Goal: Task Accomplishment & Management: Manage account settings

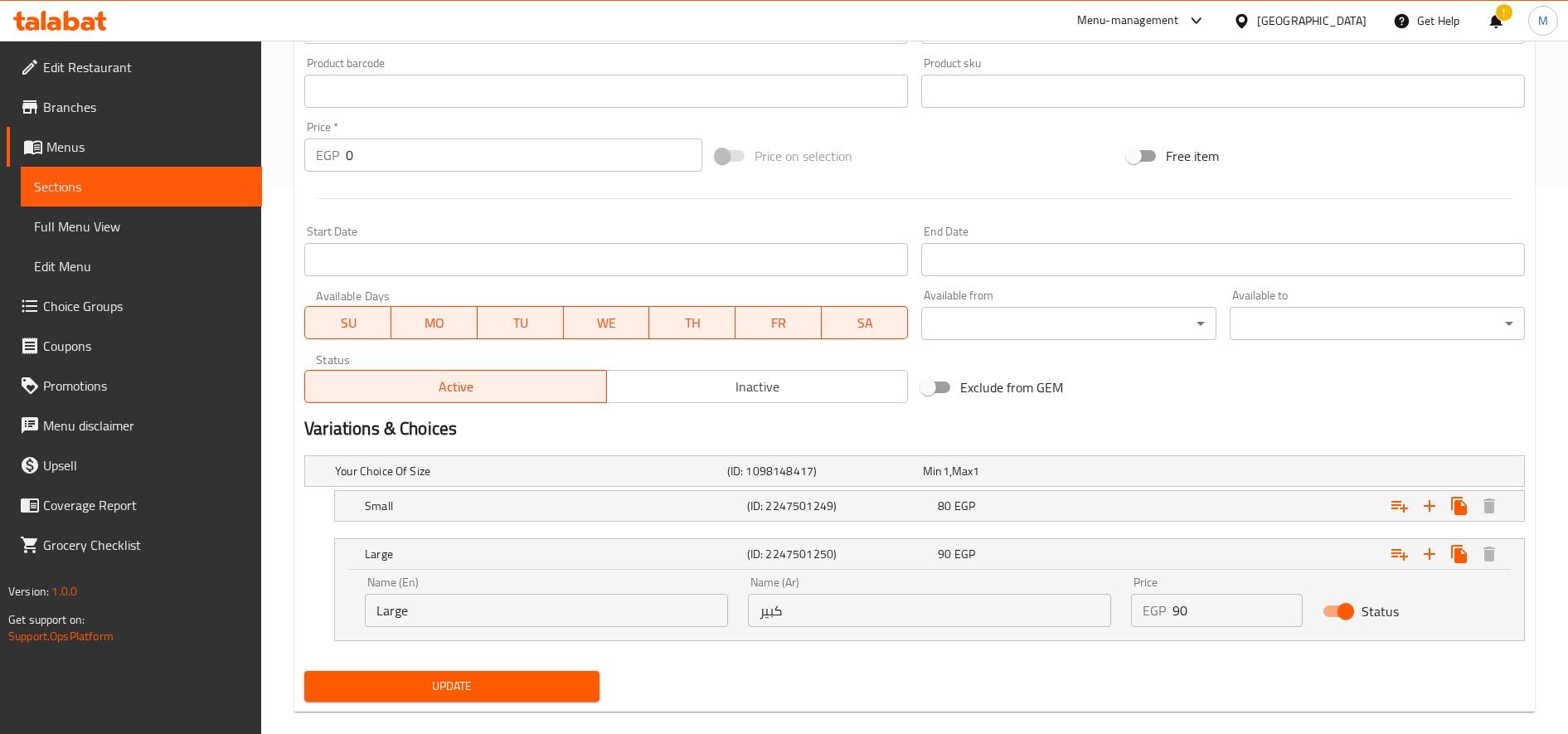
scroll to position [571, 0]
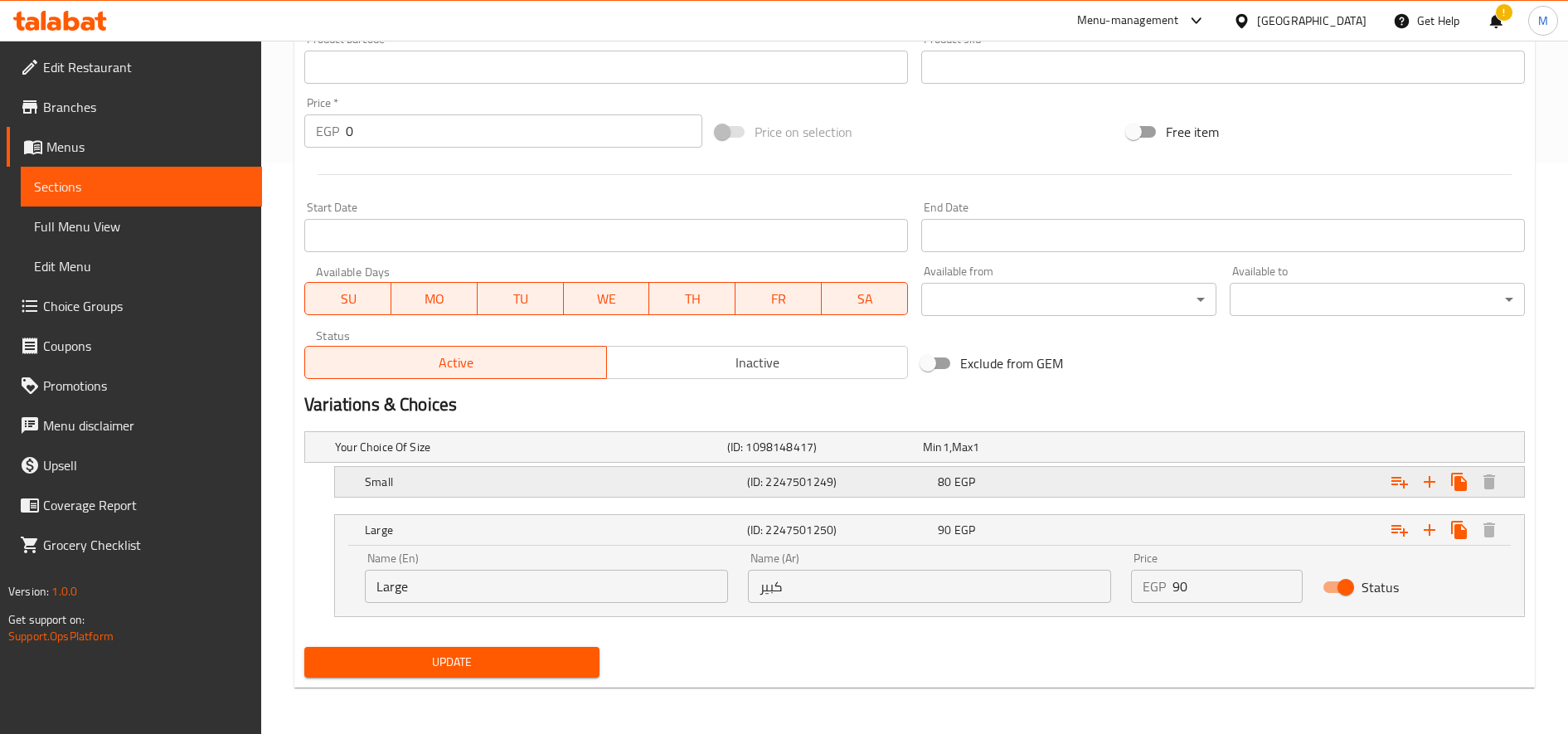
click at [1088, 455] on div "80 EGP" at bounding box center [1017, 447] width 189 height 16
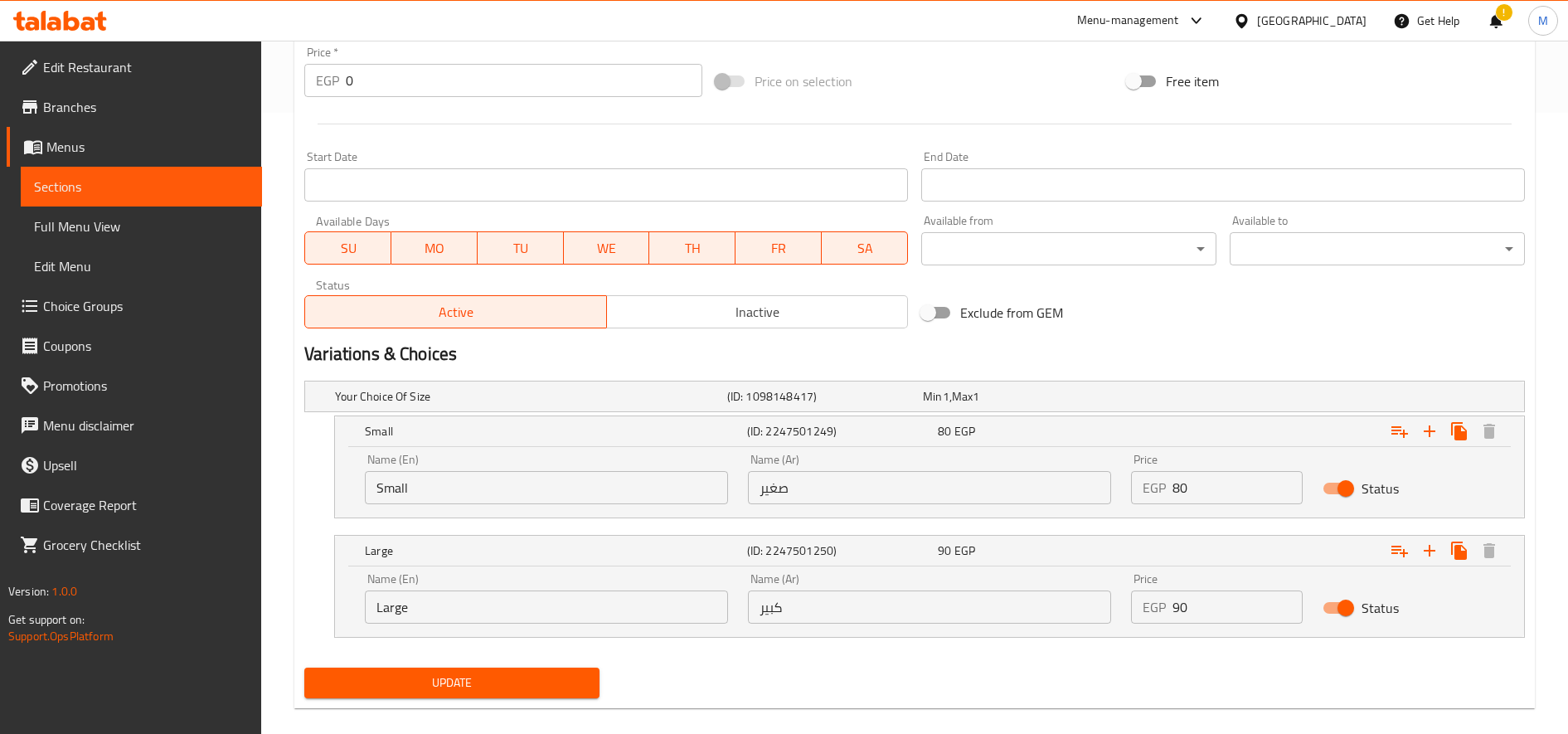
scroll to position [630, 0]
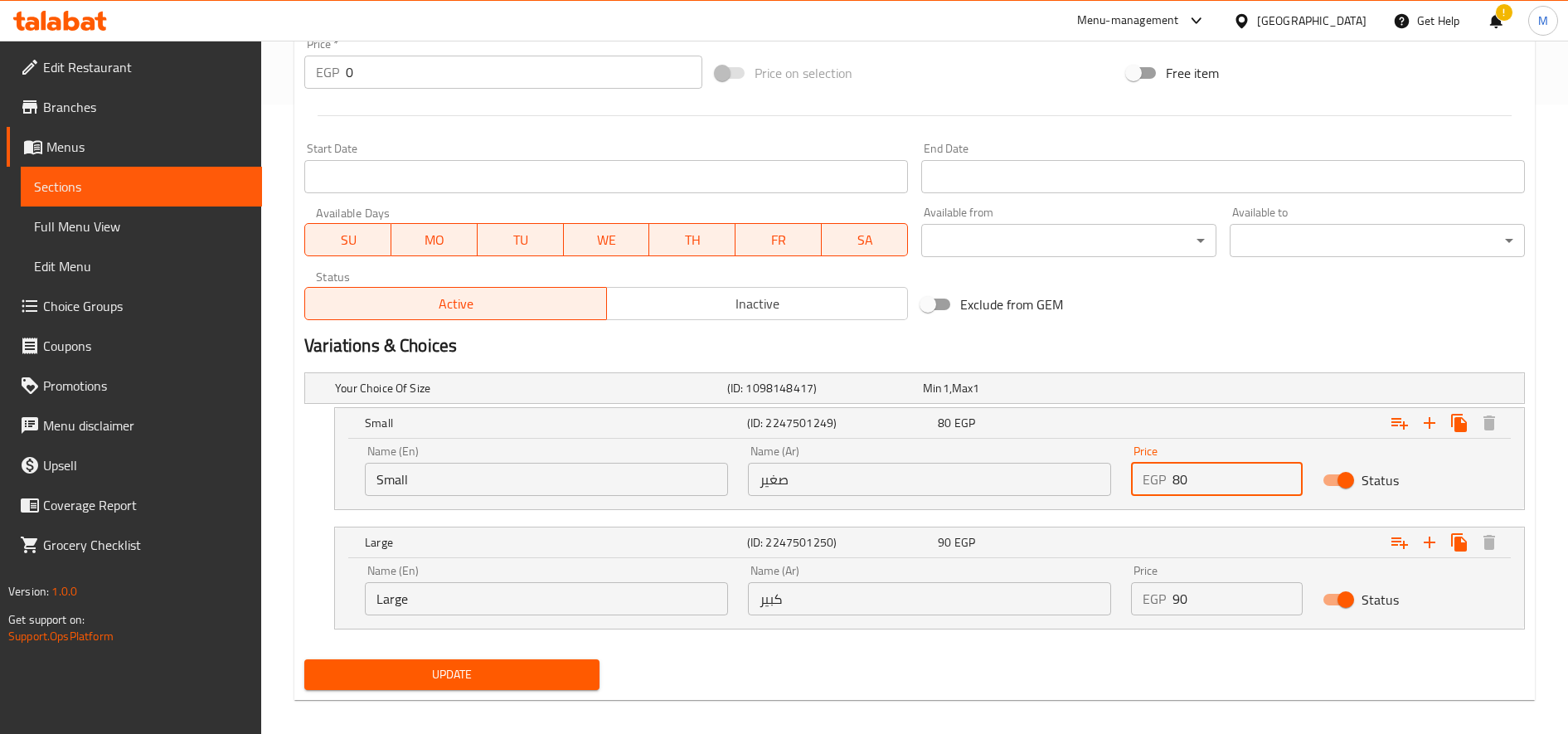
click at [1185, 487] on input "80" at bounding box center [1238, 479] width 130 height 33
type input "95"
click at [1175, 599] on input "90" at bounding box center [1238, 598] width 130 height 33
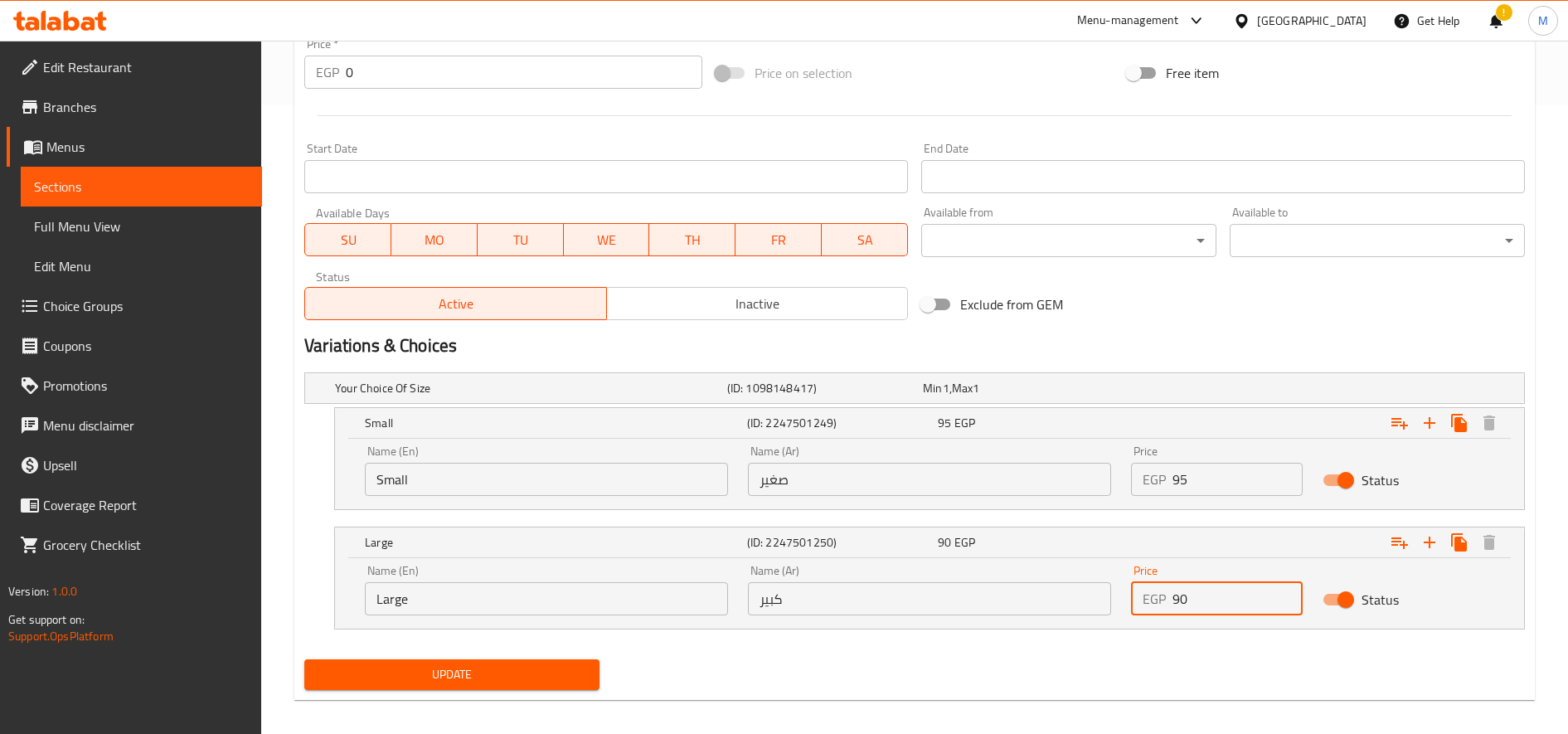
click at [1175, 599] on input "90" at bounding box center [1238, 598] width 130 height 33
type input "105"
click at [304, 660] on button "Update" at bounding box center [451, 675] width 295 height 31
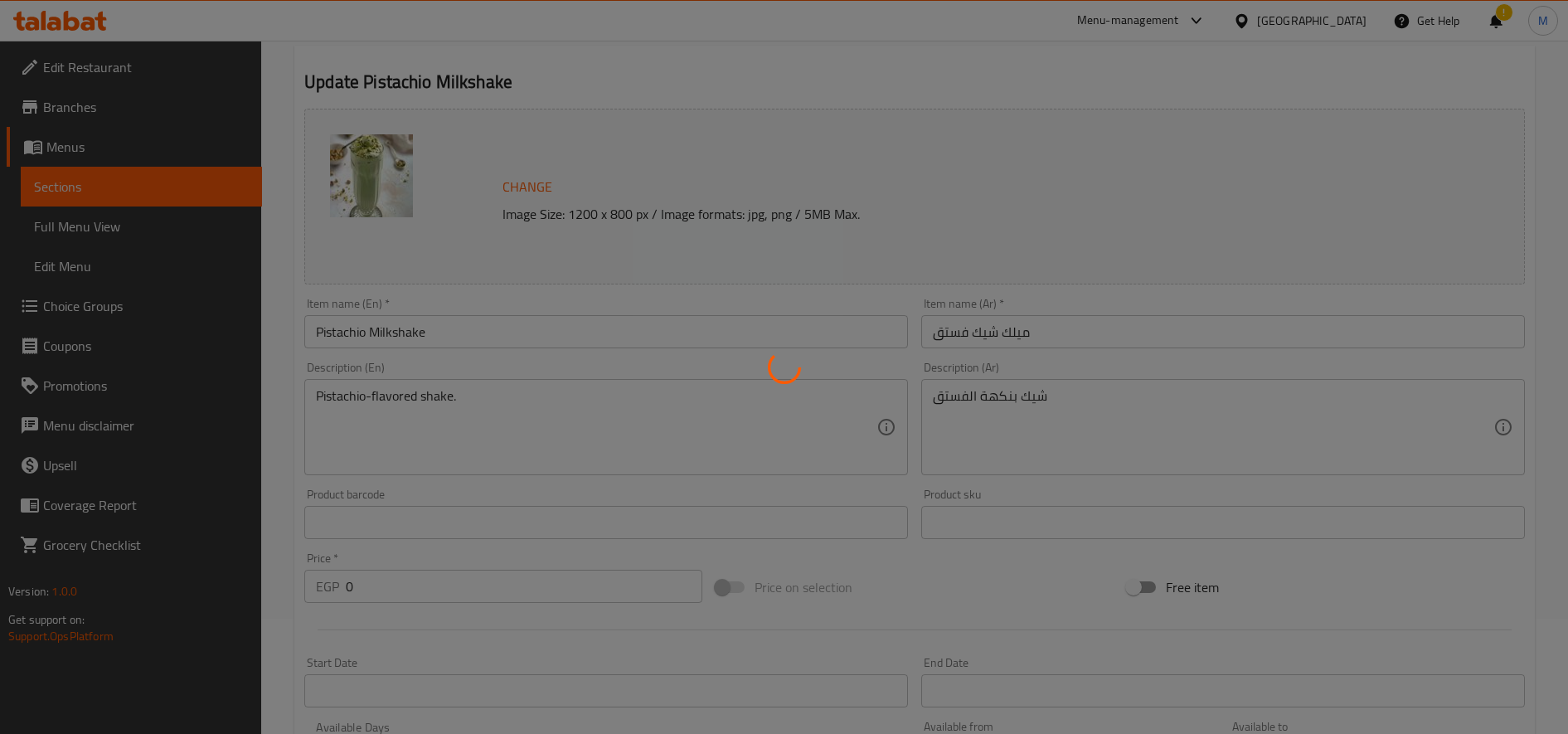
scroll to position [0, 0]
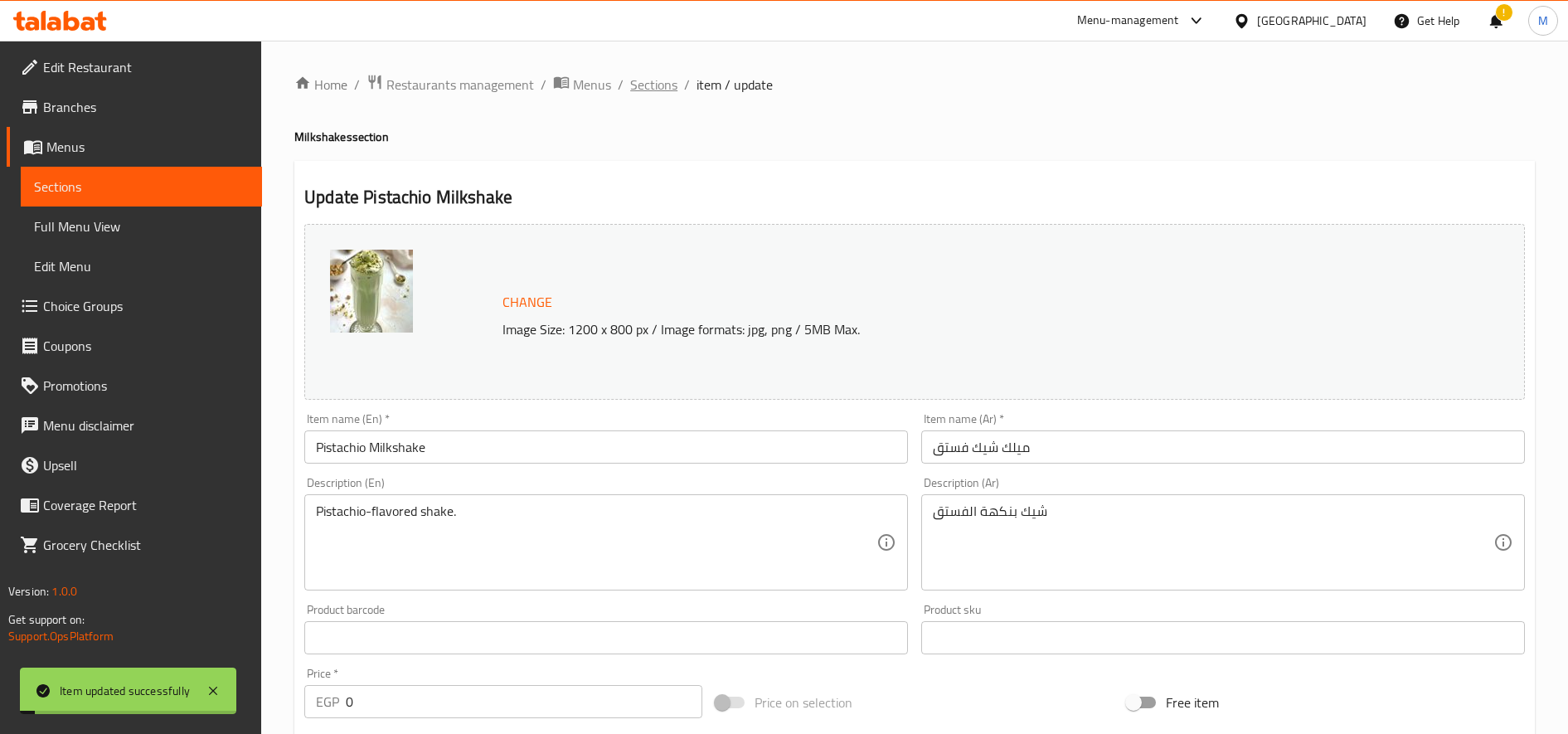
click at [671, 92] on span "Sections" at bounding box center [654, 84] width 47 height 20
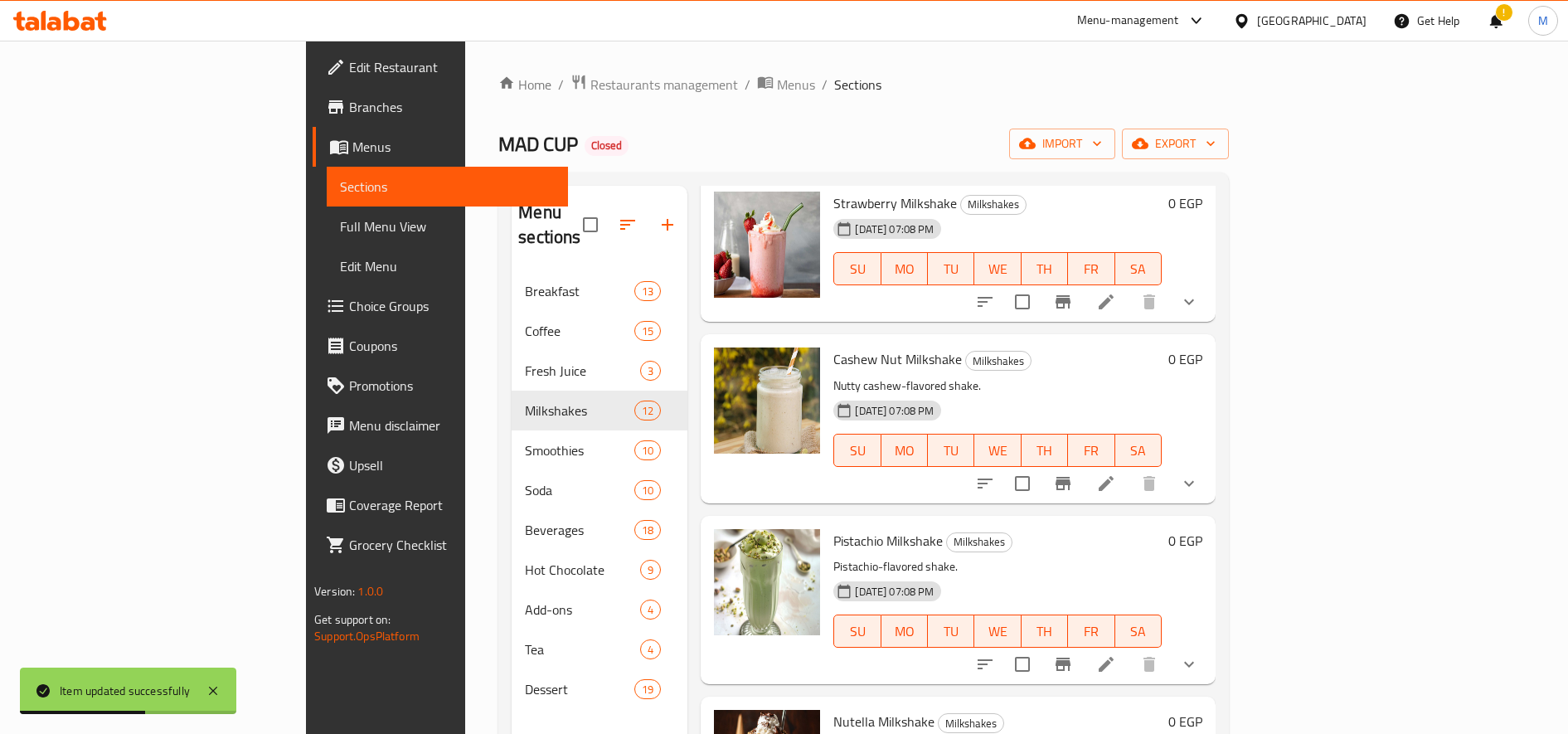
scroll to position [448, 0]
click at [1114, 477] on icon at bounding box center [1106, 484] width 14 height 14
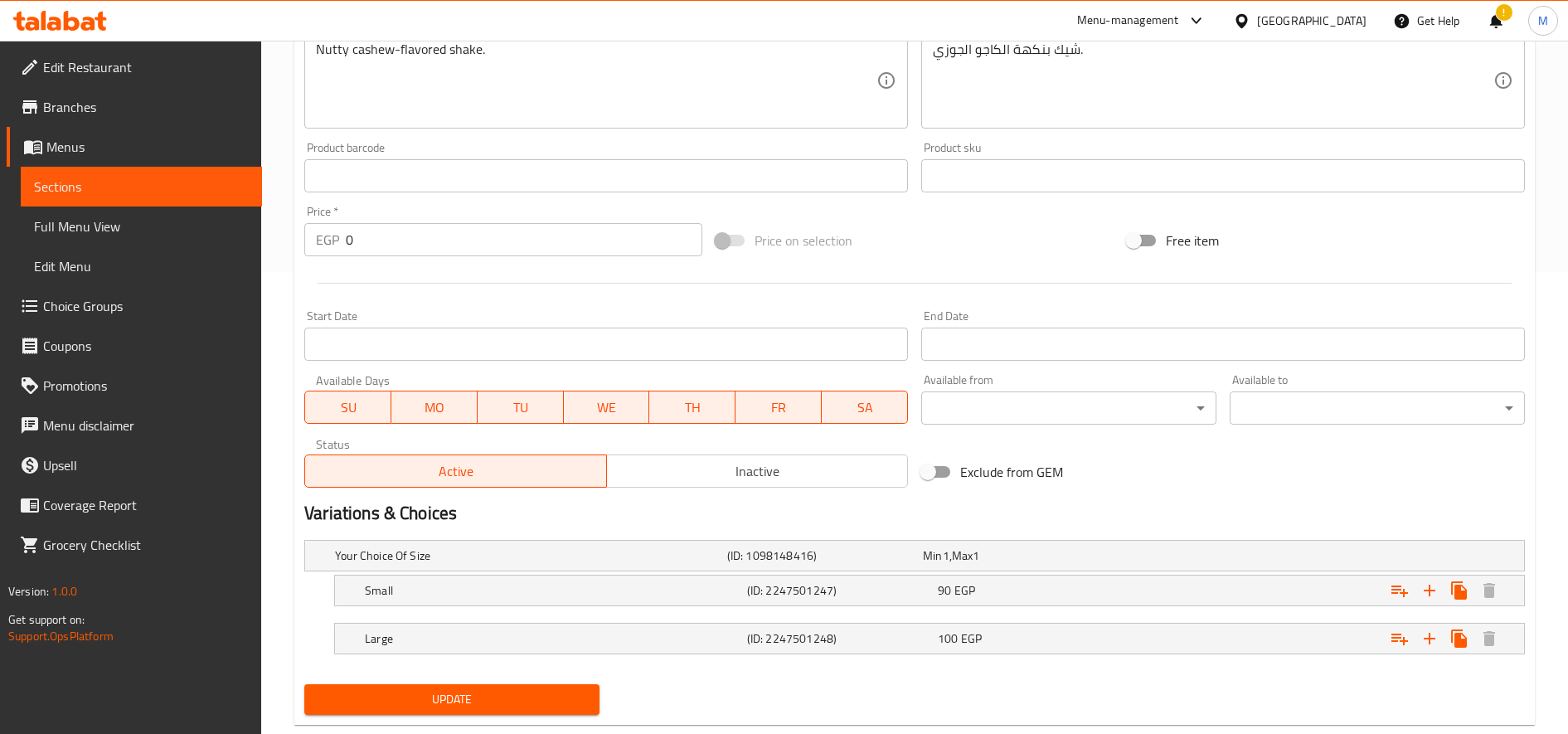
scroll to position [477, 0]
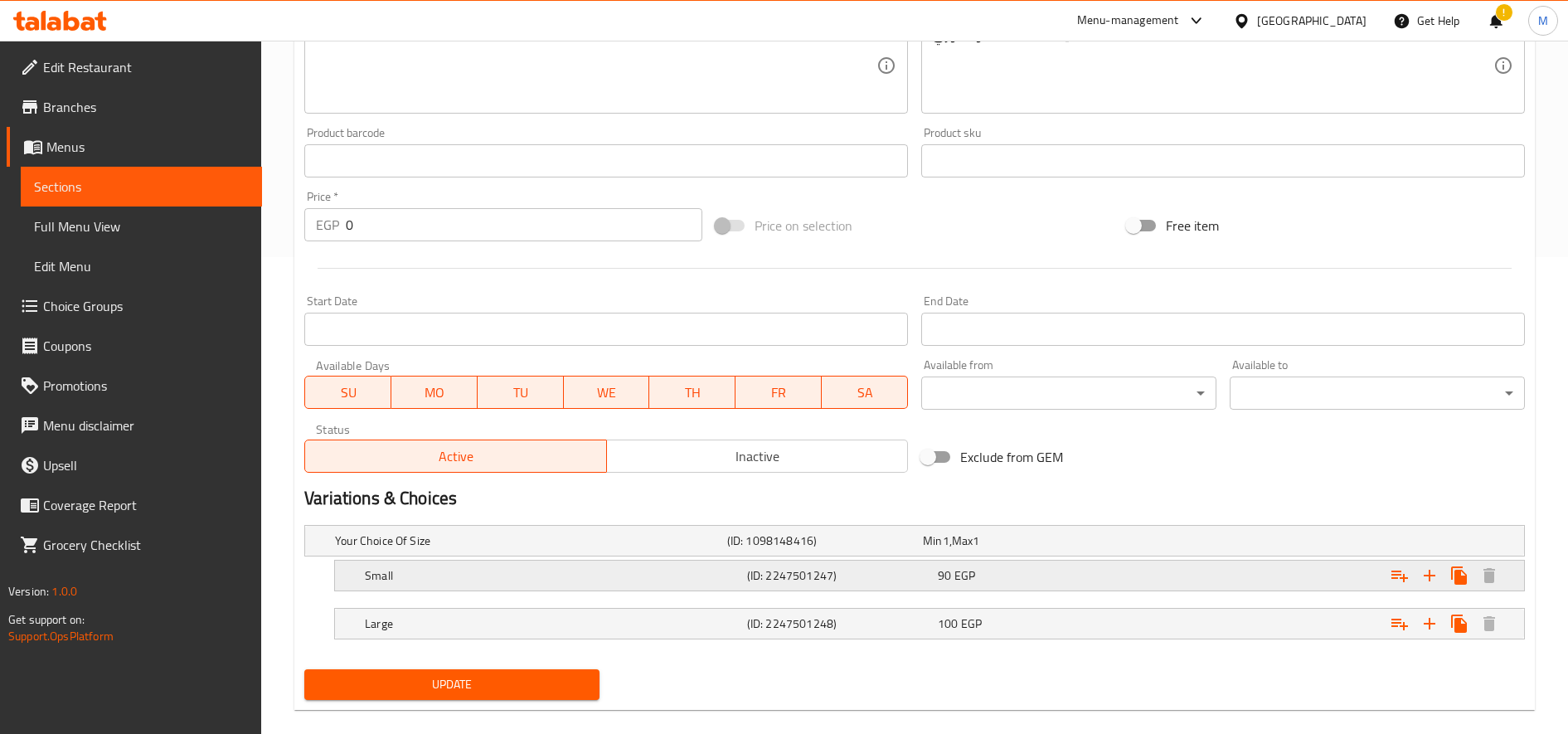
click at [1278, 544] on div "Expand" at bounding box center [1312, 540] width 393 height 6
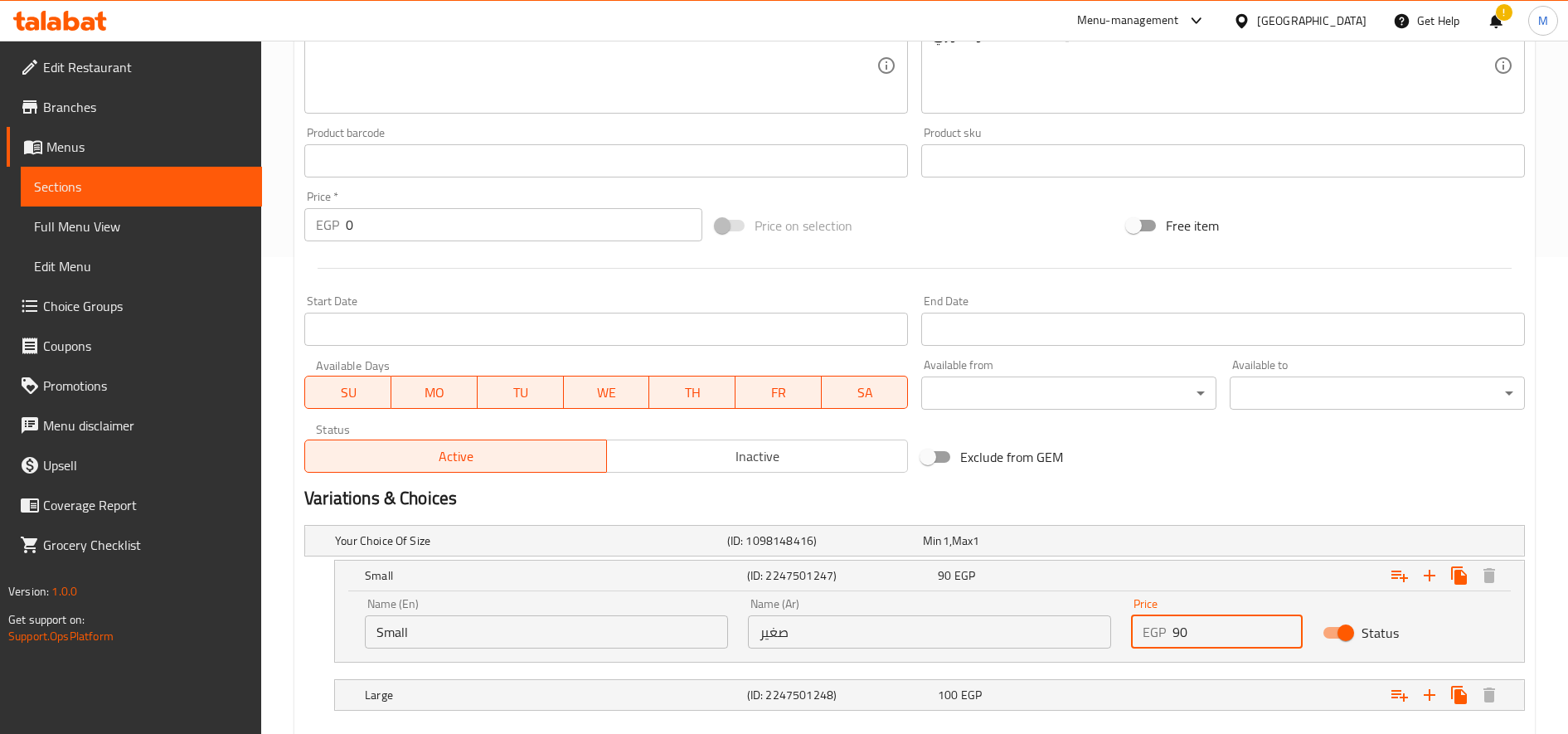
click at [1214, 644] on input "90" at bounding box center [1238, 632] width 130 height 33
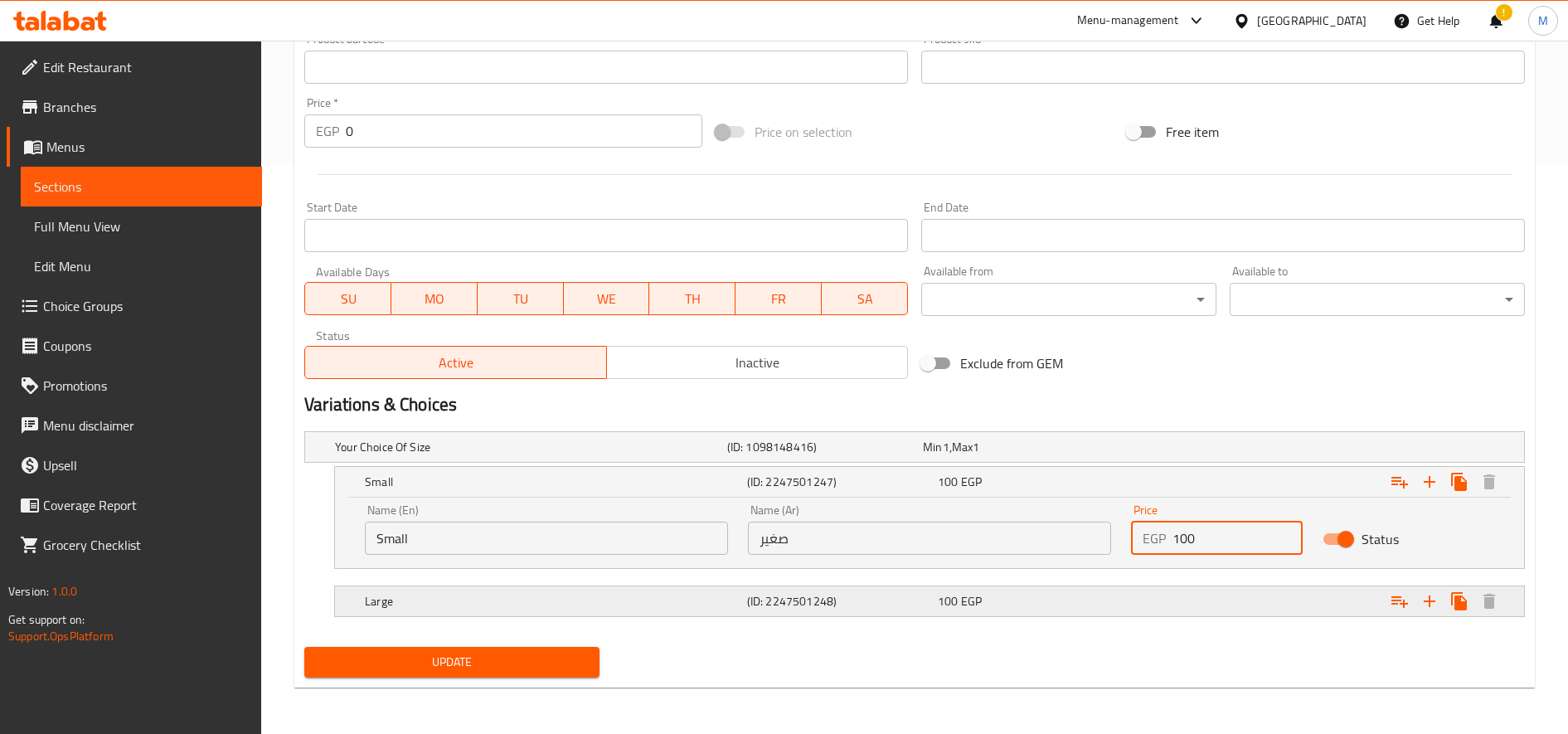
type input "100"
click at [1215, 451] on div "Expand" at bounding box center [1312, 446] width 393 height 6
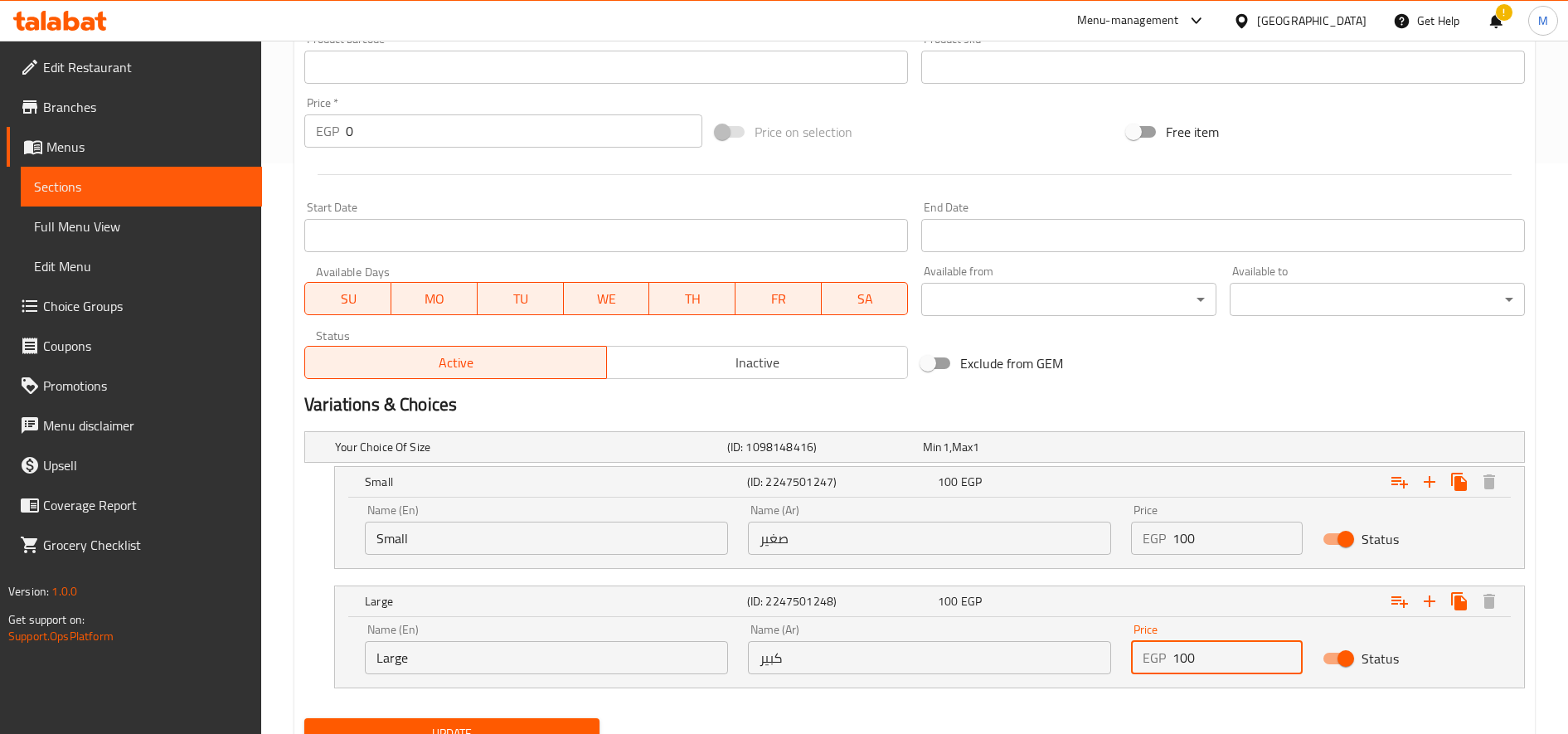
drag, startPoint x: 1187, startPoint y: 665, endPoint x: 1176, endPoint y: 664, distance: 11.0
click at [1176, 664] on input "100" at bounding box center [1238, 657] width 130 height 33
type input "110"
click at [304, 719] on button "Update" at bounding box center [451, 734] width 295 height 31
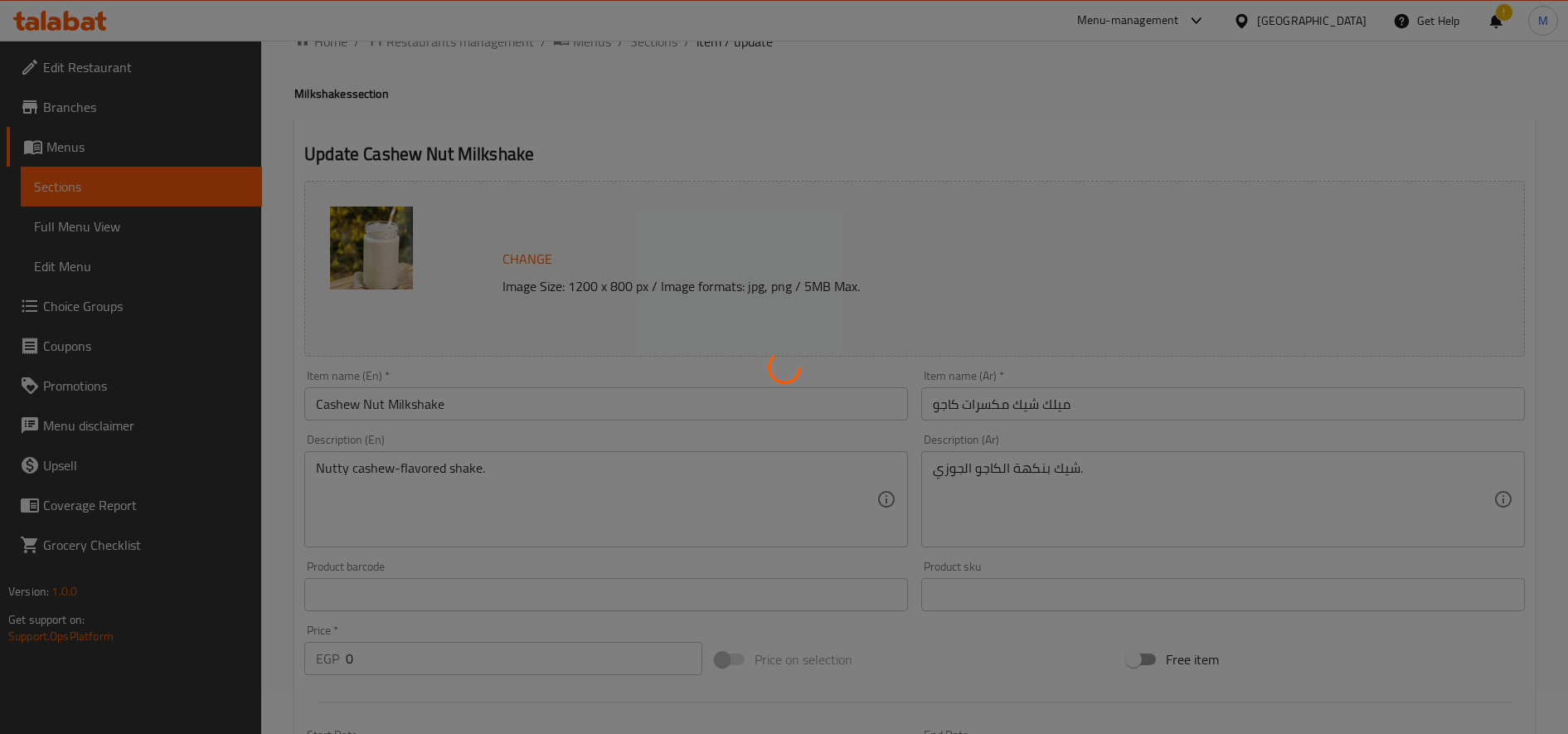
scroll to position [0, 0]
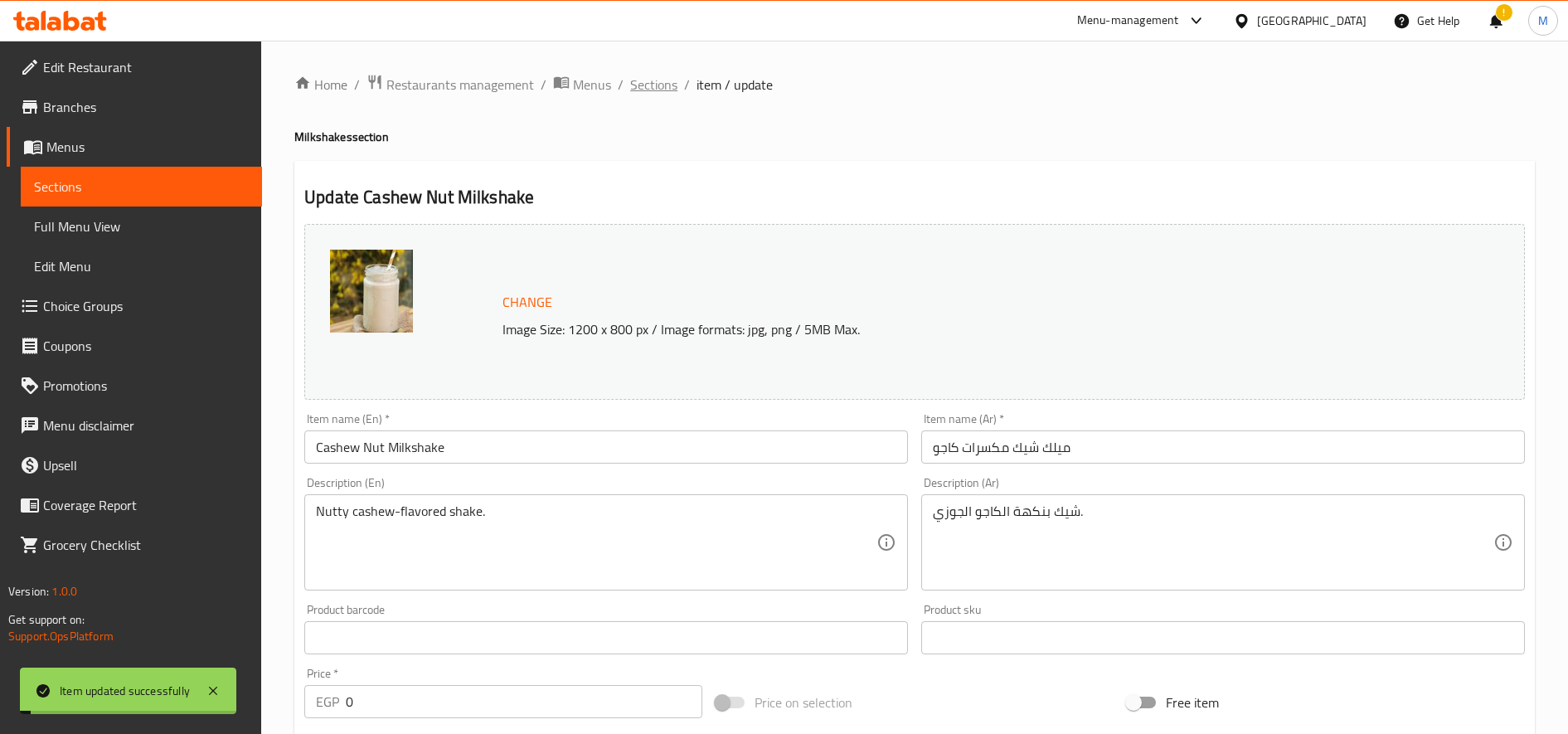
click at [658, 83] on span "Sections" at bounding box center [654, 84] width 47 height 20
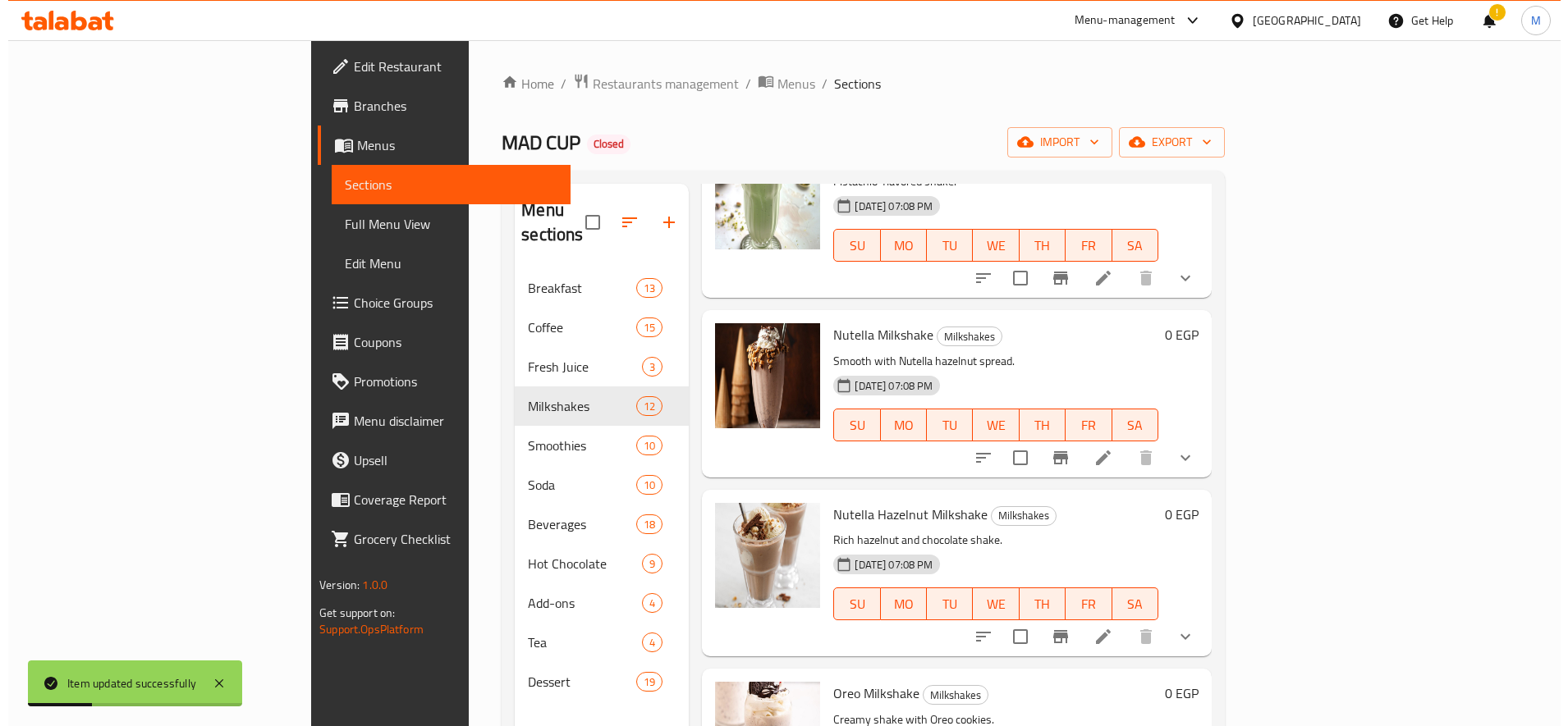
scroll to position [824, 0]
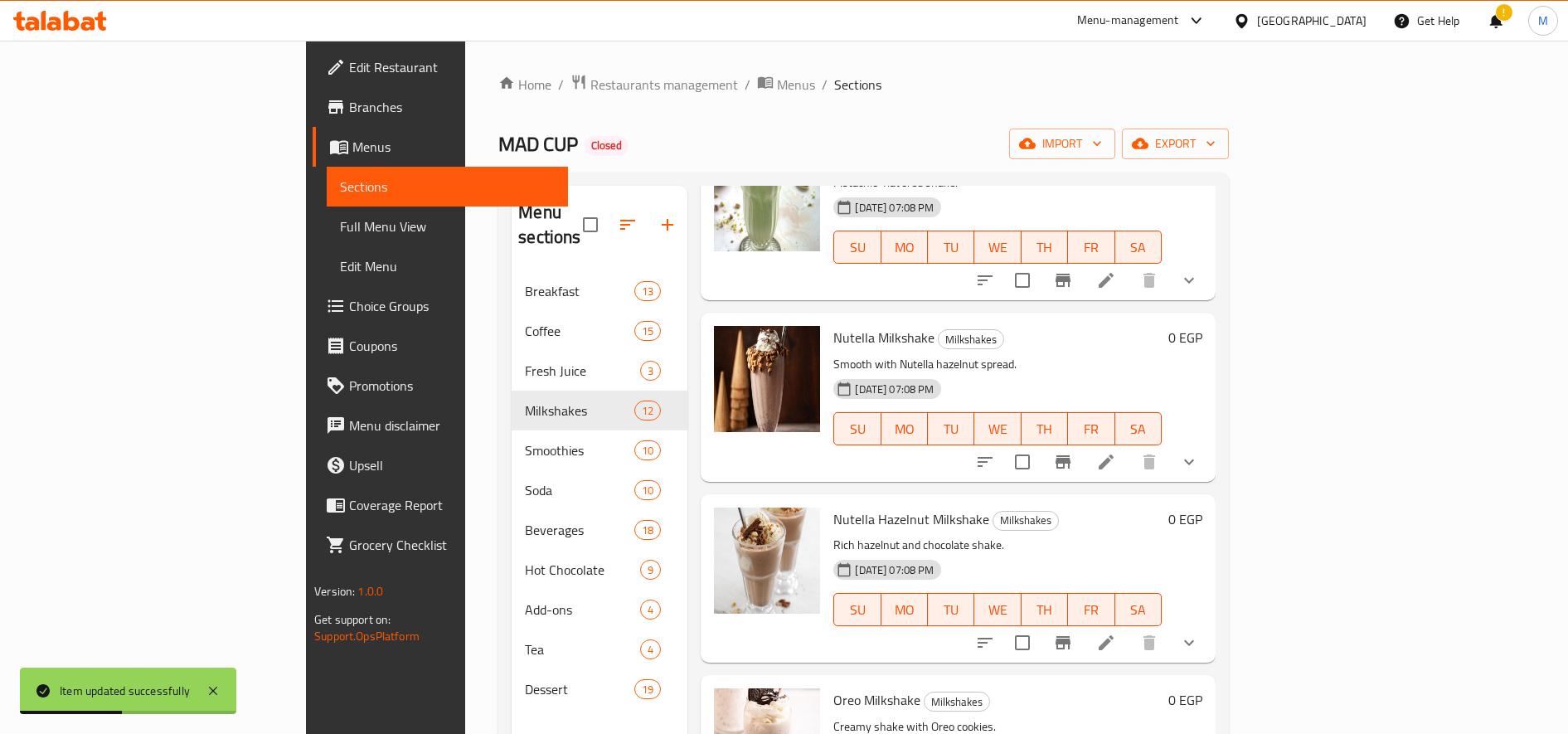
click at [1117, 453] on icon at bounding box center [1107, 462] width 20 height 20
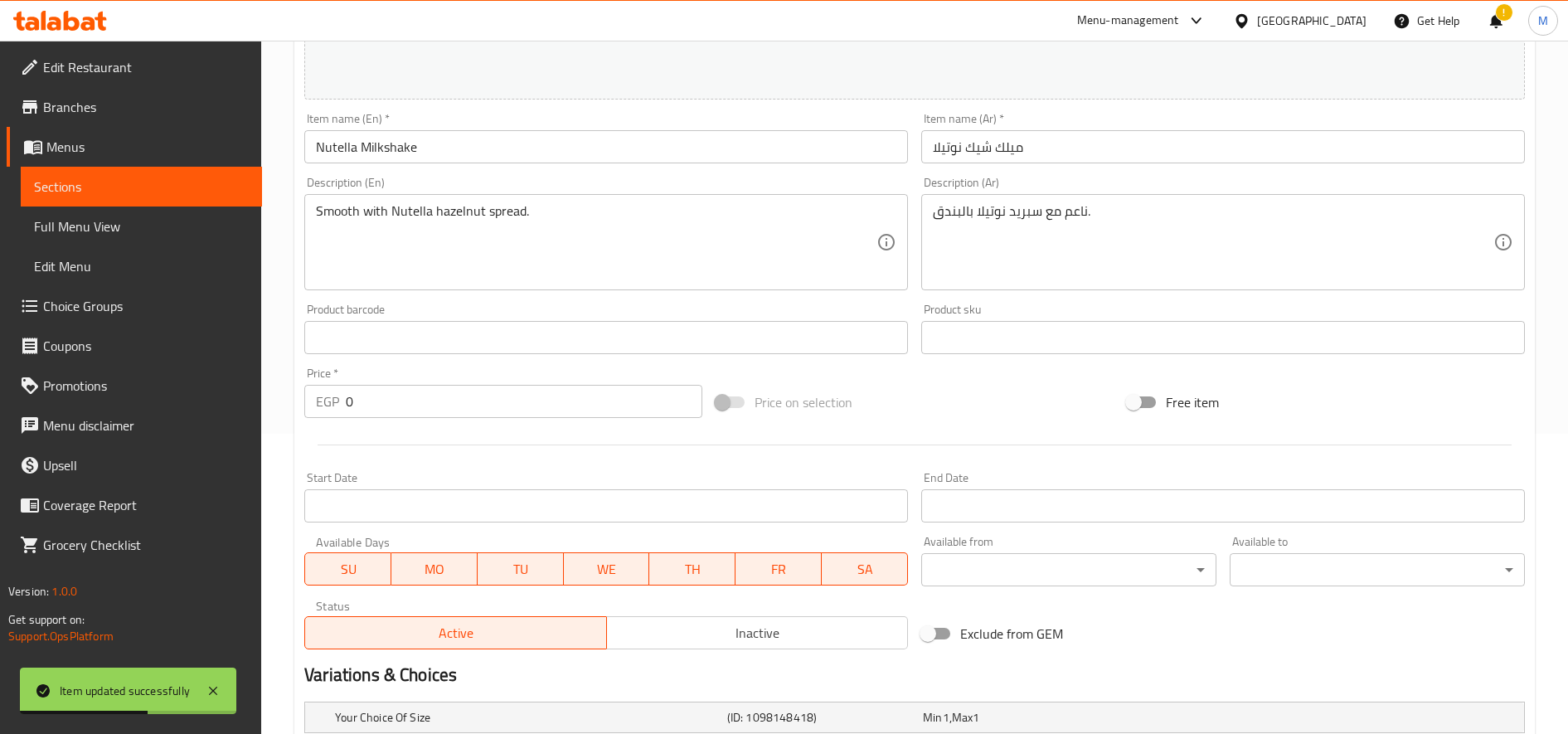
scroll to position [500, 0]
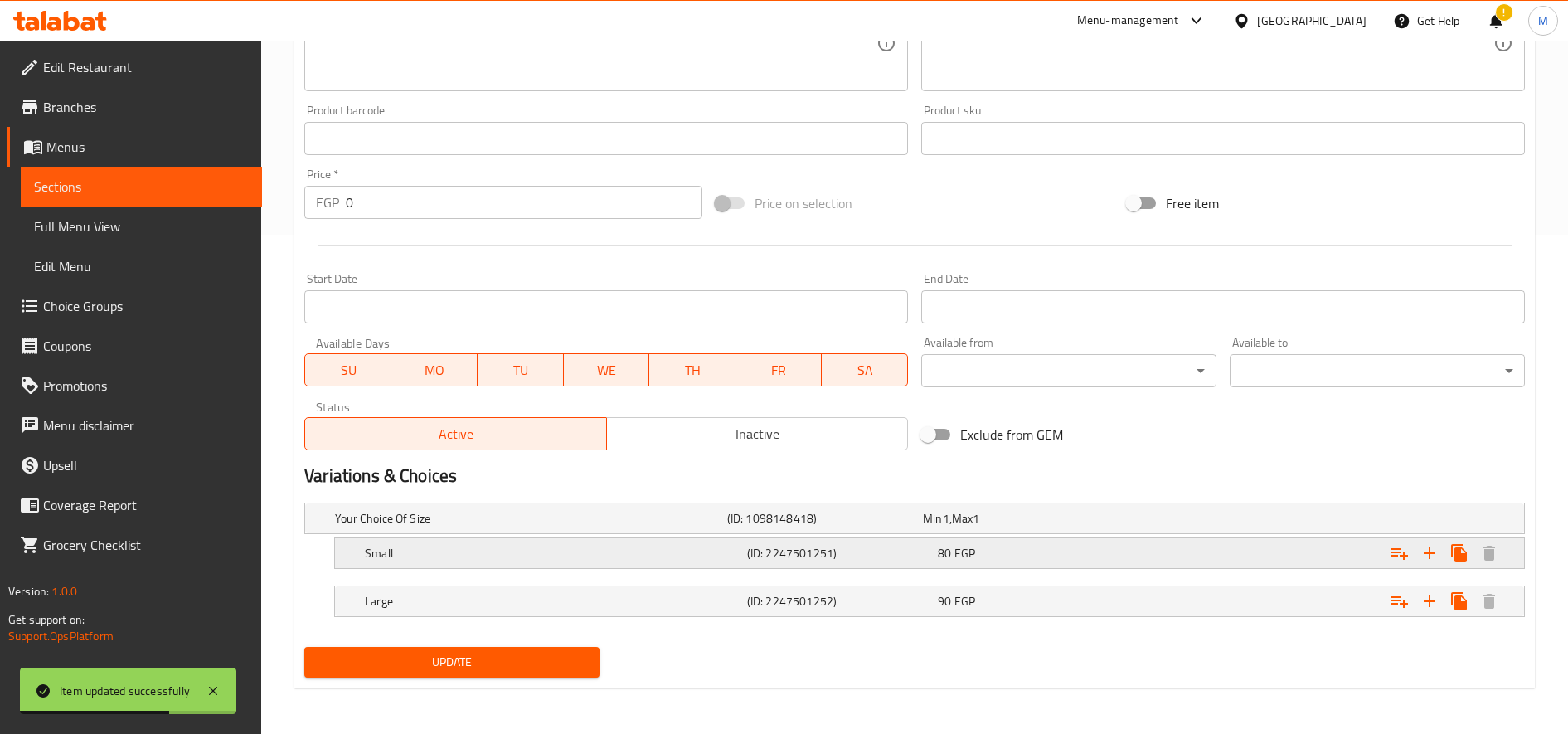
click at [1090, 527] on div "80 EGP" at bounding box center [1017, 519] width 189 height 16
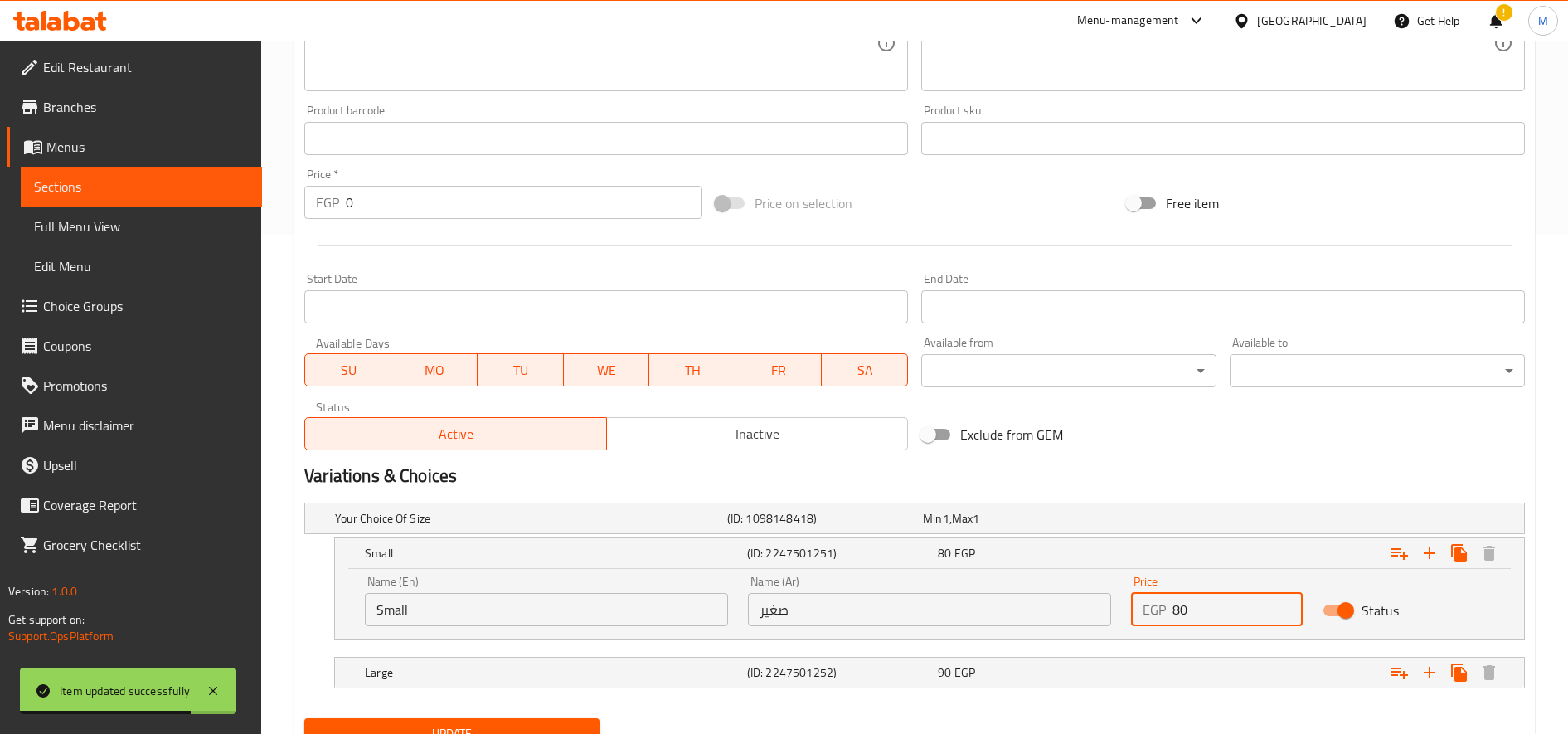
click at [1233, 623] on input "80" at bounding box center [1238, 609] width 130 height 33
type input "105"
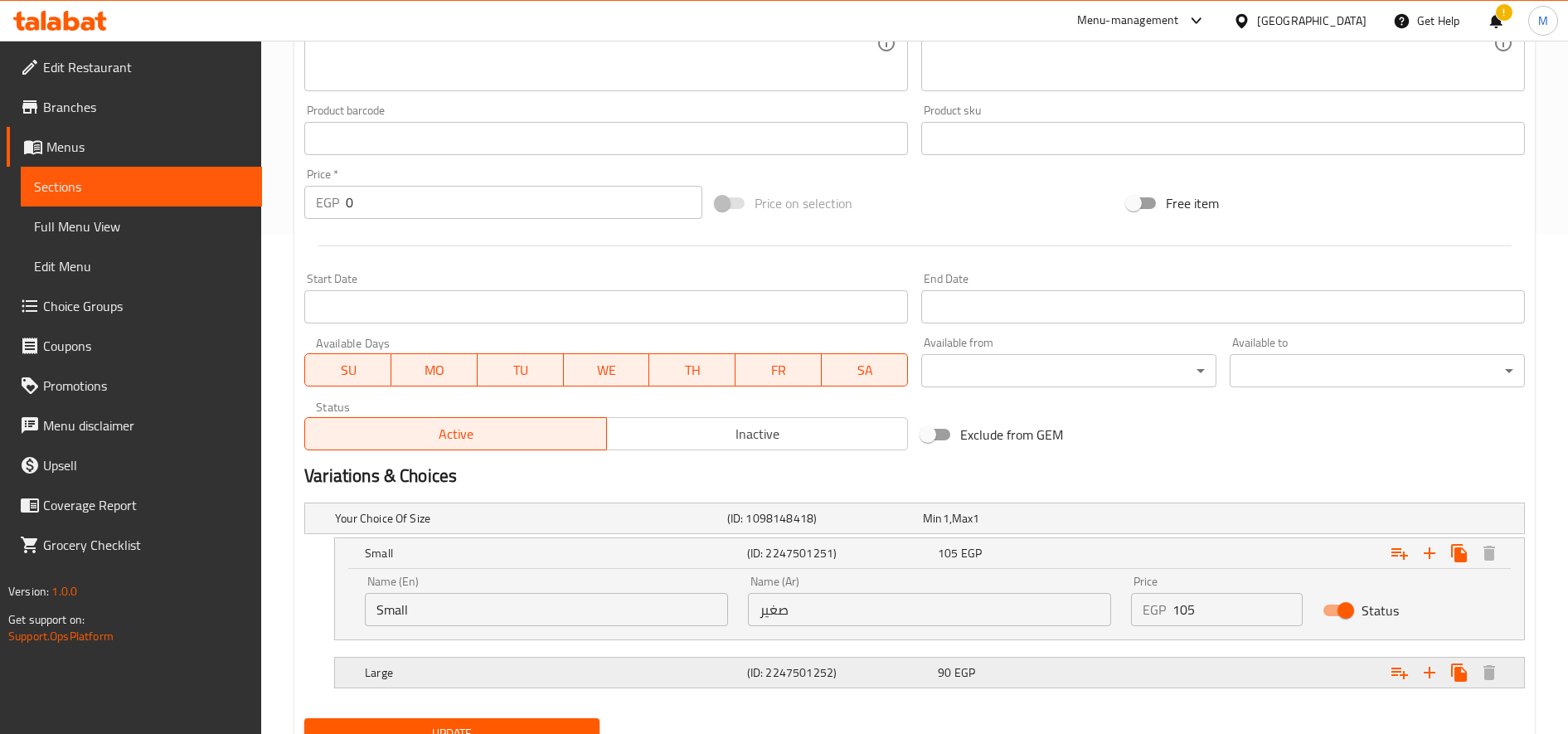
click at [1183, 521] on div "Expand" at bounding box center [1312, 518] width 393 height 6
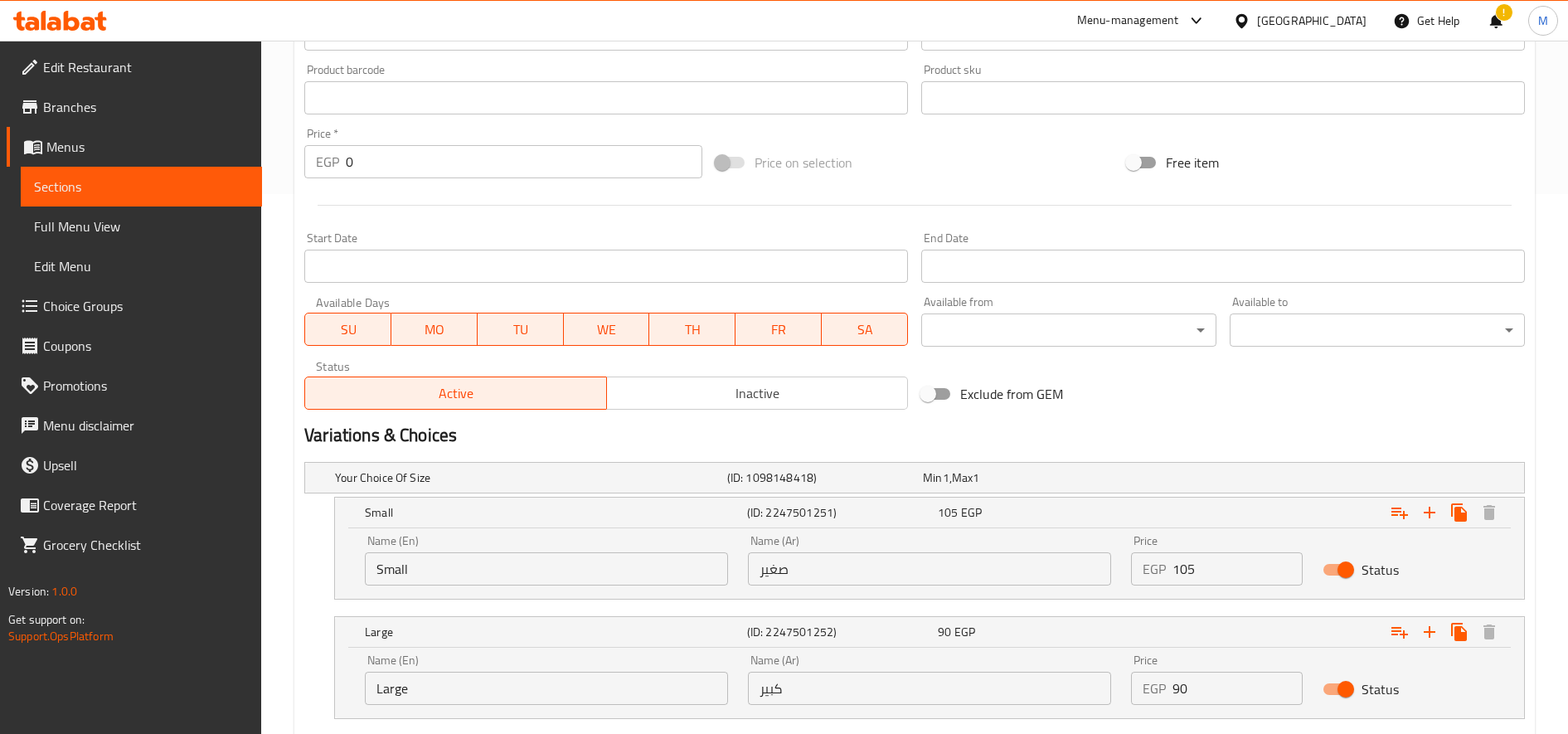
scroll to position [541, 0]
click at [1183, 691] on input "90" at bounding box center [1238, 687] width 130 height 33
type input "11"
click at [1184, 567] on input "105" at bounding box center [1238, 567] width 130 height 33
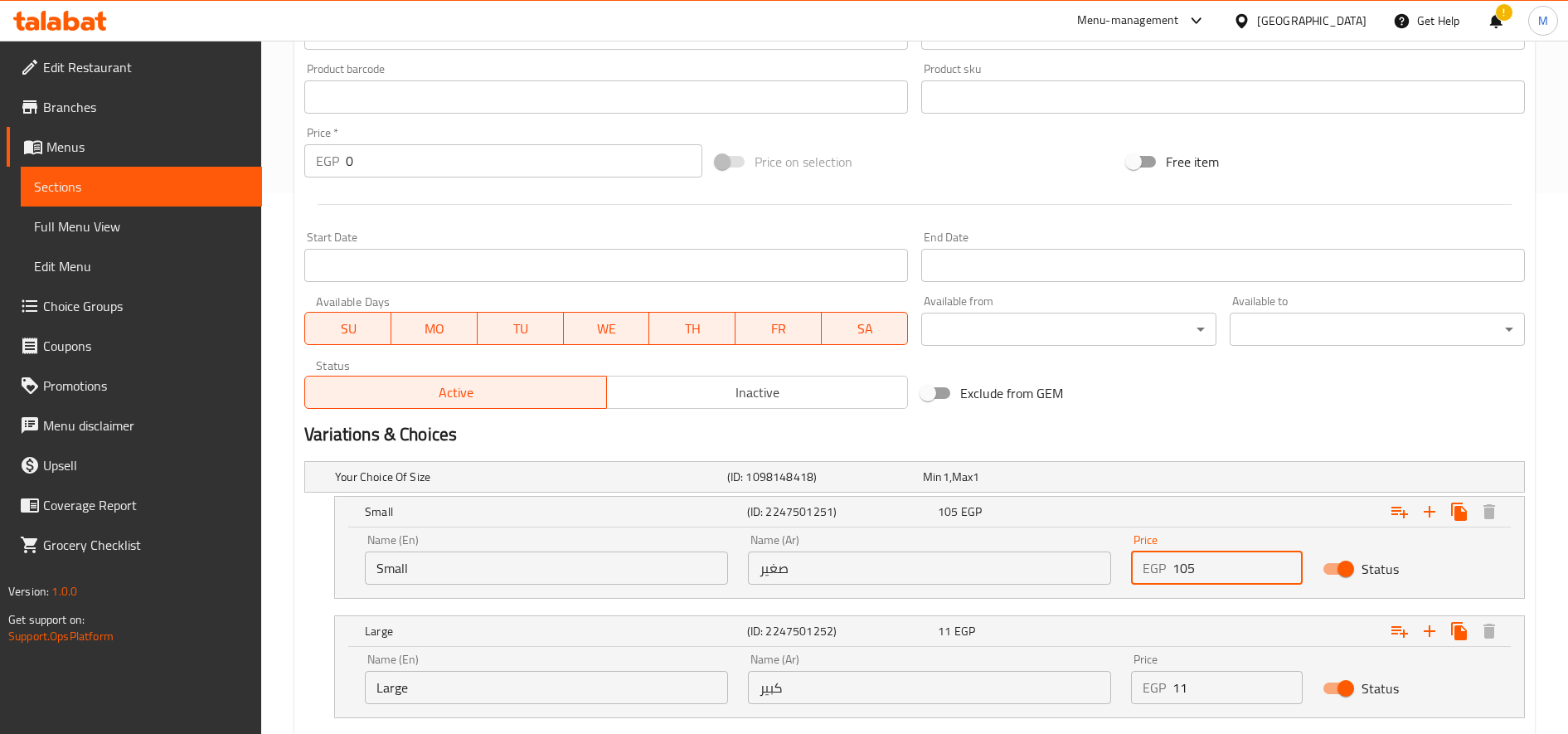
drag, startPoint x: 1206, startPoint y: 567, endPoint x: 1180, endPoint y: 570, distance: 26.2
click at [1180, 570] on input "105" at bounding box center [1238, 567] width 130 height 33
type input "11"
type input "110"
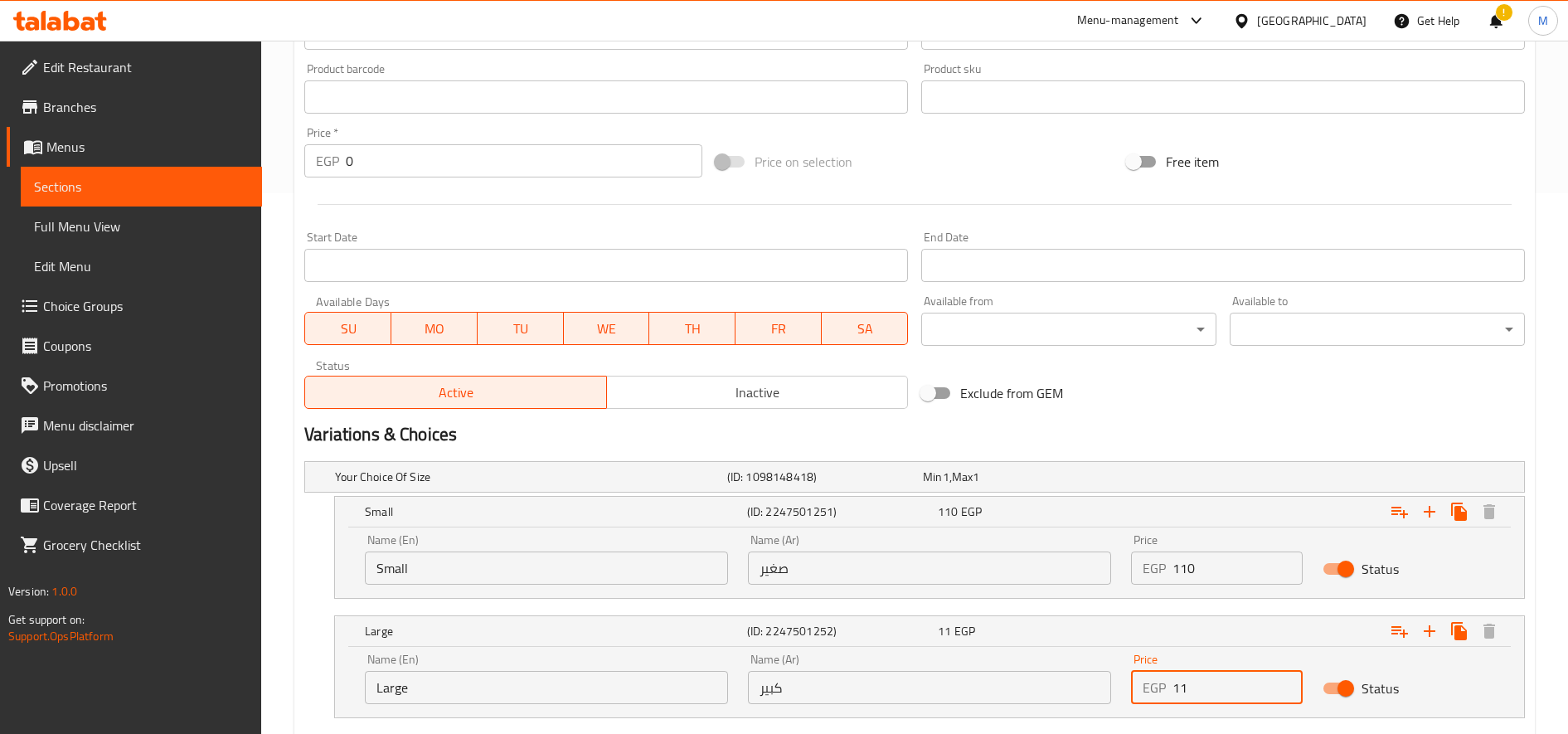
click at [1207, 686] on input "11" at bounding box center [1238, 687] width 130 height 33
type input "120"
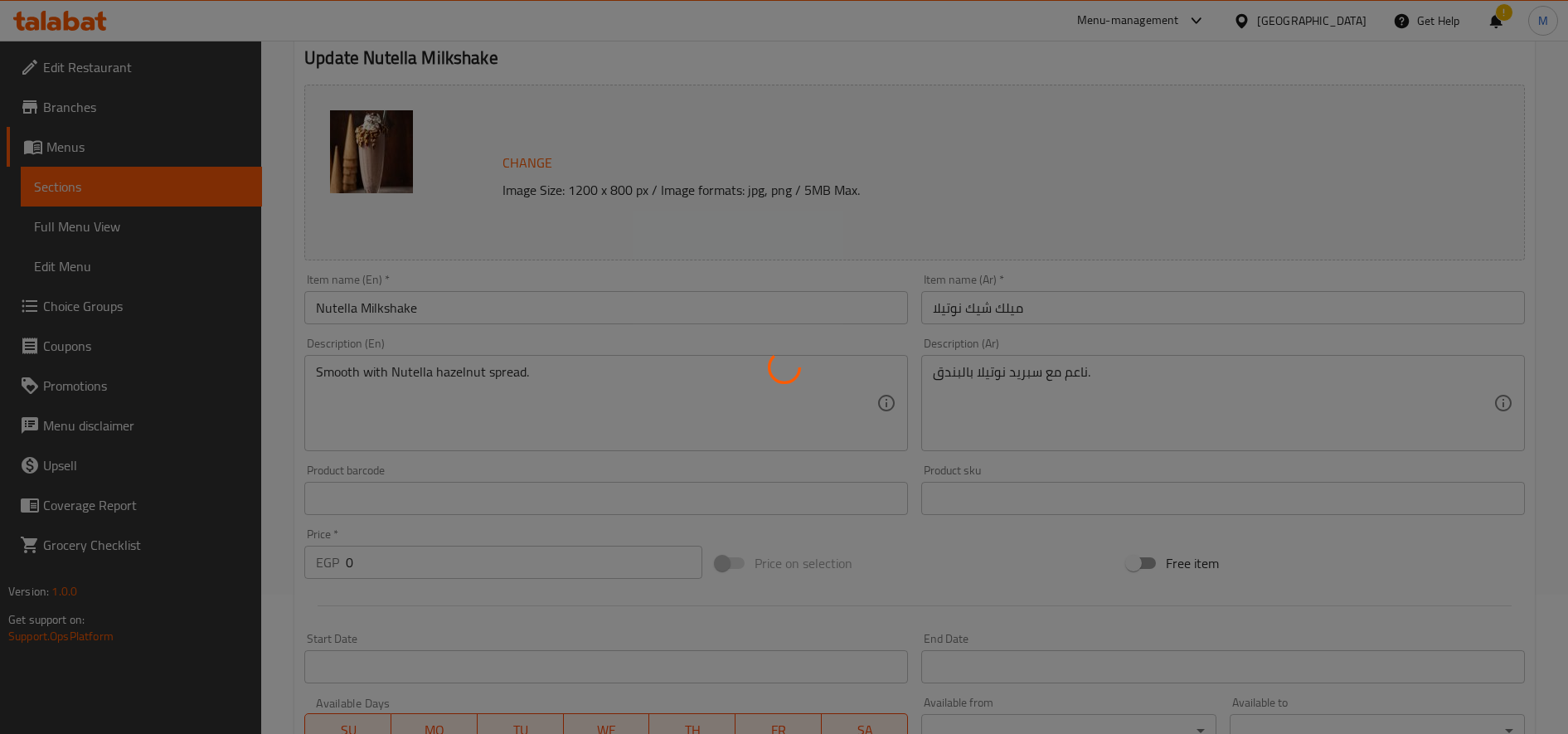
scroll to position [0, 0]
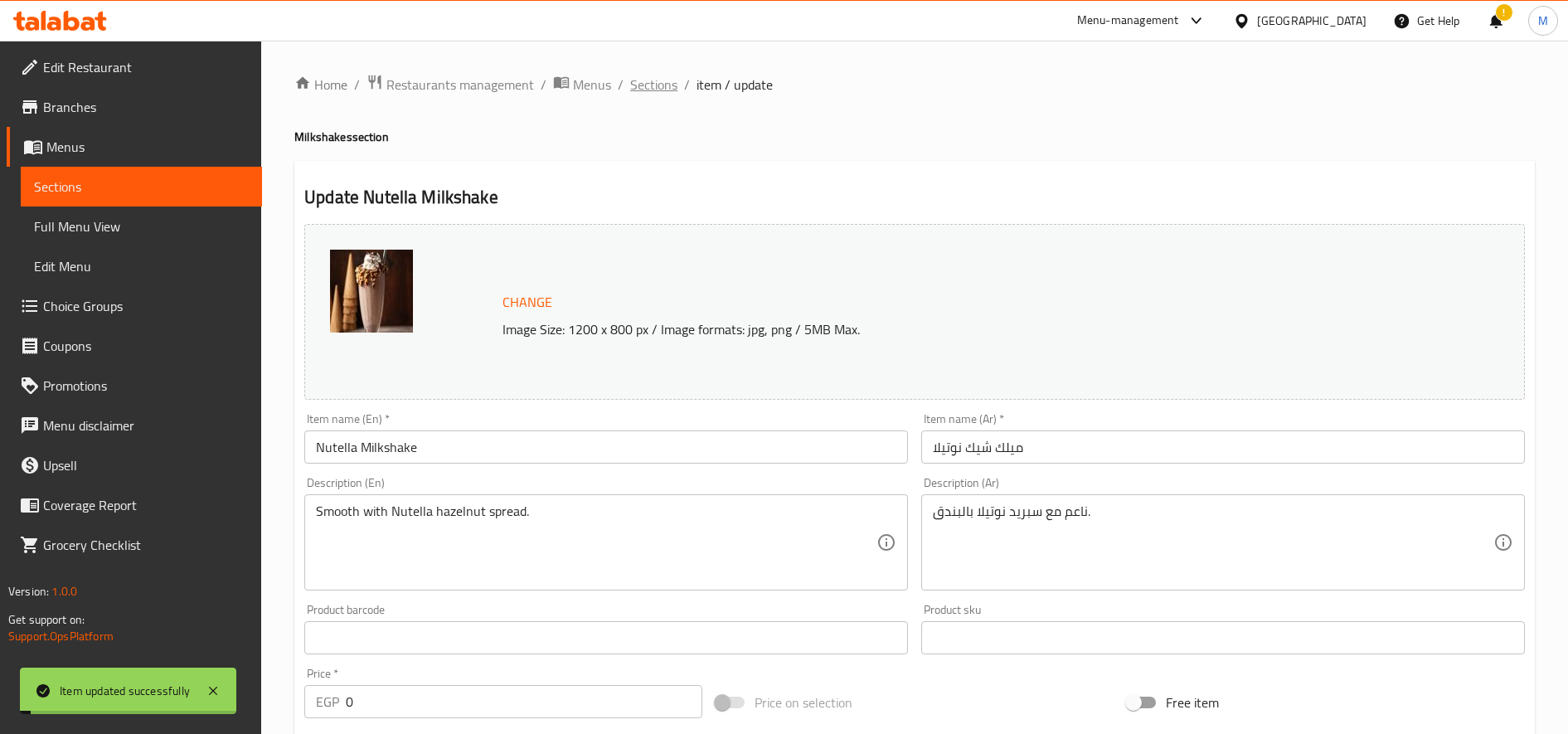
click at [660, 87] on span "Sections" at bounding box center [654, 84] width 47 height 20
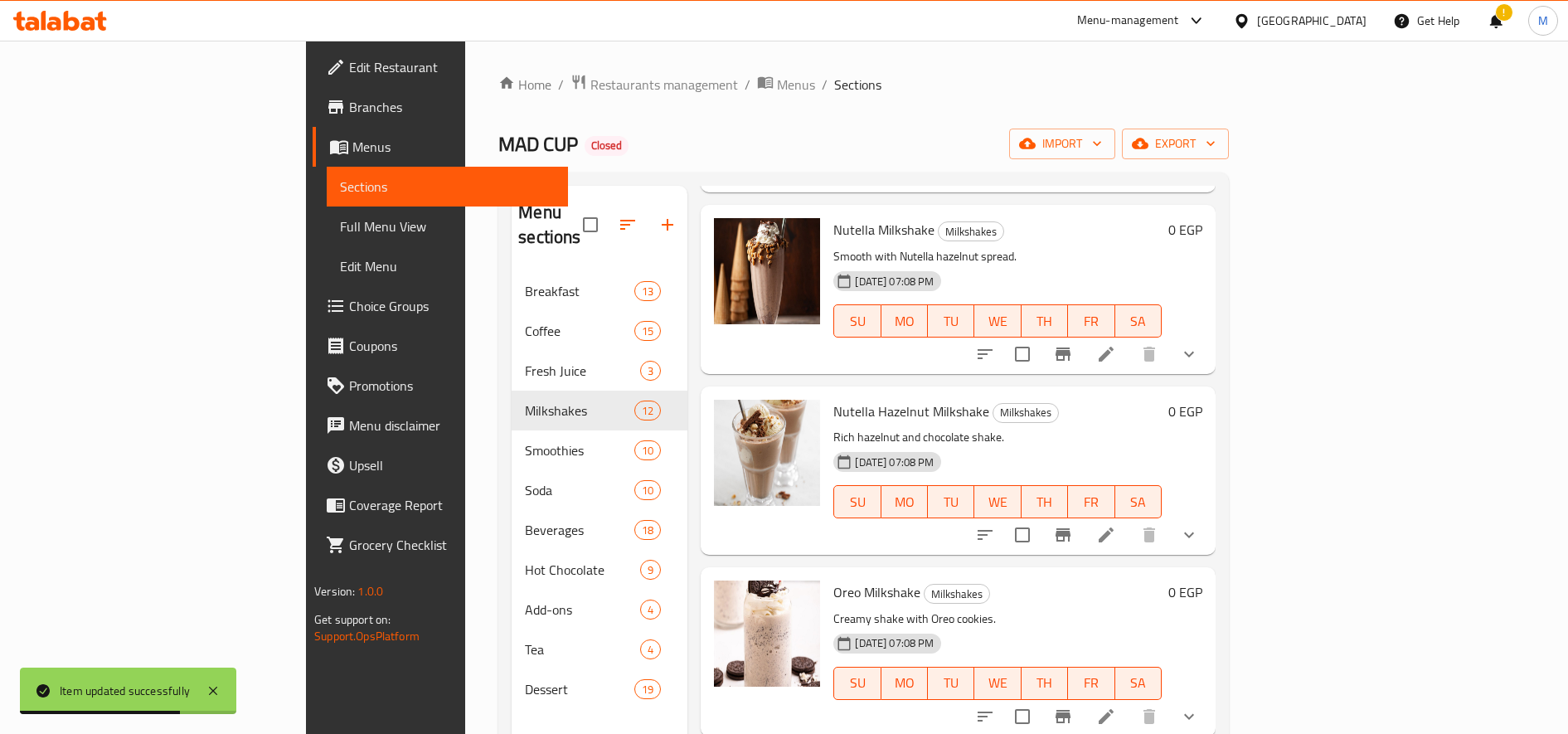
scroll to position [920, 0]
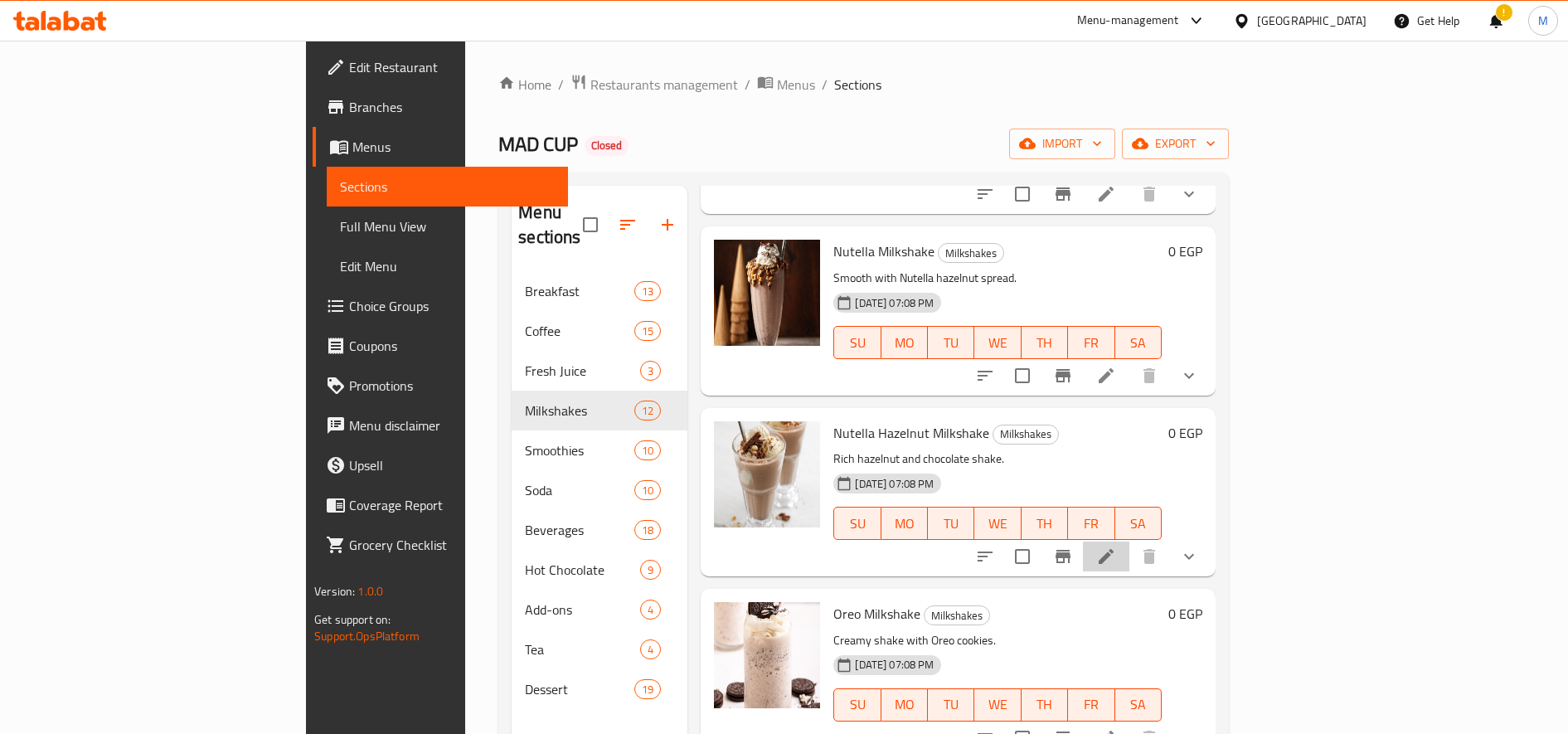
click at [1129, 541] on li at bounding box center [1106, 556] width 46 height 30
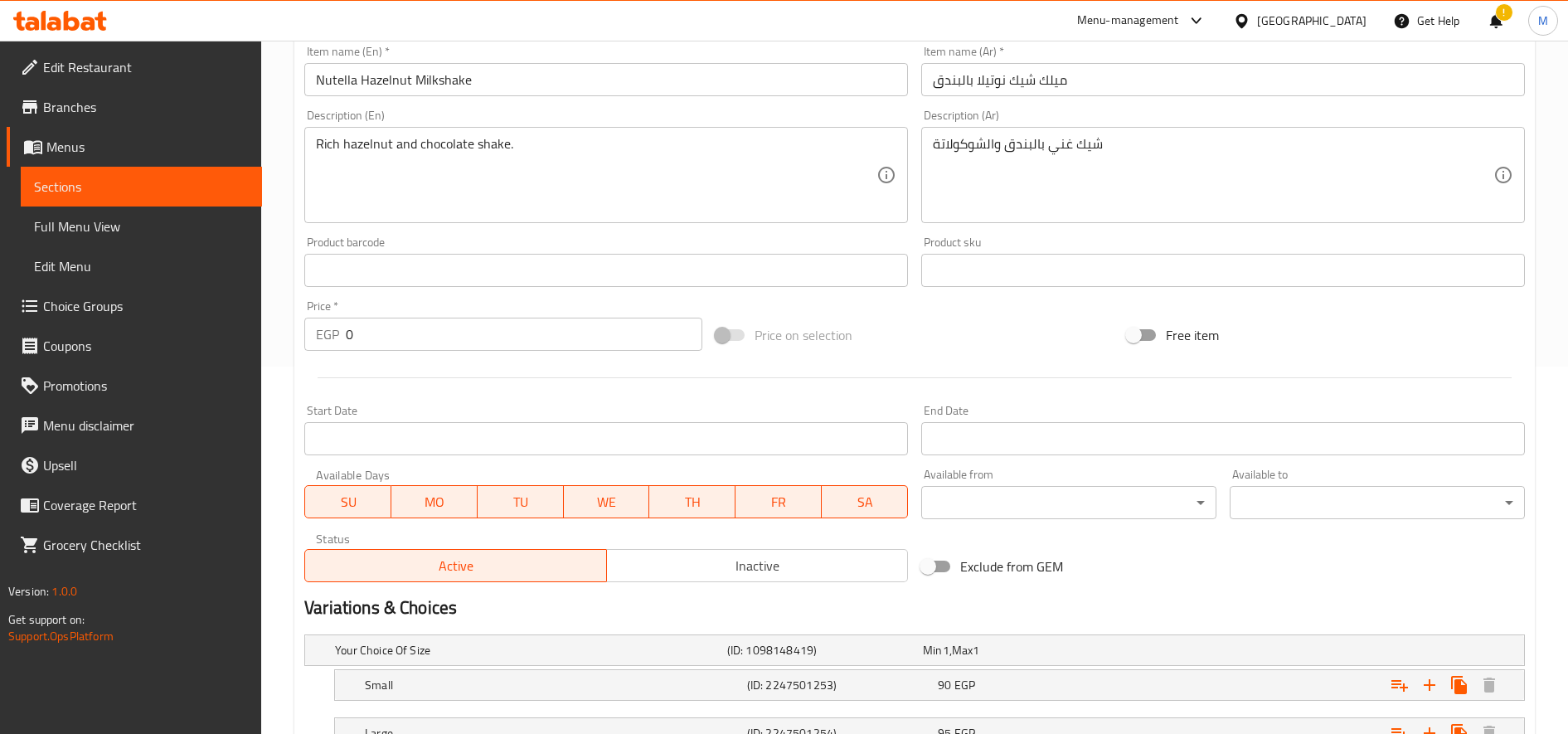
scroll to position [500, 0]
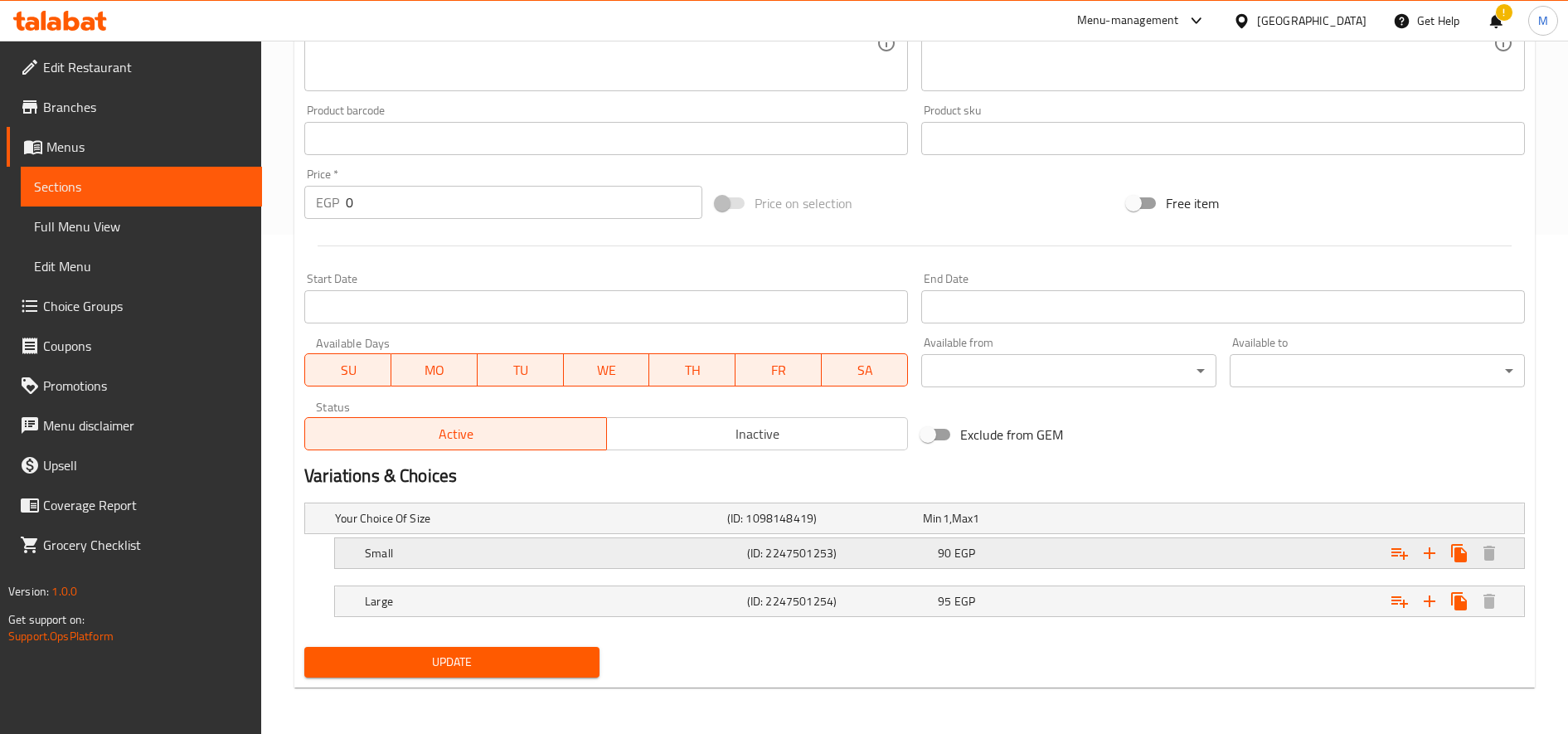
click at [1214, 521] on div "Expand" at bounding box center [1312, 518] width 393 height 6
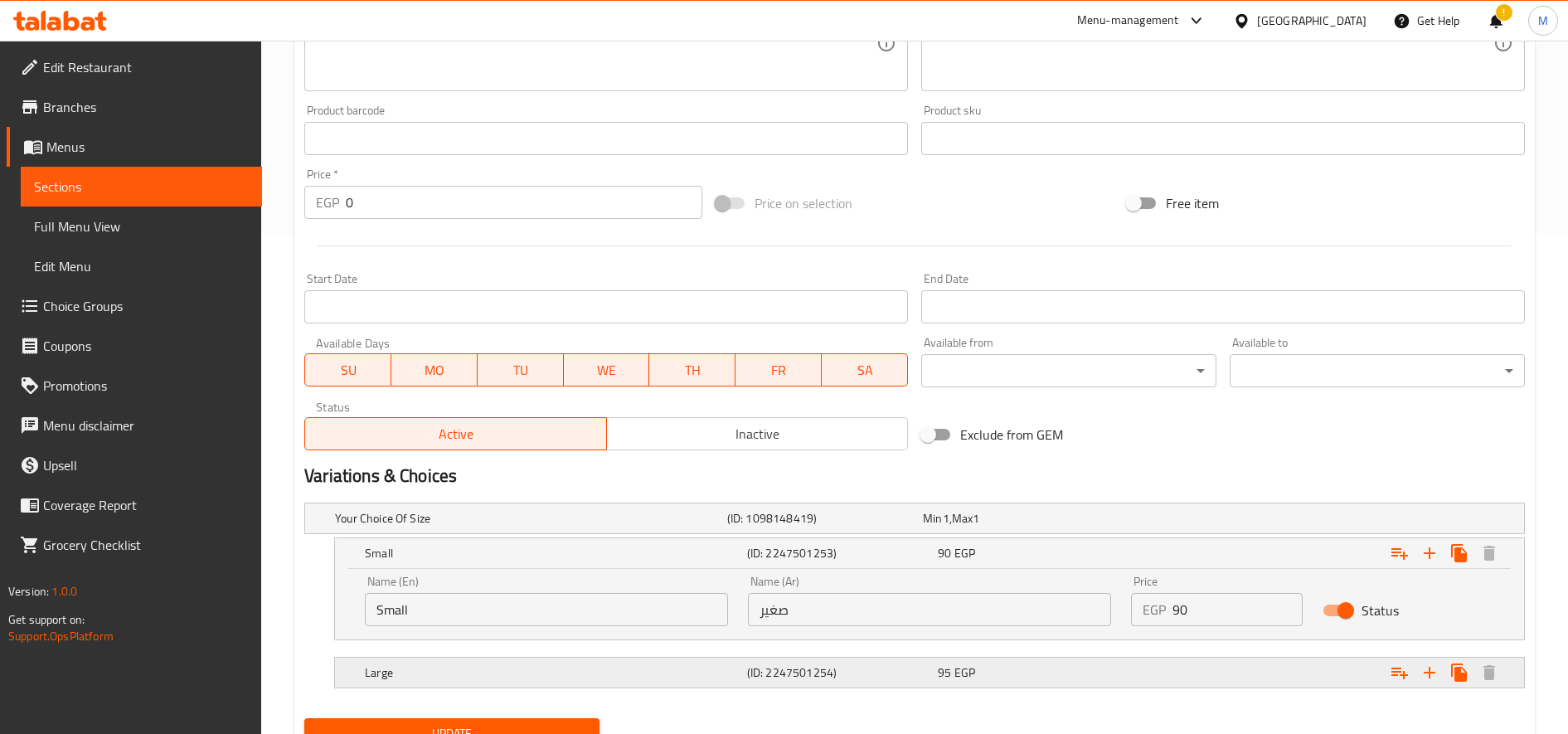
click at [1197, 521] on div "Expand" at bounding box center [1312, 518] width 393 height 6
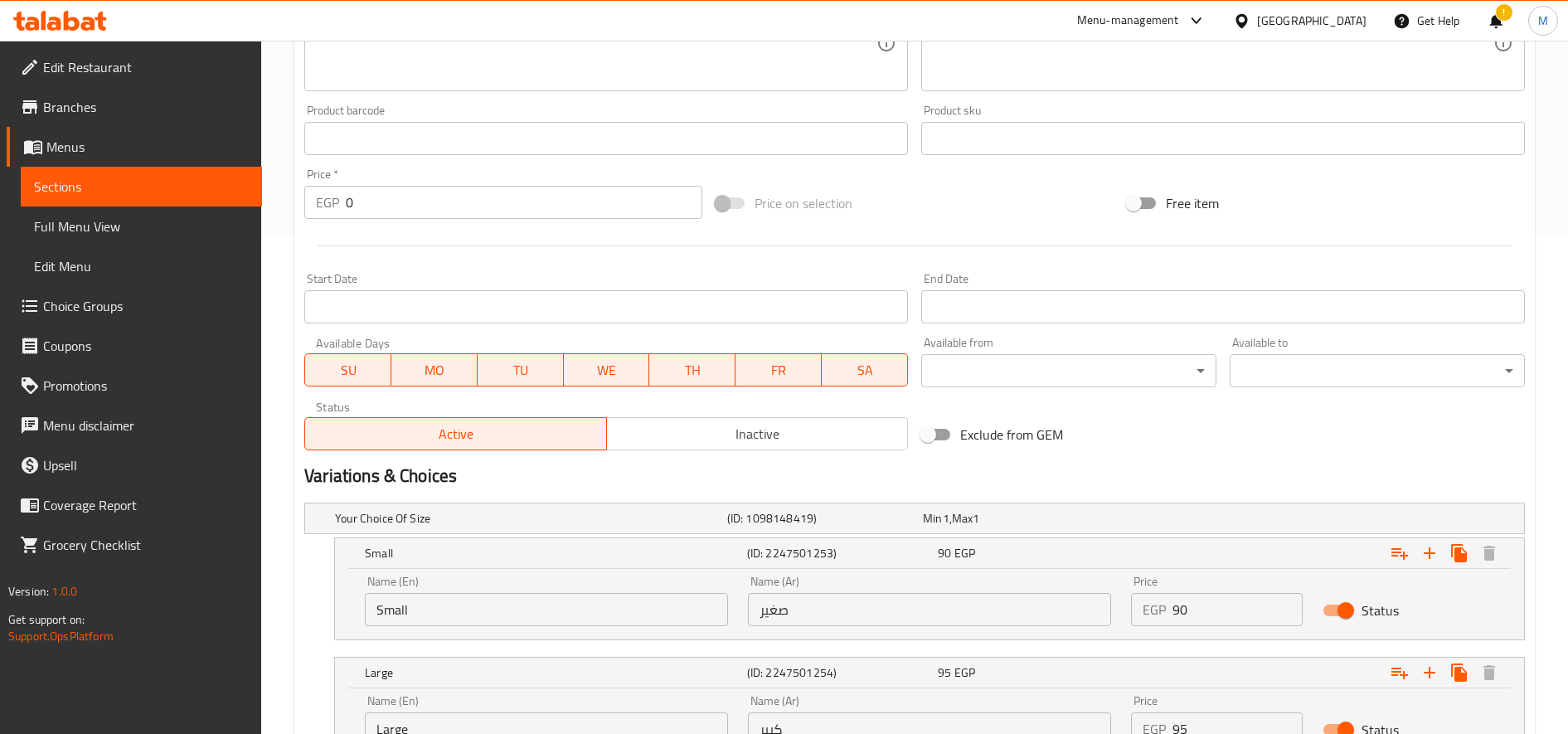
click at [1209, 611] on input "90" at bounding box center [1238, 609] width 130 height 33
type input "115"
click at [1180, 725] on input "95" at bounding box center [1238, 729] width 130 height 33
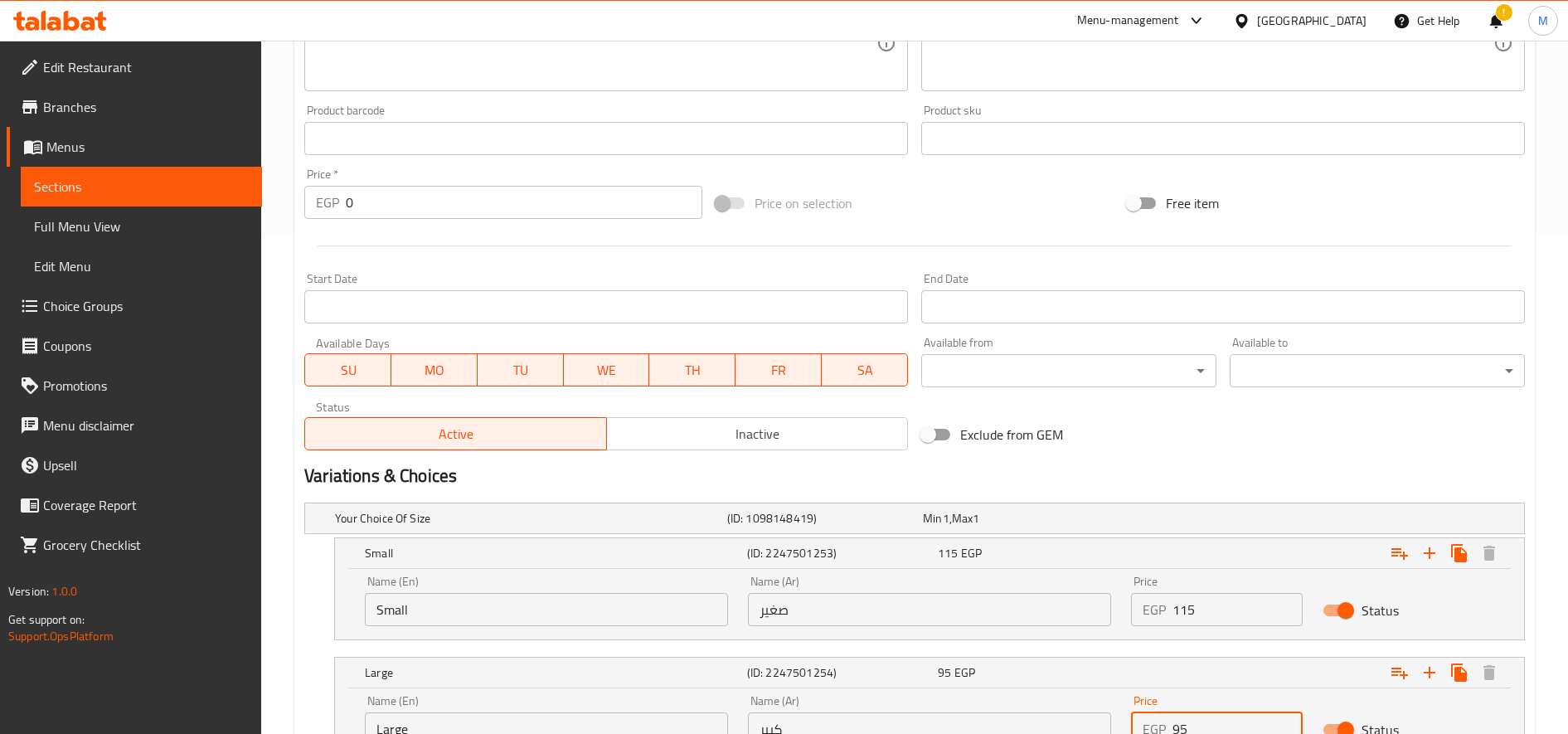
click at [1180, 725] on input "95" at bounding box center [1238, 729] width 130 height 33
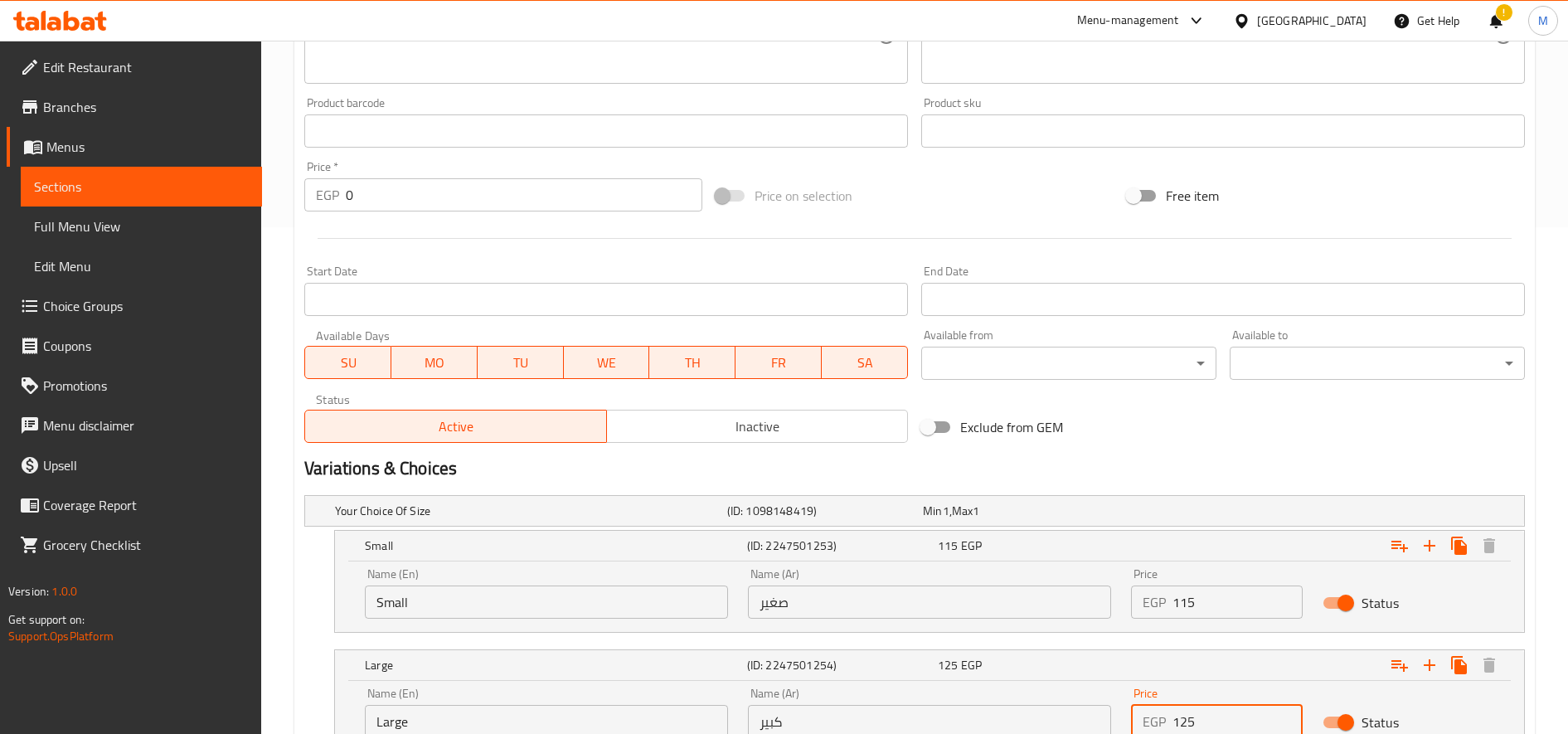
type input "125"
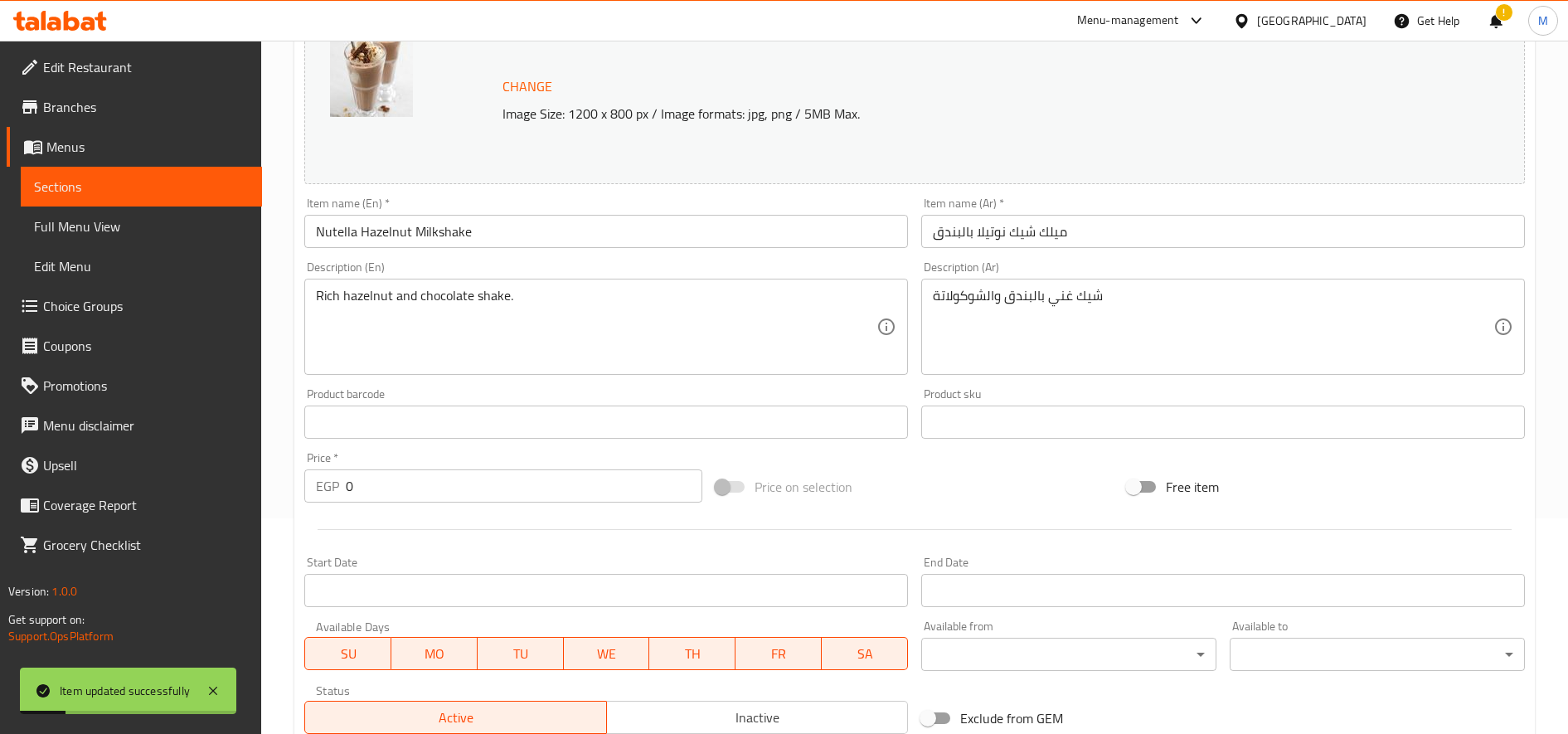
scroll to position [0, 0]
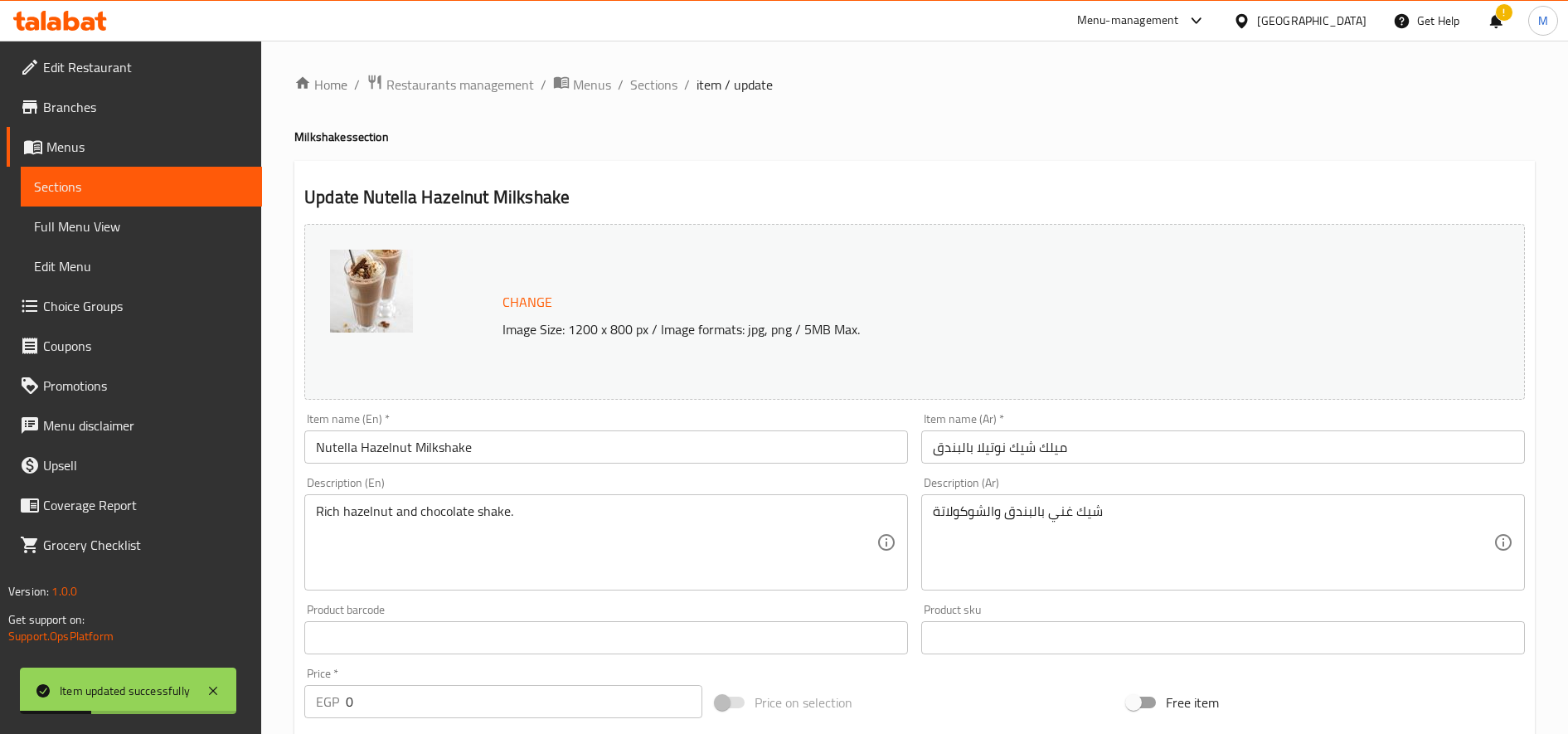
click at [659, 97] on div "Home / Restaurants management / Menus / Sections / item / update Milkshakes sec…" at bounding box center [914, 709] width 1240 height 1269
click at [658, 85] on span "Sections" at bounding box center [654, 84] width 47 height 20
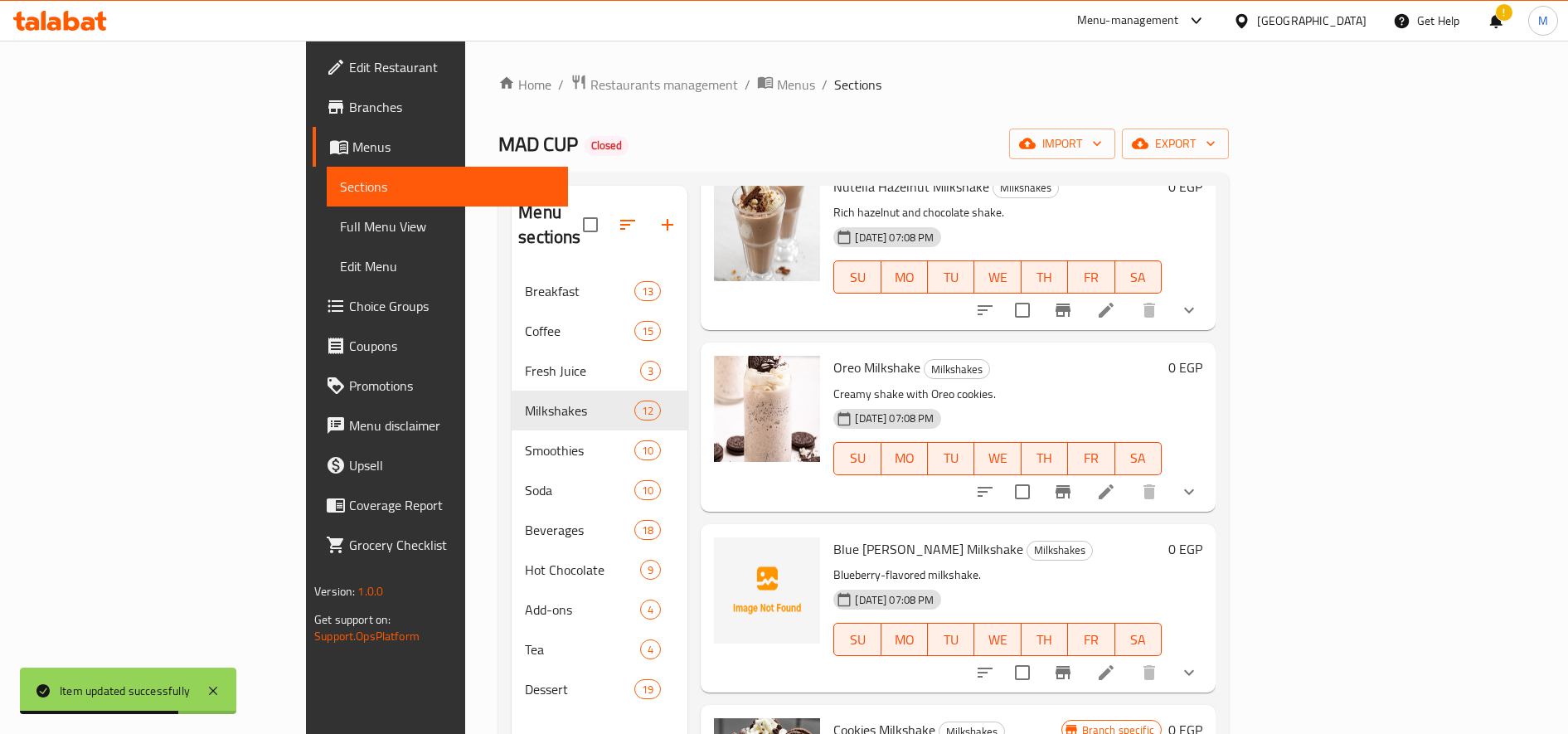
scroll to position [1189, 0]
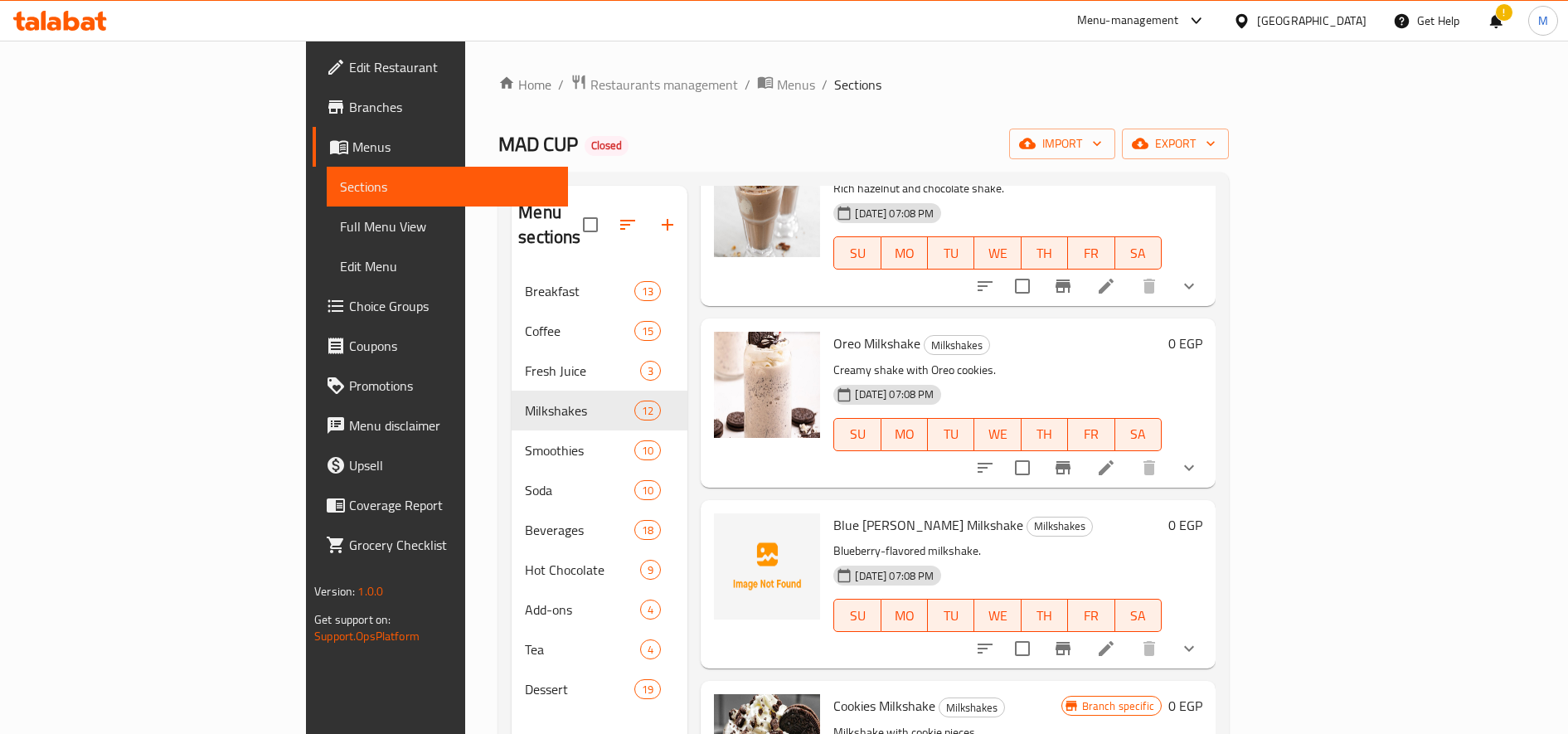
click at [1129, 455] on li at bounding box center [1106, 467] width 46 height 30
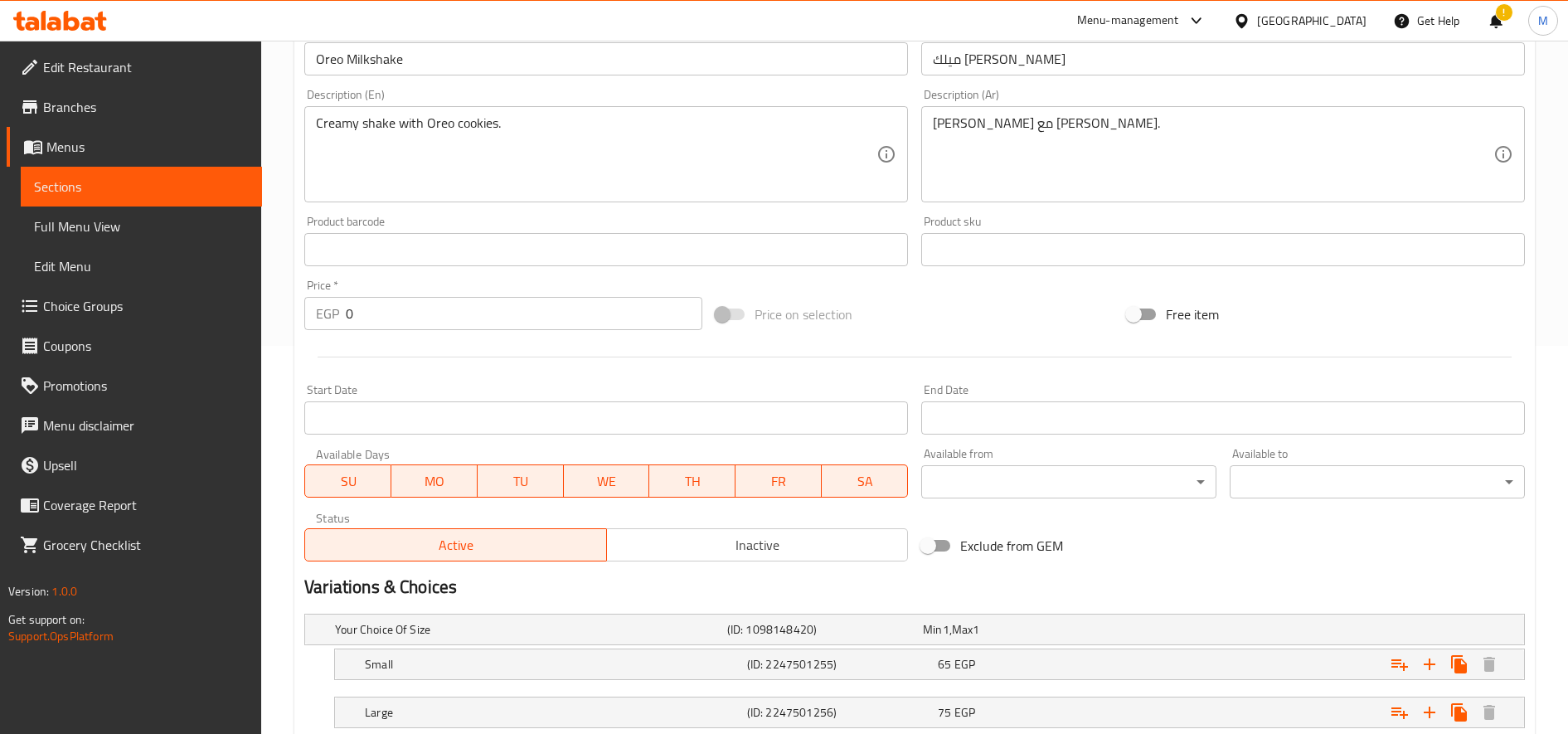
scroll to position [500, 0]
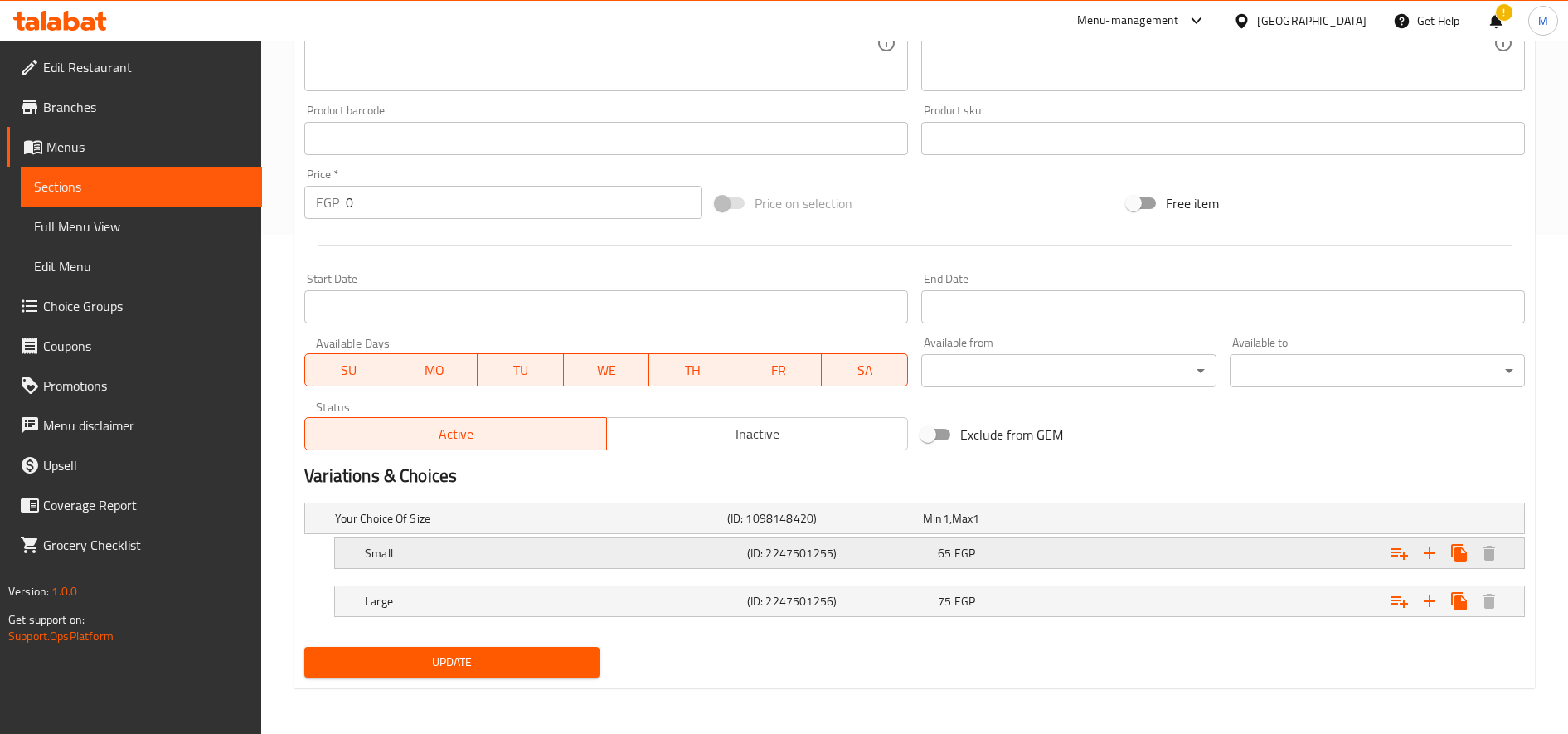
click at [1229, 521] on div "Expand" at bounding box center [1312, 518] width 393 height 6
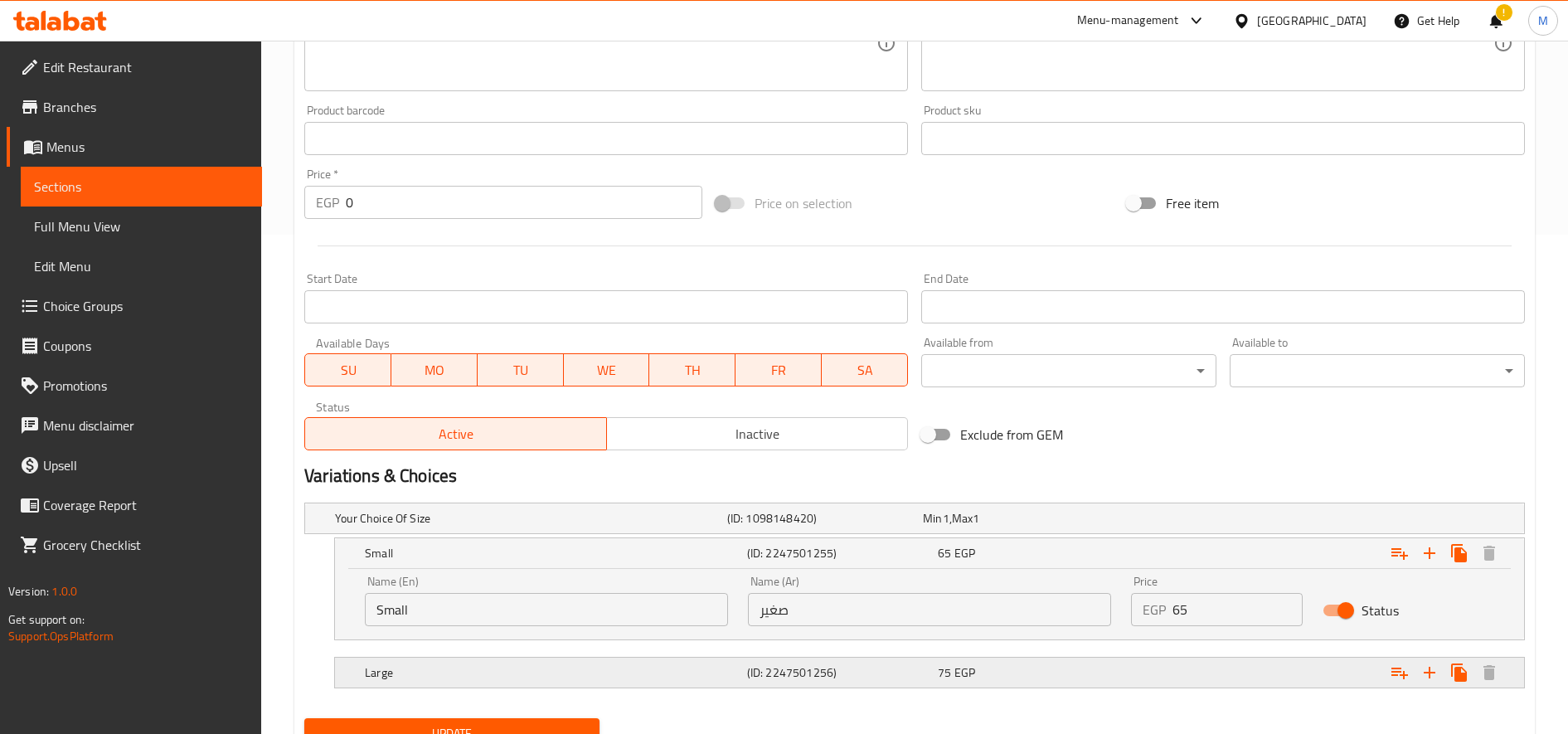
click at [1242, 521] on div "Expand" at bounding box center [1312, 518] width 393 height 6
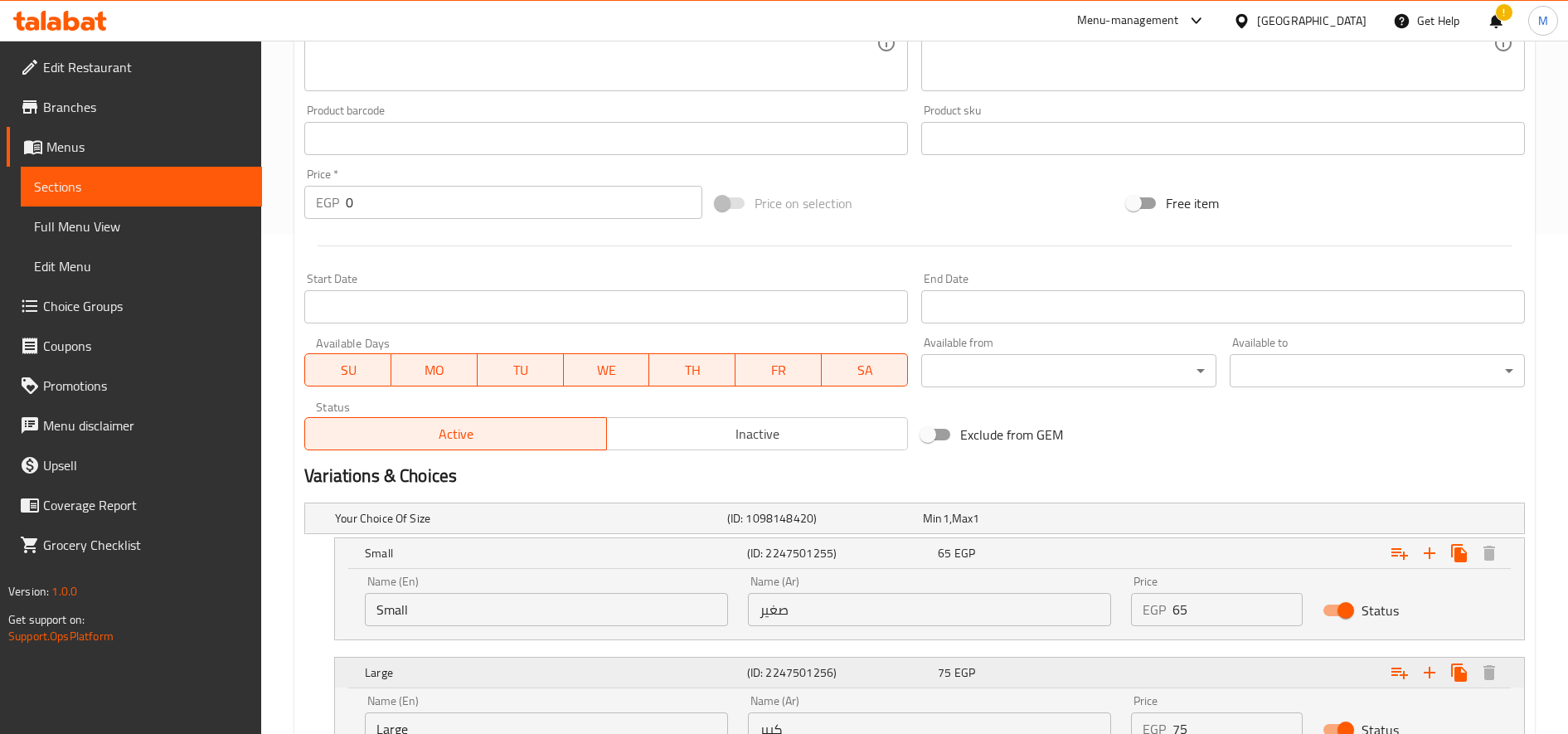
scroll to position [642, 0]
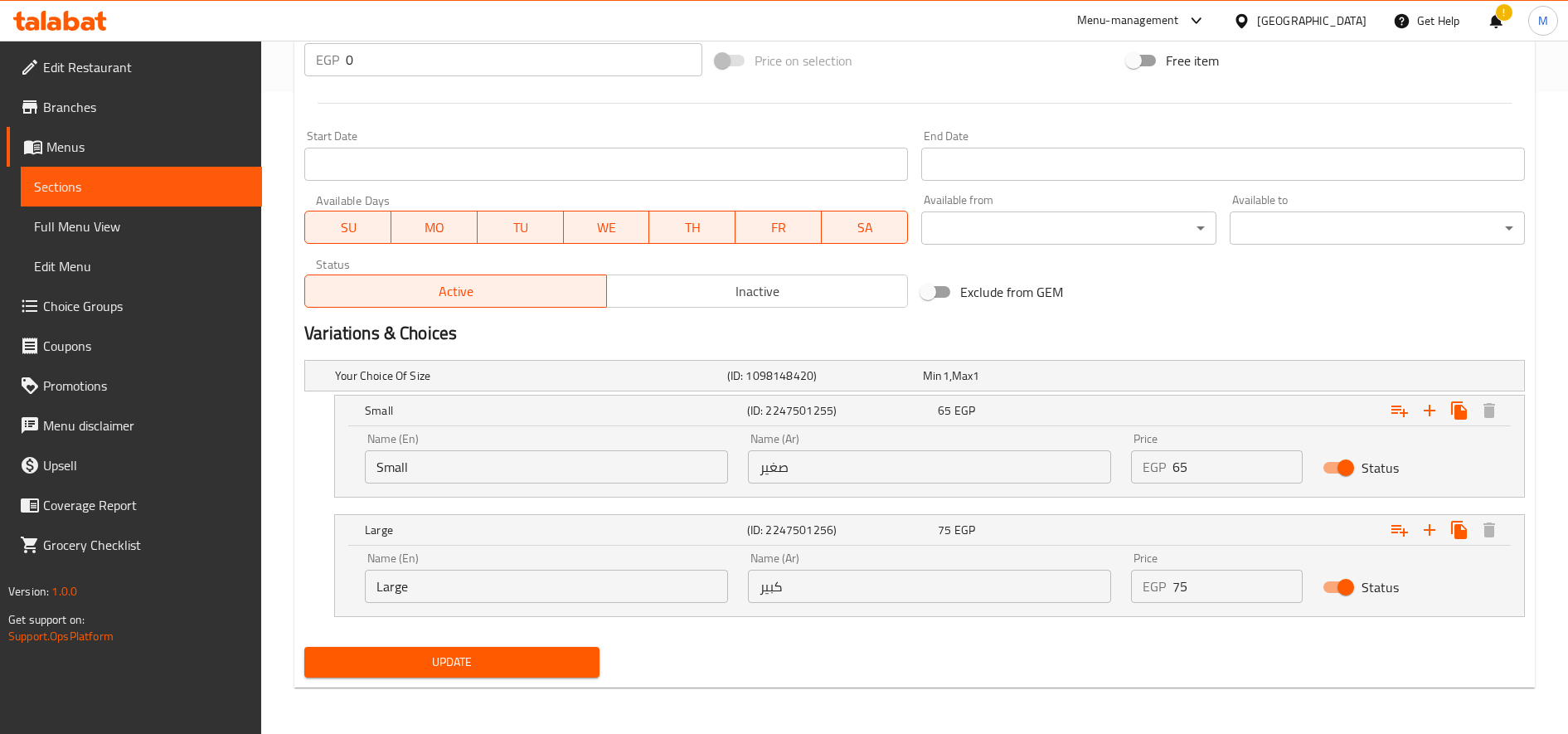
click at [1184, 470] on input "65" at bounding box center [1238, 467] width 130 height 33
type input "80"
click at [1189, 593] on input "75" at bounding box center [1238, 586] width 130 height 33
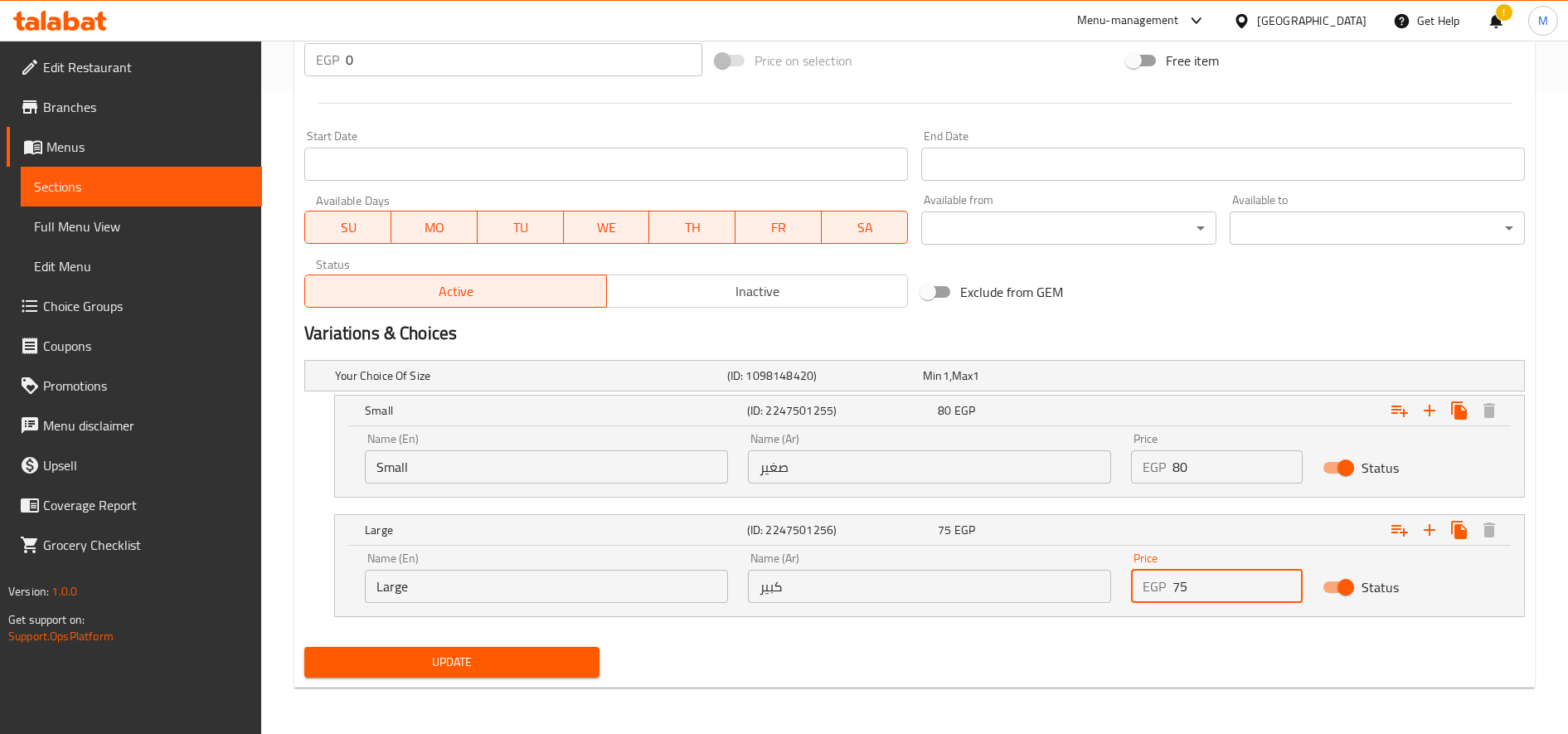
click at [1189, 593] on input "75" at bounding box center [1238, 586] width 130 height 33
type input "90"
click at [304, 647] on button "Update" at bounding box center [451, 663] width 295 height 31
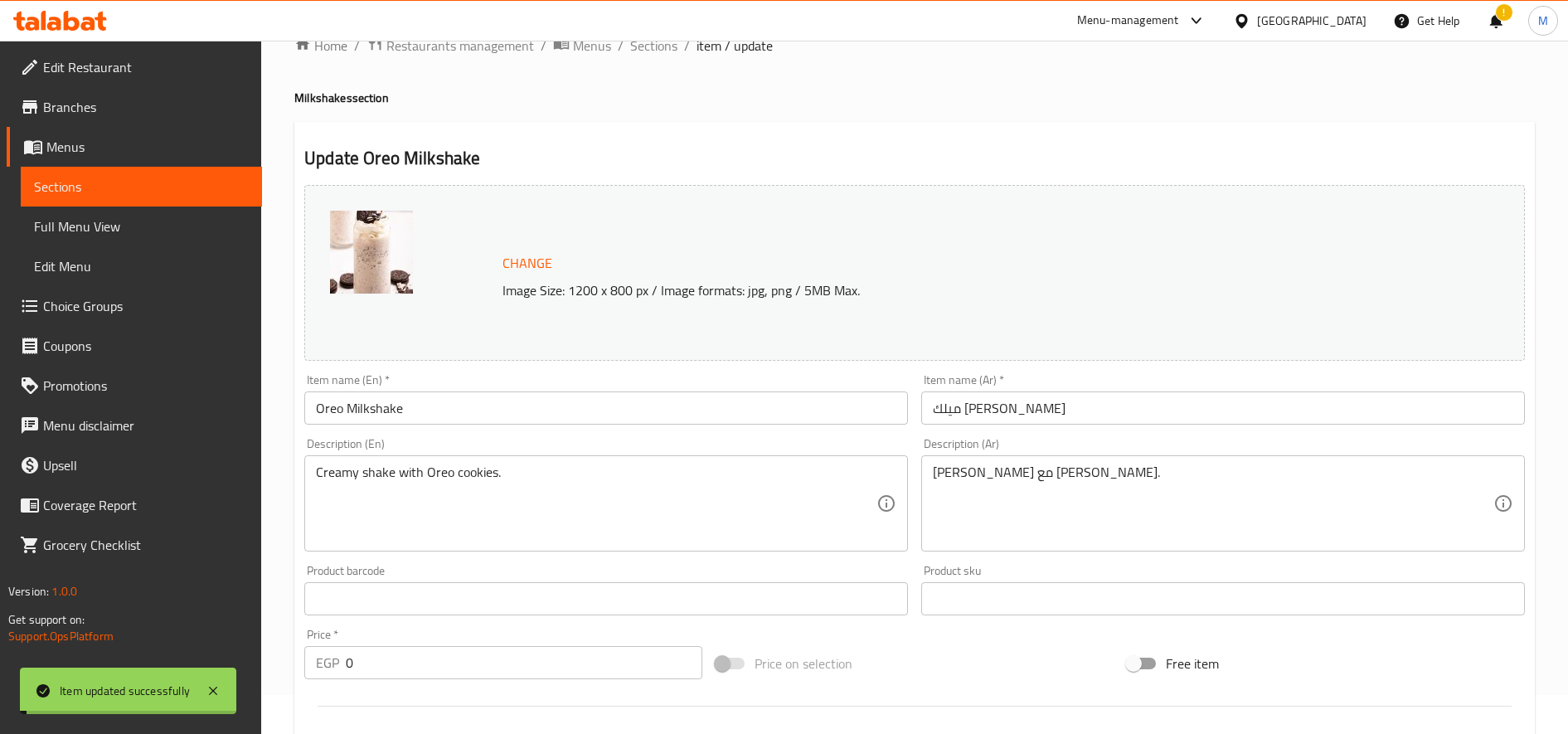
scroll to position [0, 0]
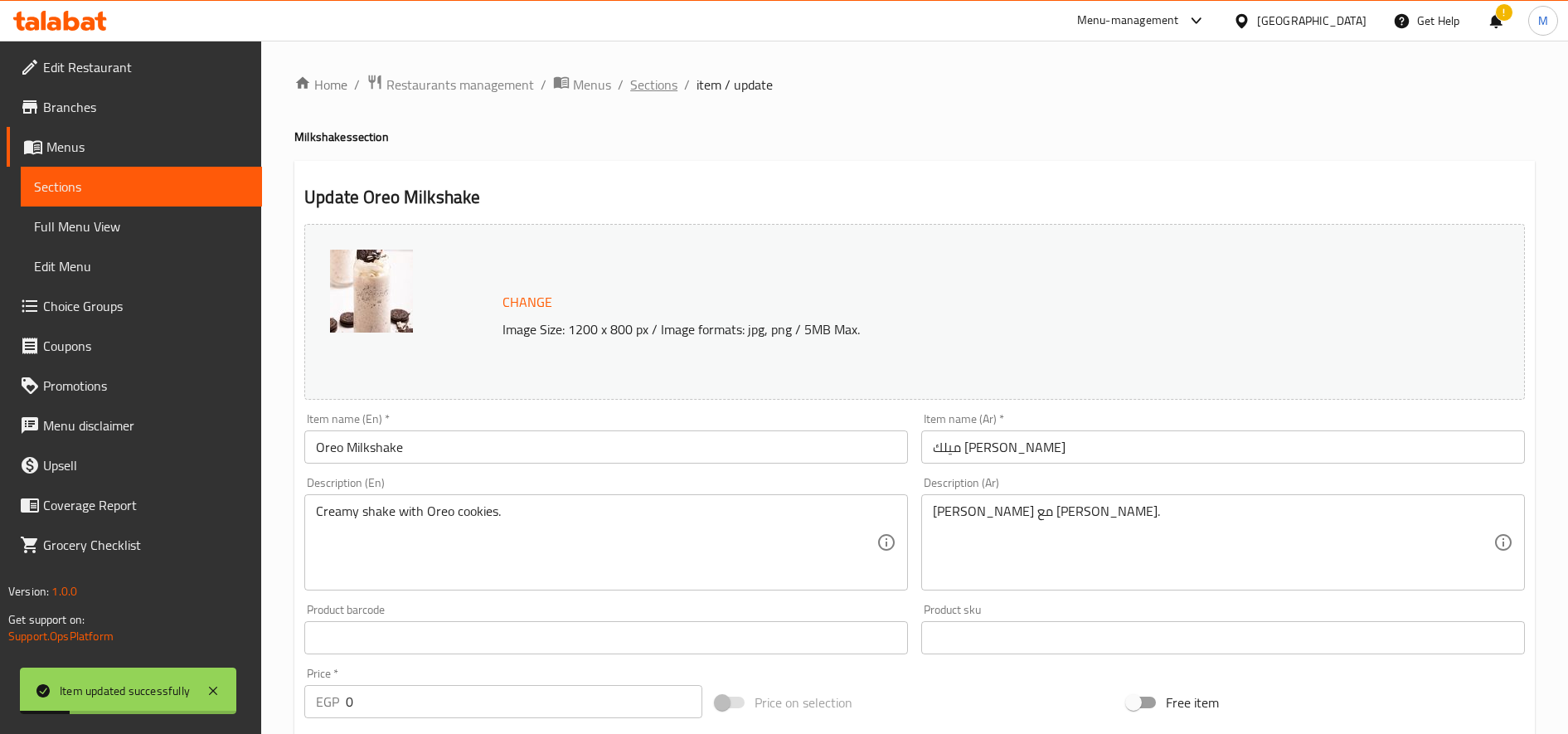
click at [662, 91] on span "Sections" at bounding box center [654, 84] width 47 height 20
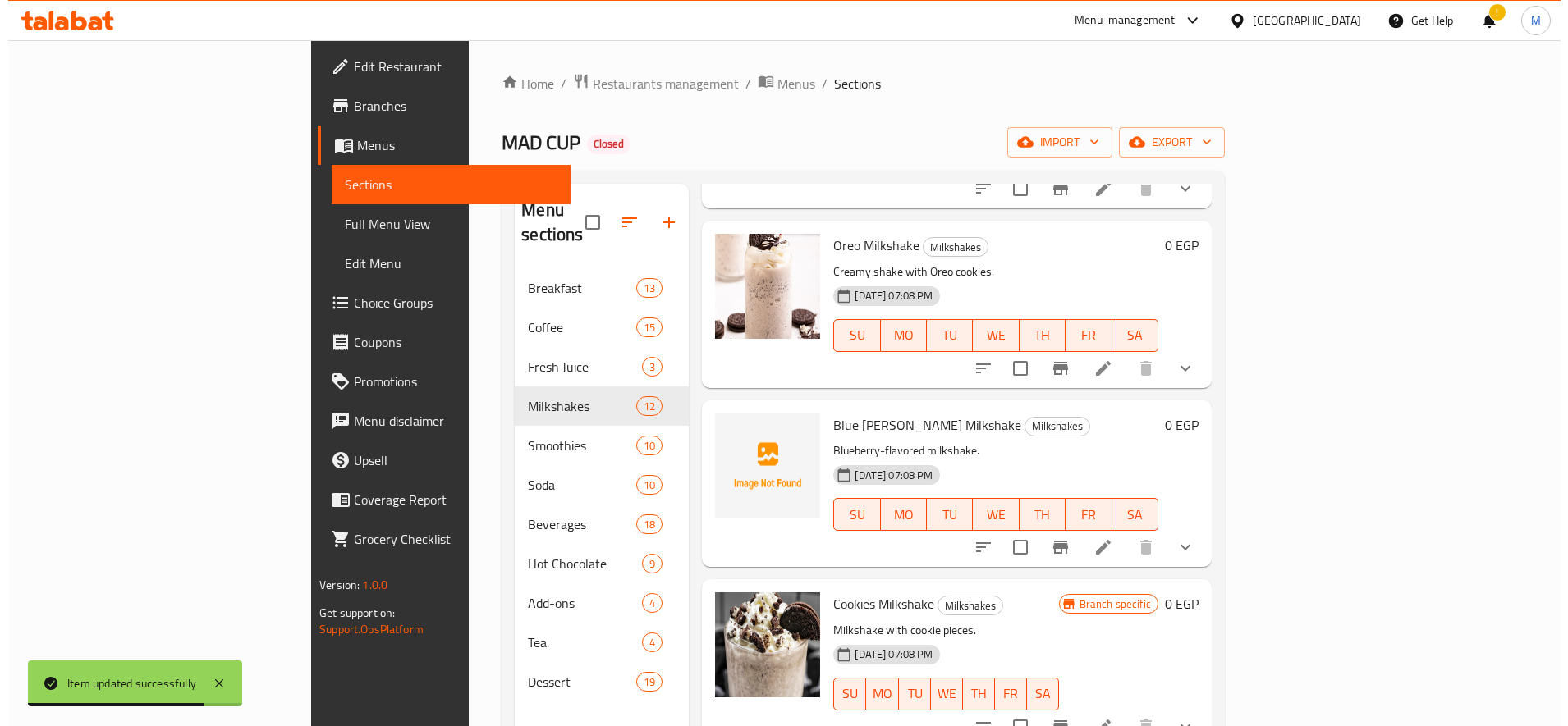
scroll to position [1272, 0]
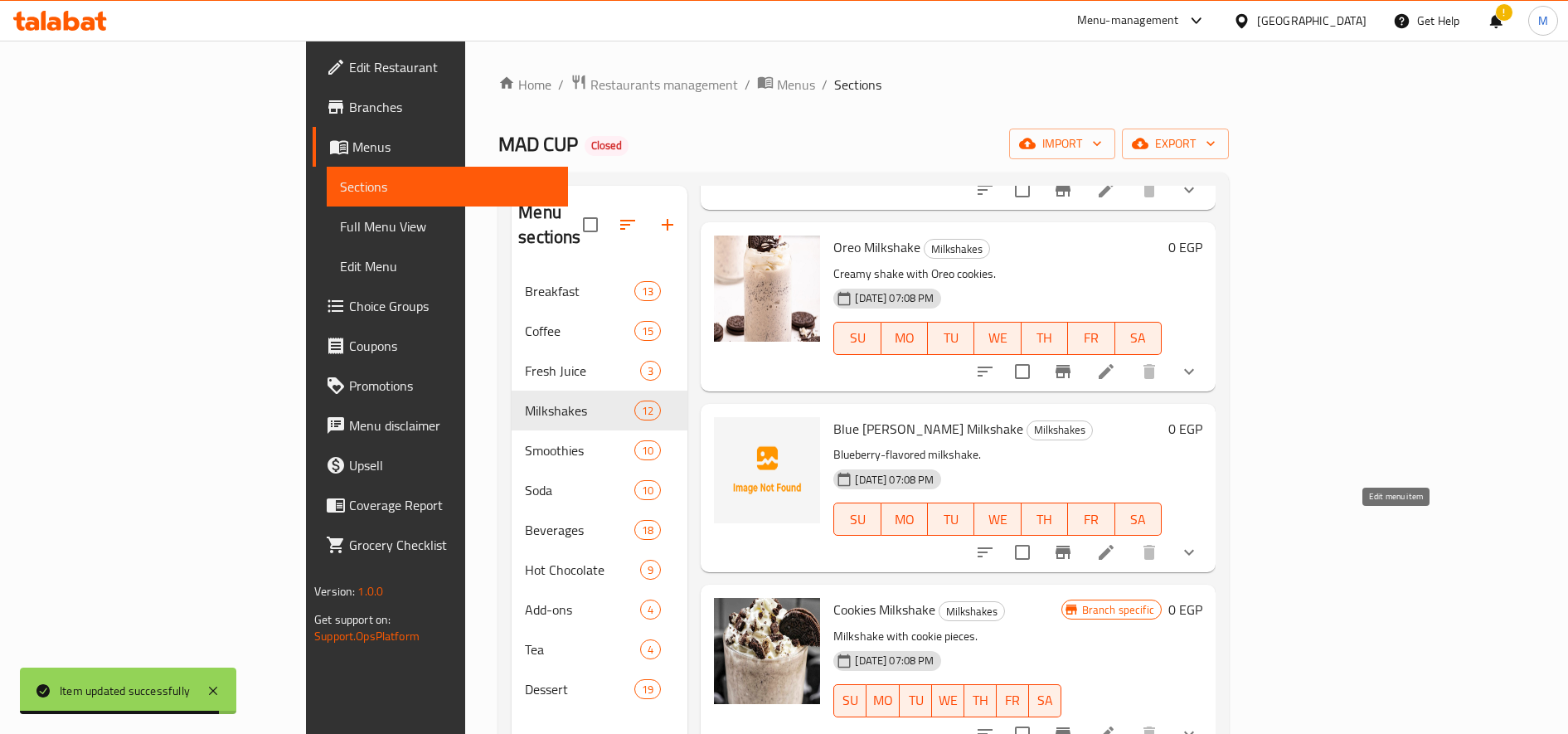
click at [1117, 542] on icon at bounding box center [1107, 552] width 20 height 20
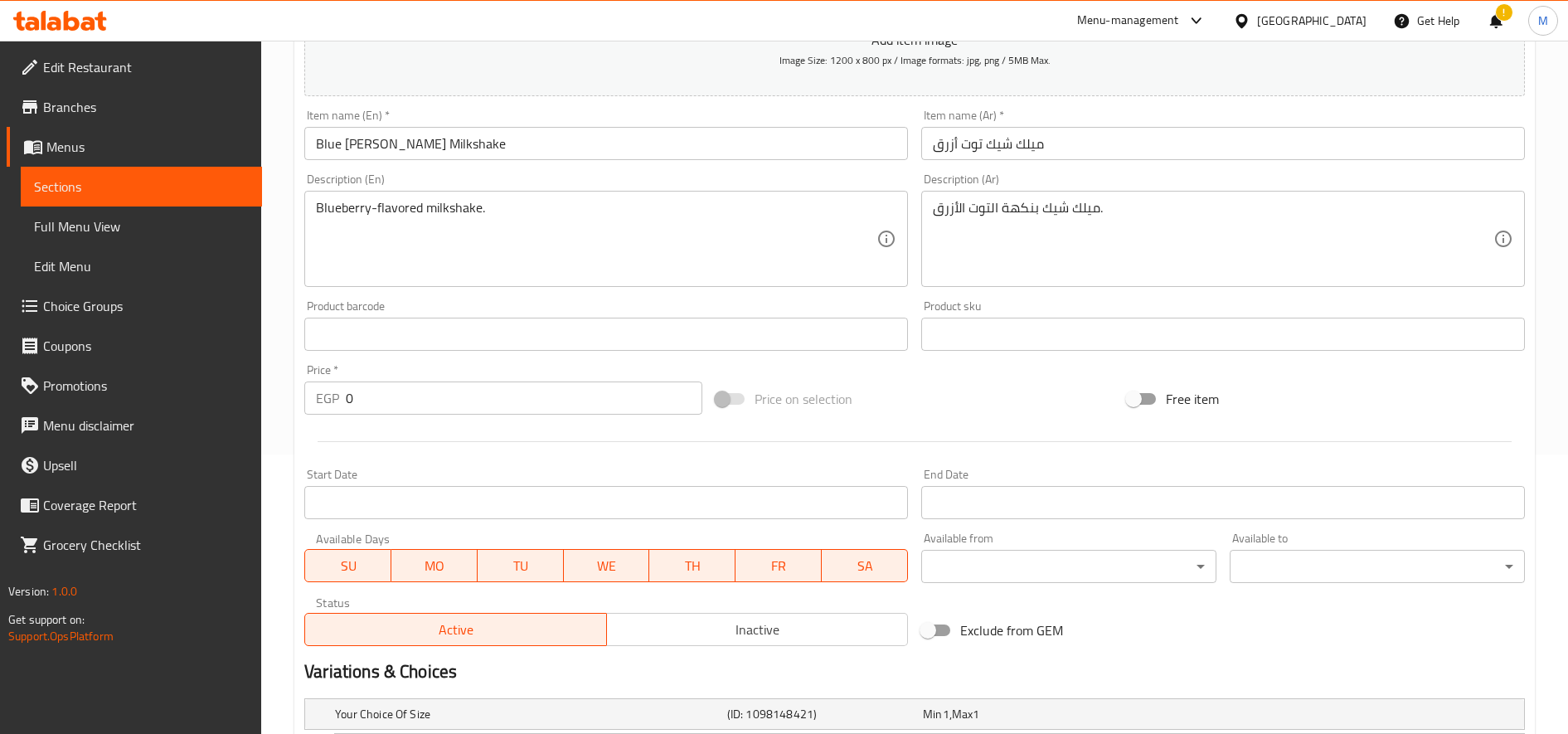
scroll to position [475, 0]
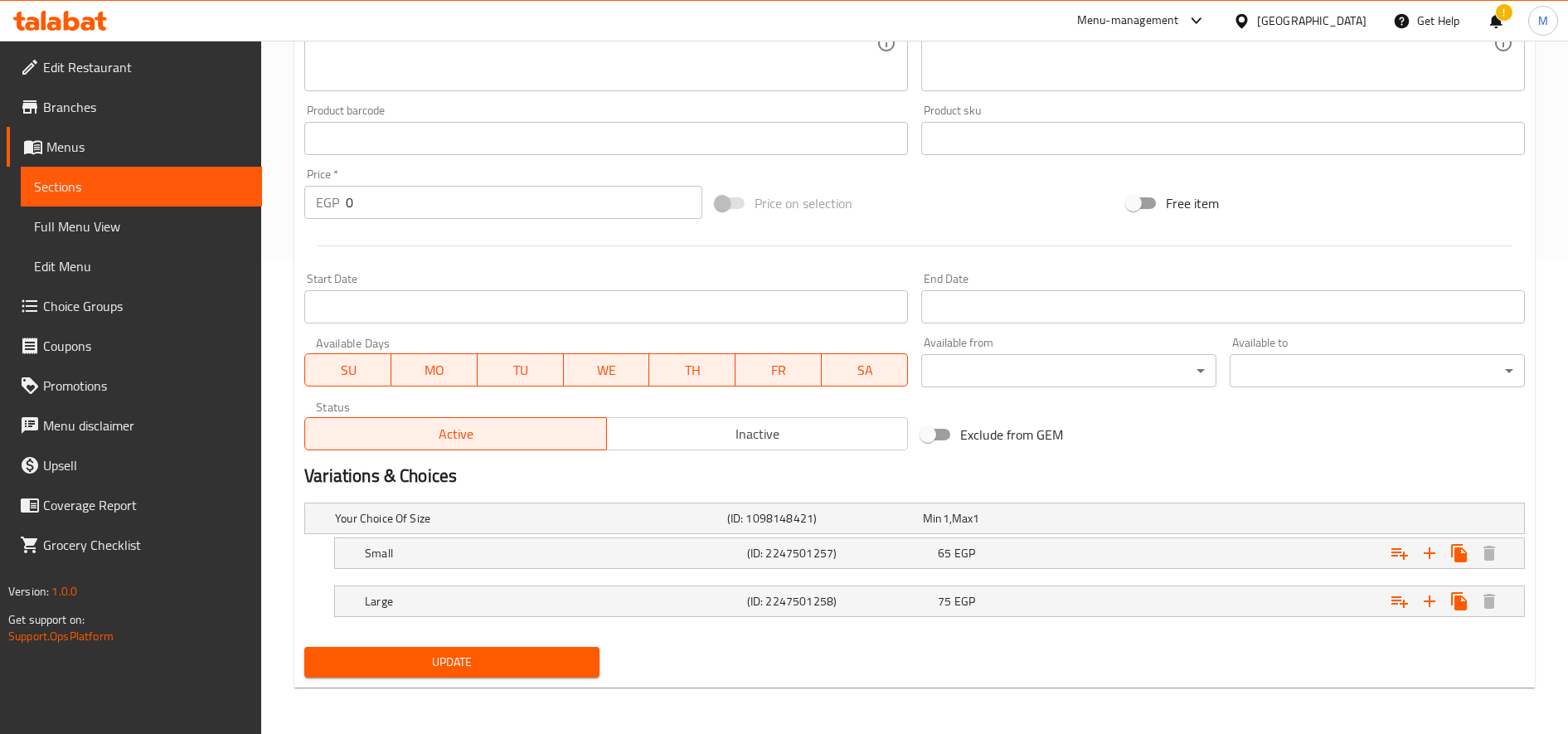
click at [1221, 577] on nav at bounding box center [914, 578] width 1221 height 14
click at [1235, 521] on div "Expand" at bounding box center [1312, 518] width 393 height 6
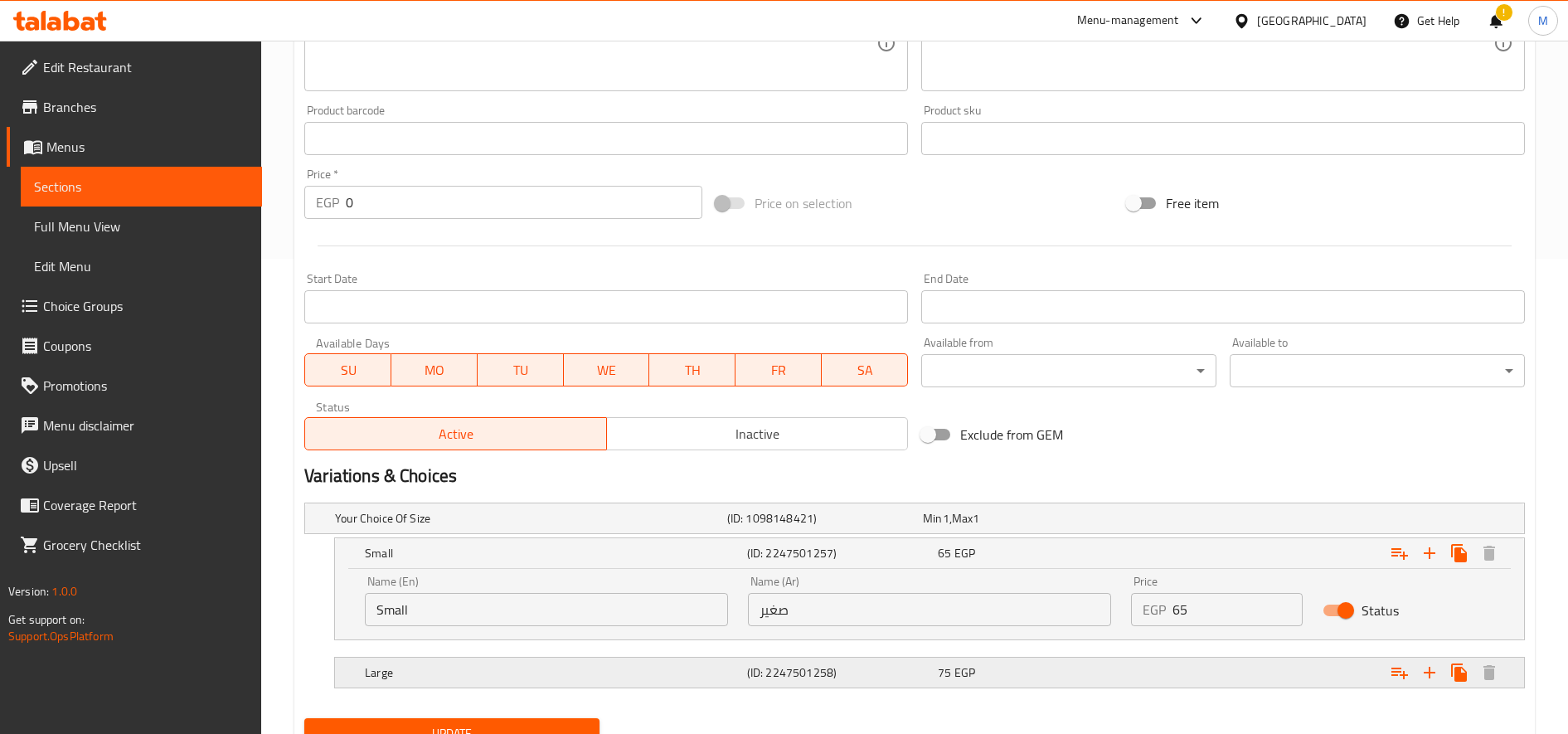
click at [1216, 521] on div "Expand" at bounding box center [1312, 518] width 393 height 6
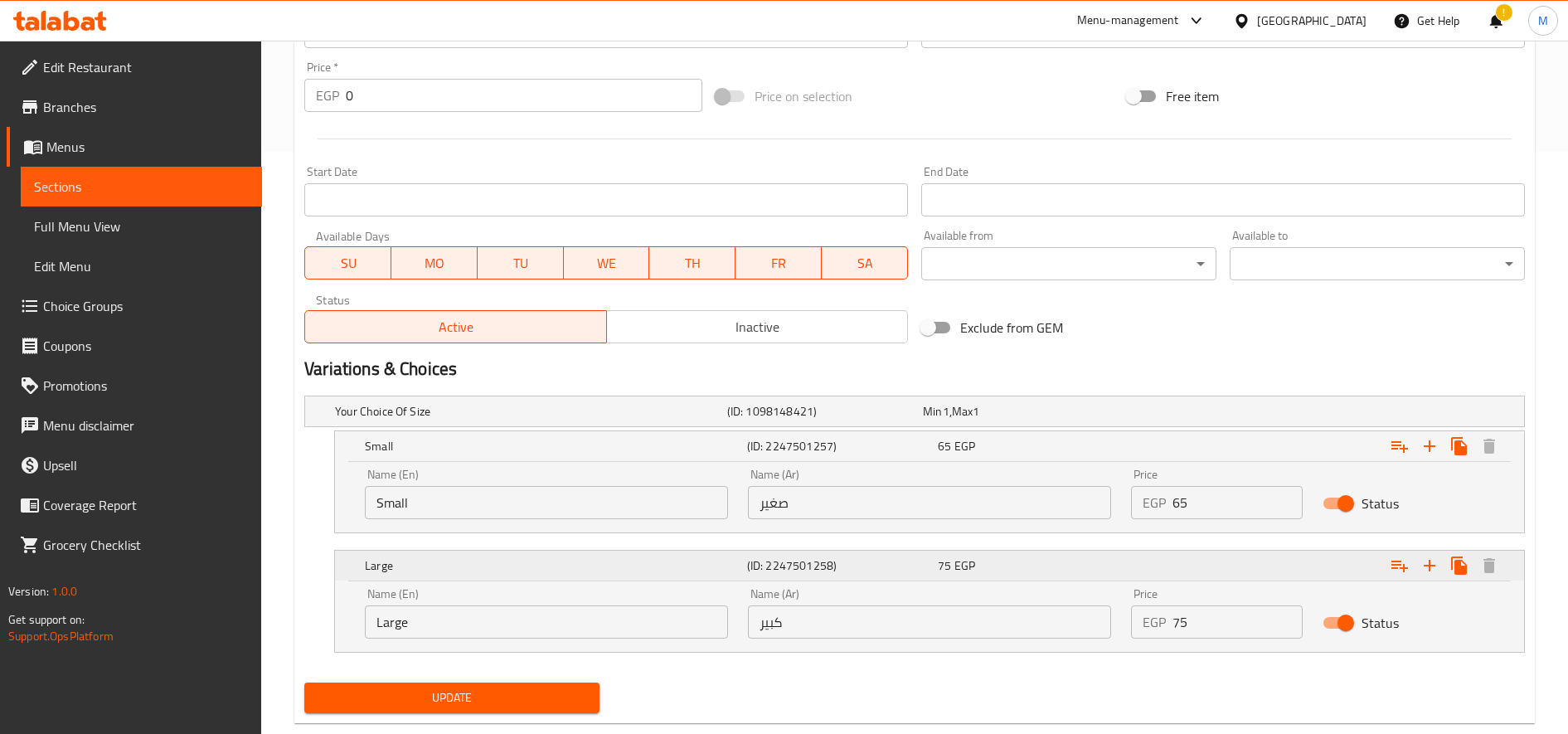
scroll to position [583, 0]
click at [1180, 500] on input "65" at bounding box center [1238, 501] width 130 height 33
type input "75"
drag, startPoint x: 1180, startPoint y: 626, endPoint x: 1171, endPoint y: 626, distance: 9.0
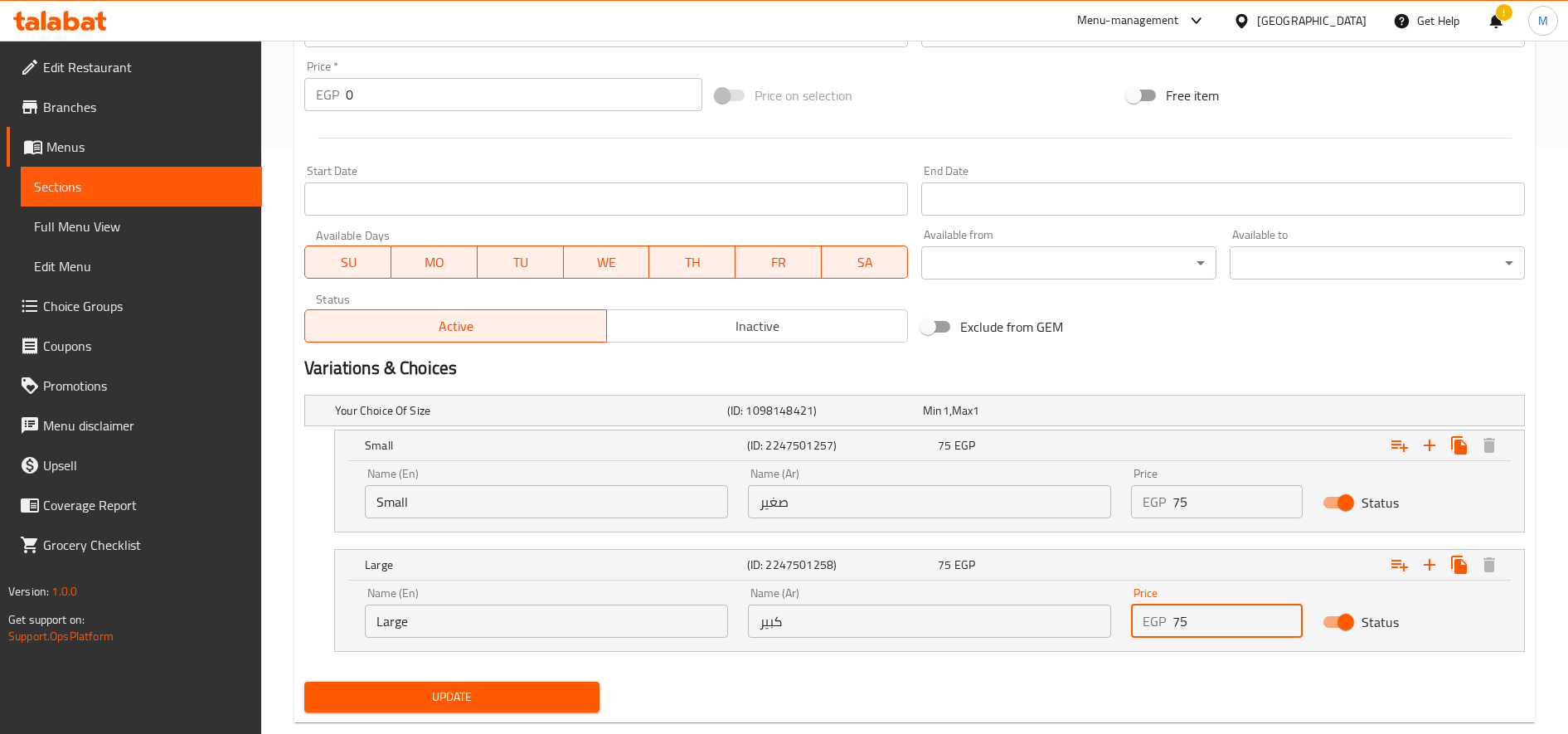
click at [1171, 626] on div "EGP 75 Price" at bounding box center [1217, 621] width 172 height 33
type input "85"
click at [304, 682] on button "Update" at bounding box center [451, 697] width 295 height 31
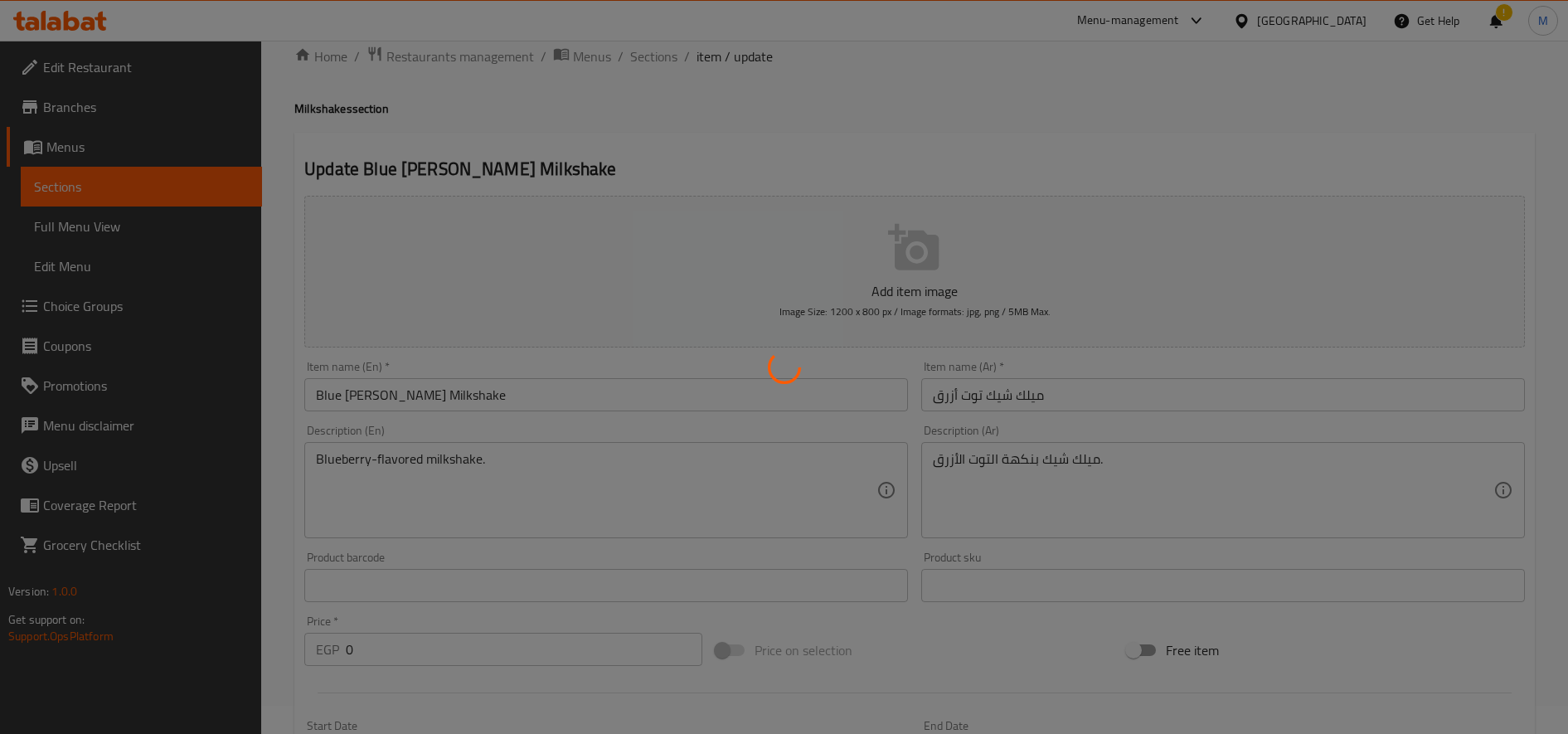
scroll to position [0, 0]
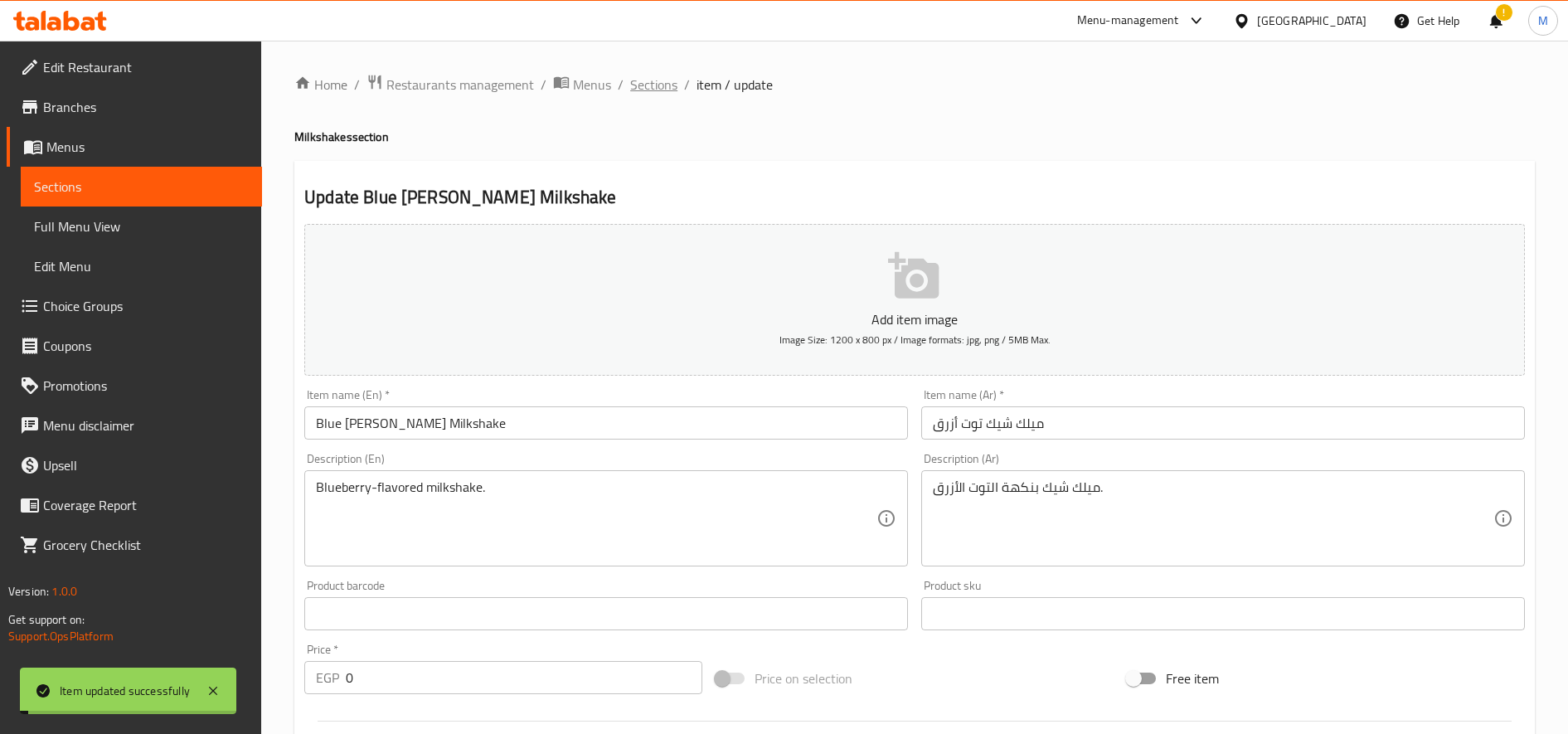
click at [636, 82] on span "Sections" at bounding box center [654, 84] width 47 height 20
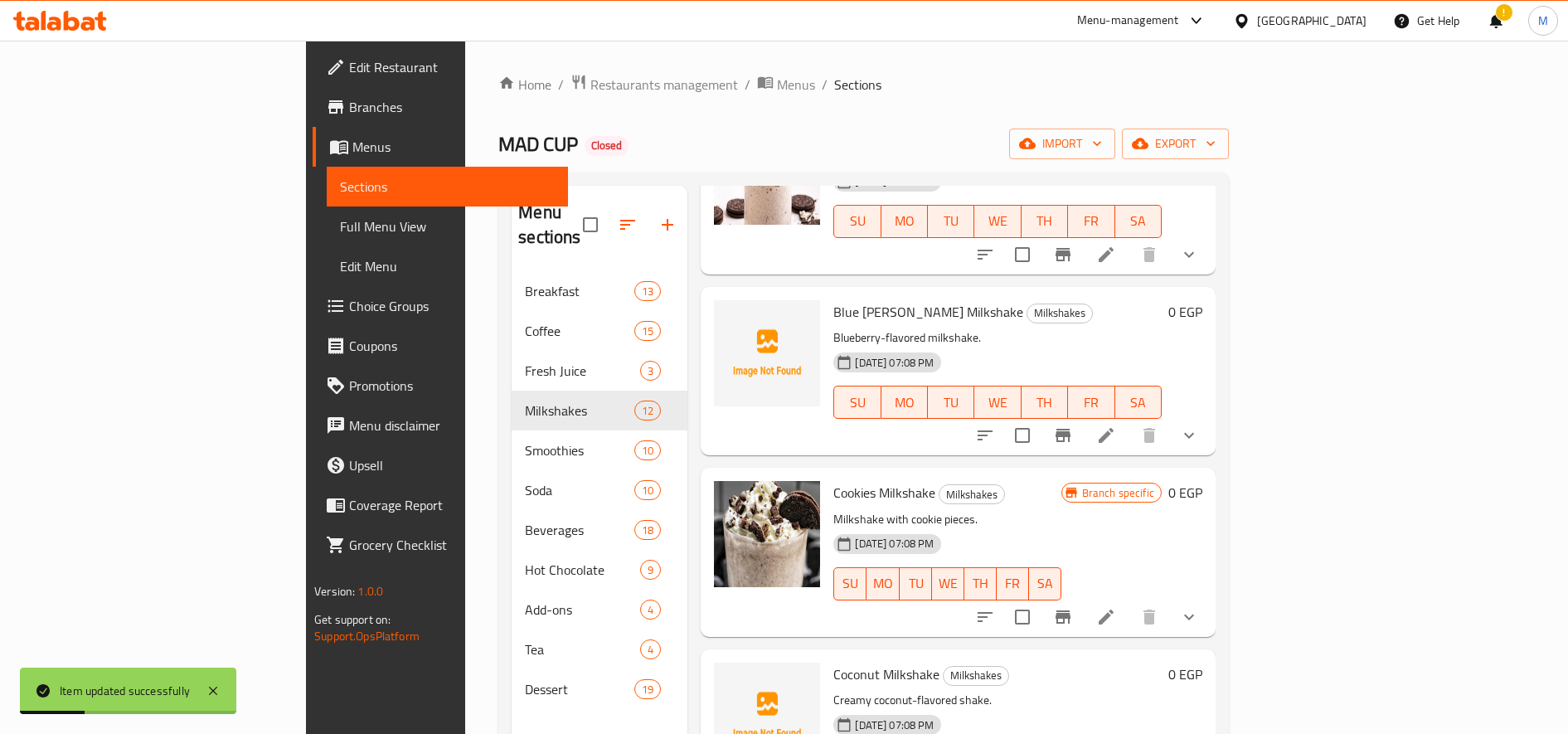
scroll to position [1457, 0]
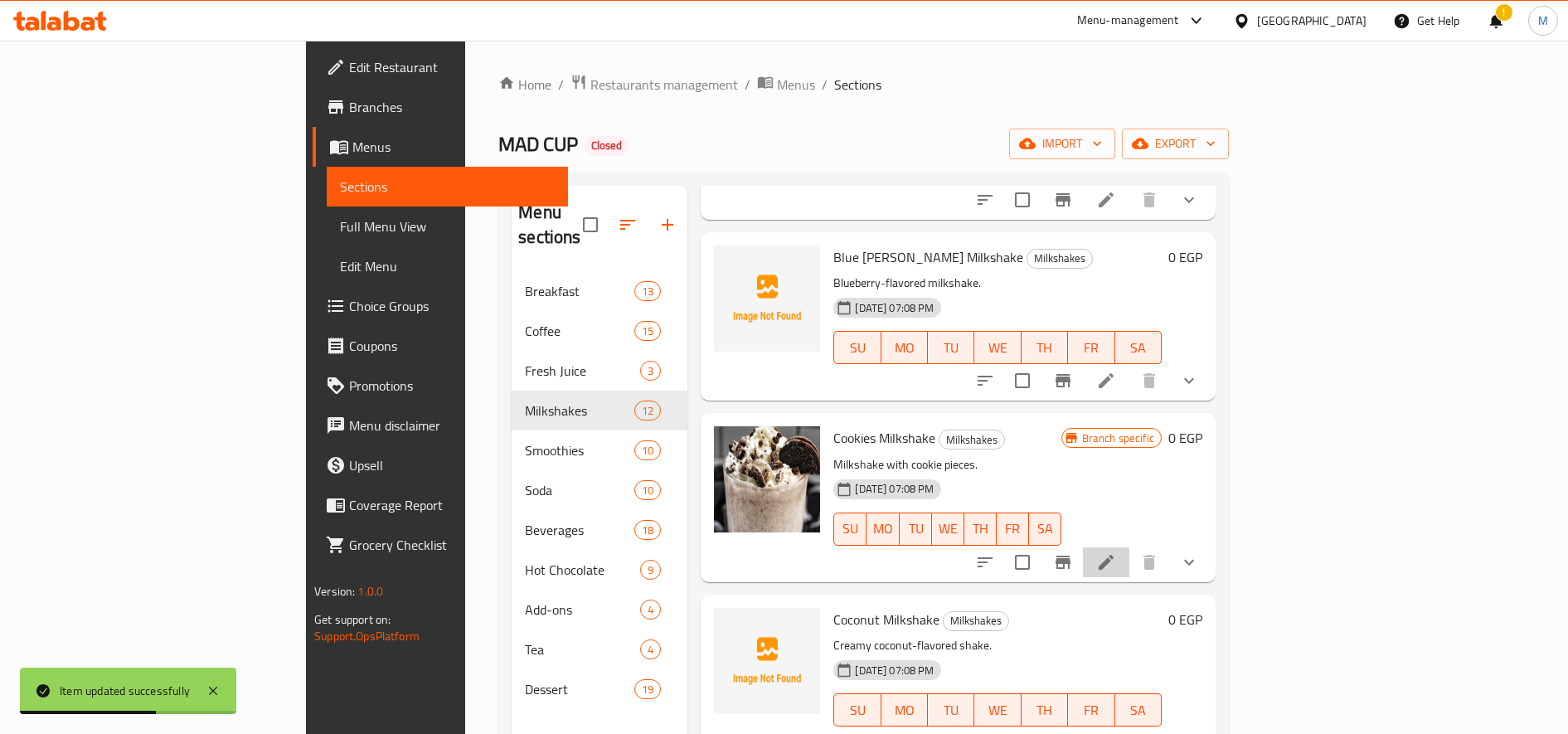
click at [1117, 552] on icon at bounding box center [1107, 562] width 20 height 20
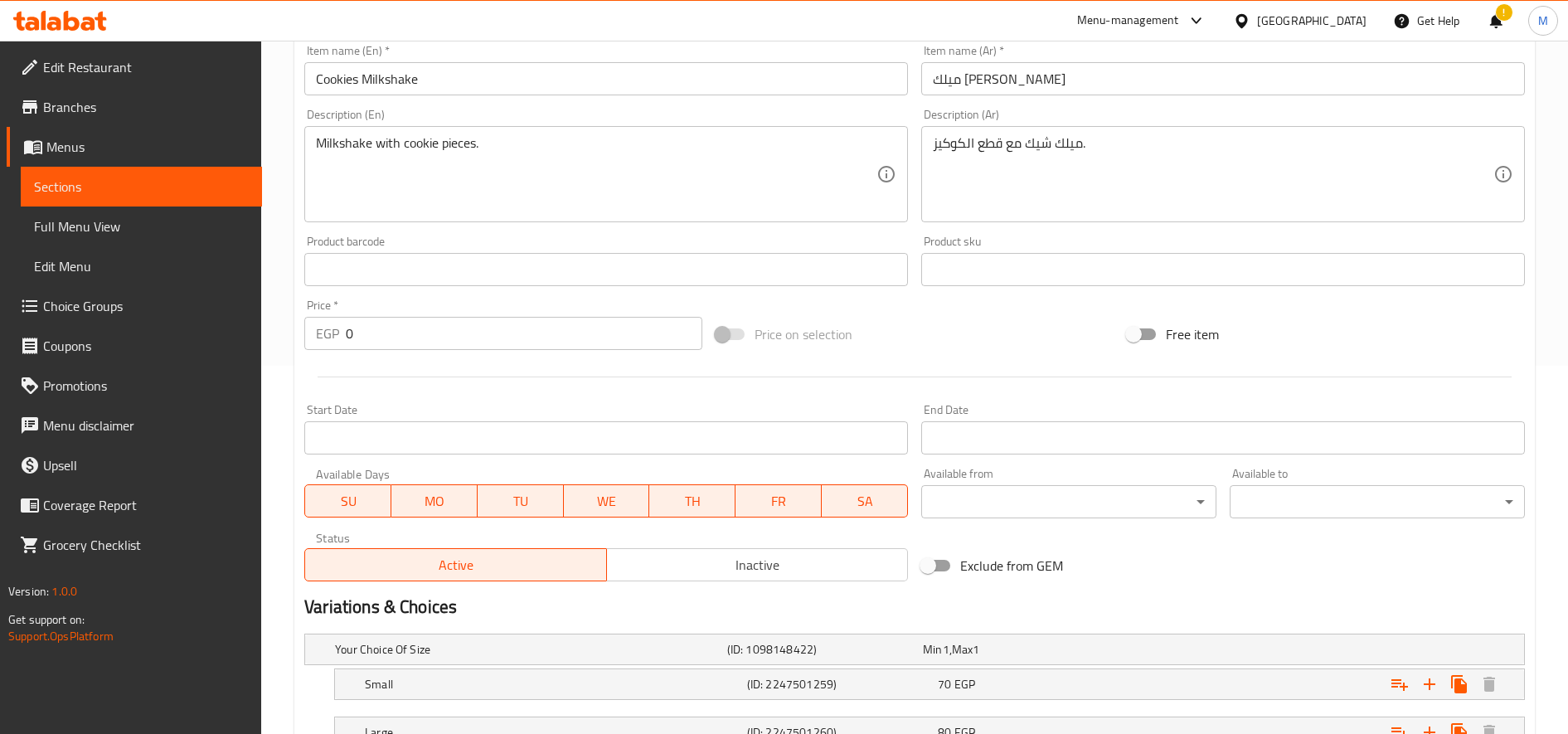
scroll to position [500, 0]
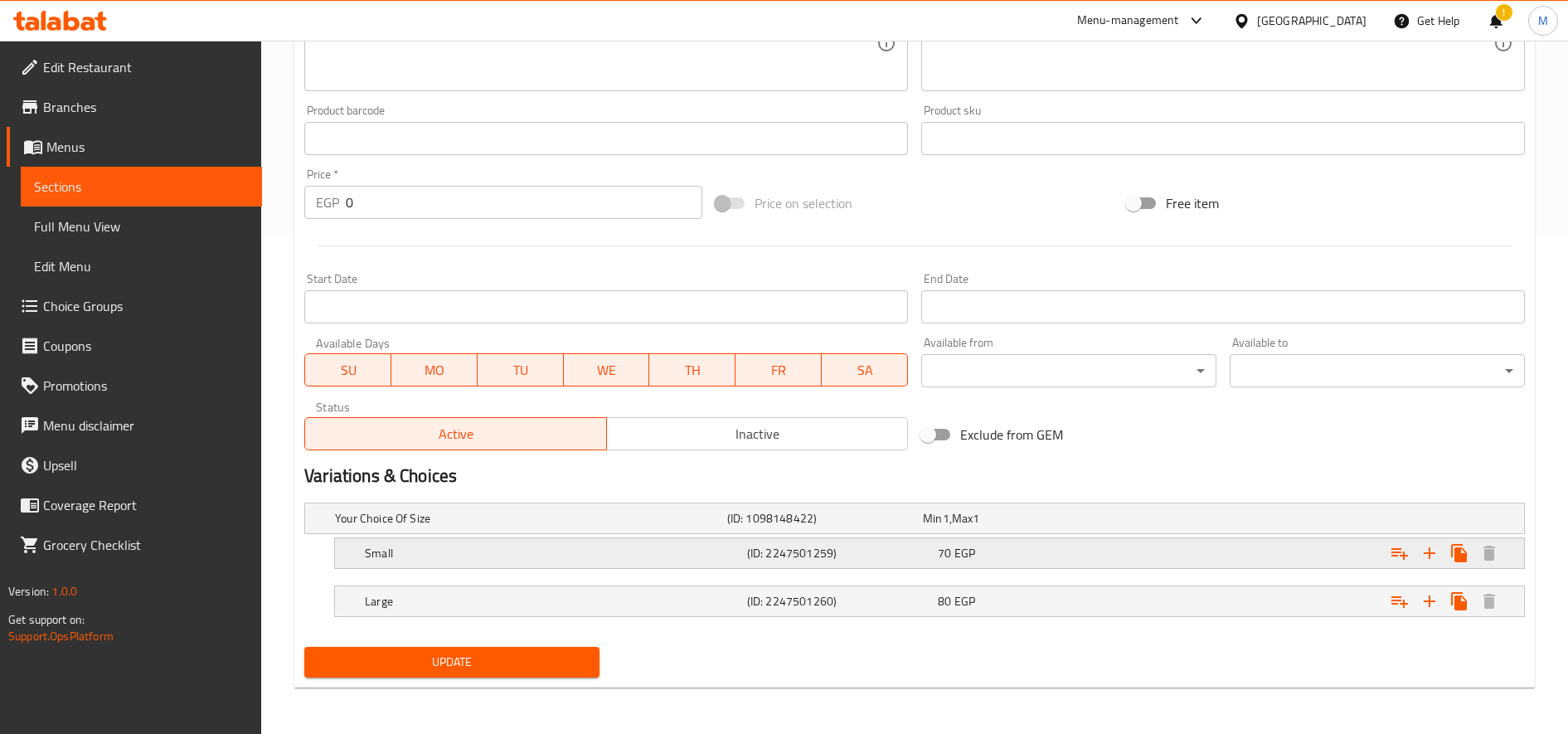
click at [1199, 521] on div "Expand" at bounding box center [1312, 518] width 393 height 6
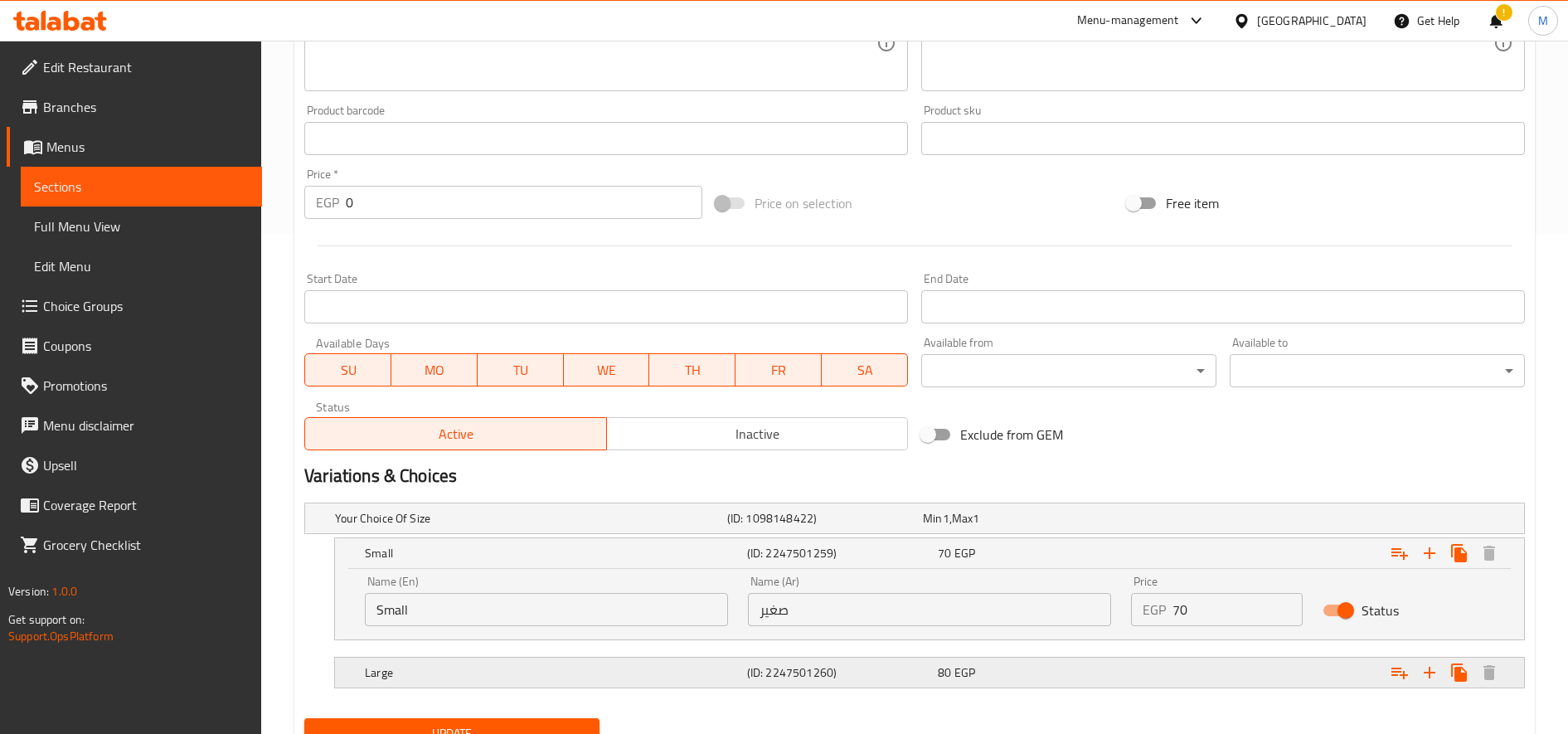
click at [1188, 521] on div "Expand" at bounding box center [1312, 518] width 393 height 6
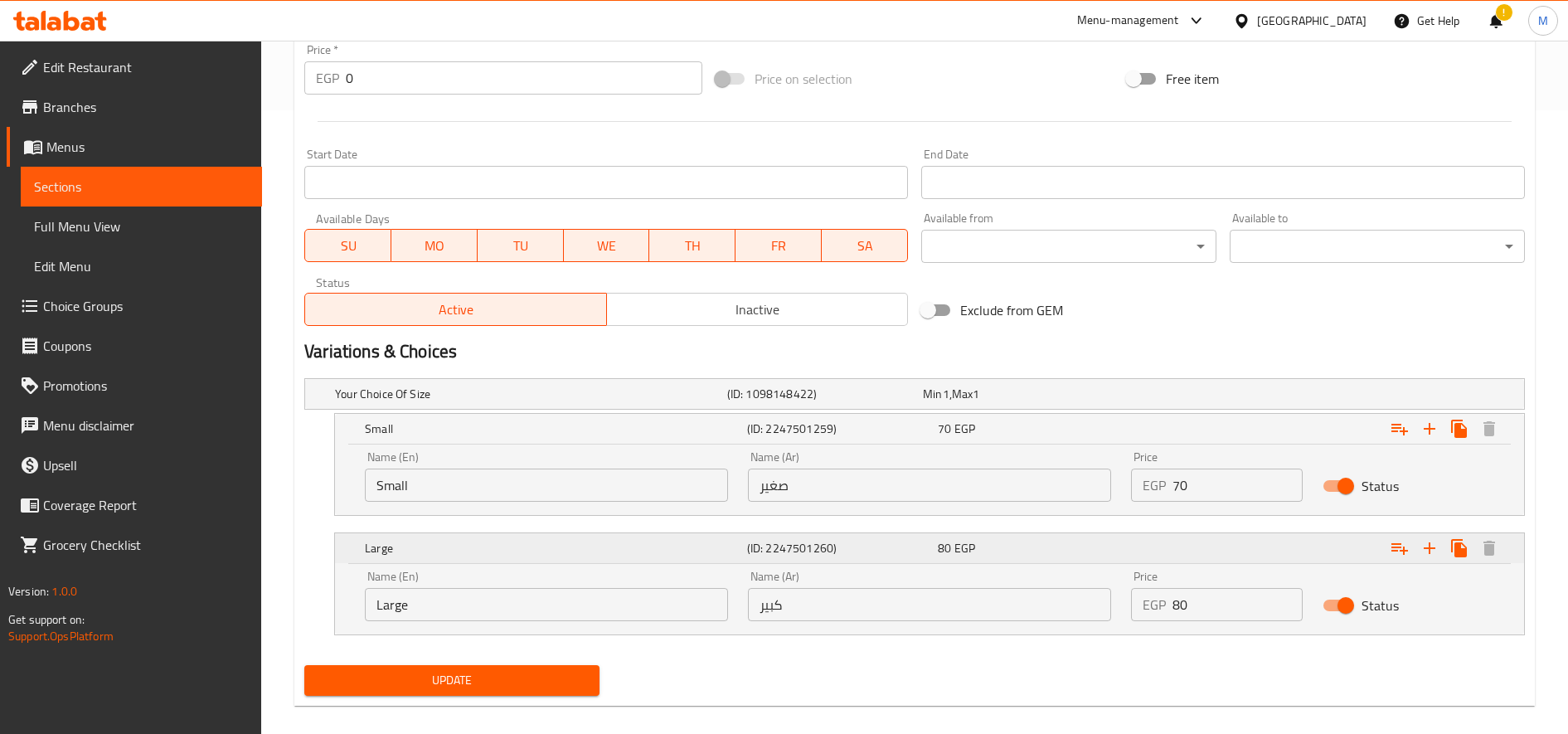
scroll to position [636, 0]
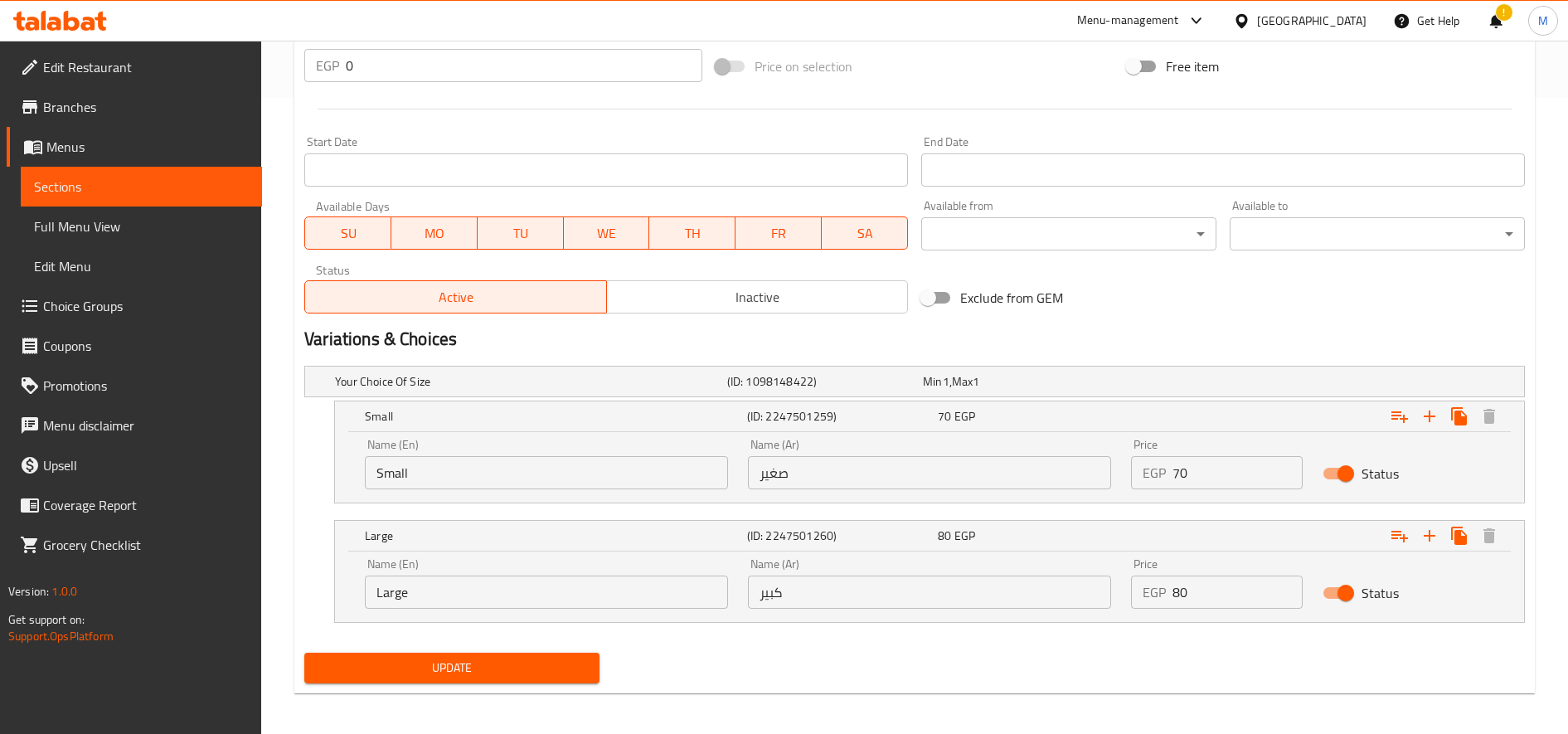
click at [1183, 593] on input "80" at bounding box center [1238, 592] width 130 height 33
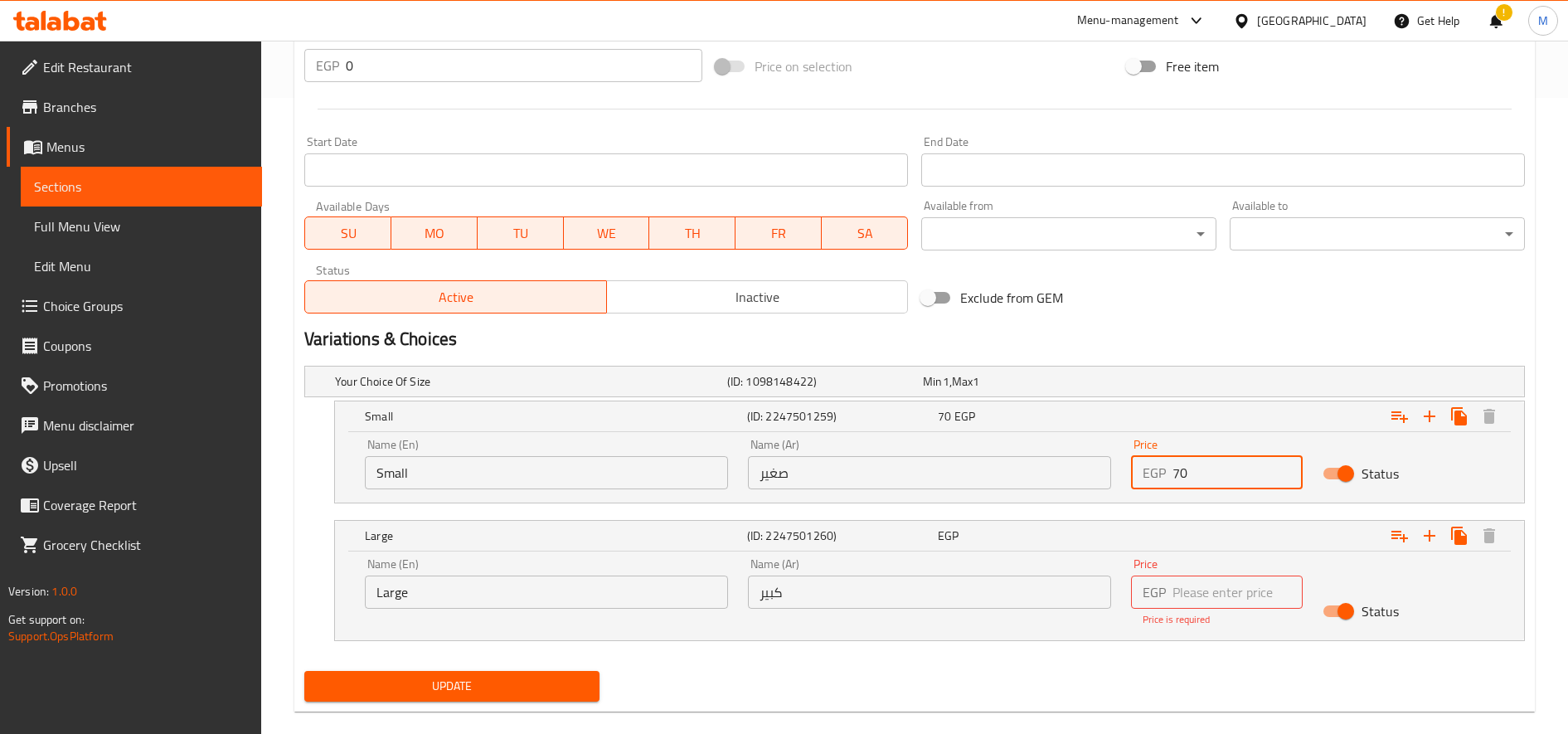
click at [1184, 471] on input "70" at bounding box center [1238, 472] width 130 height 33
paste input "8"
type input "80"
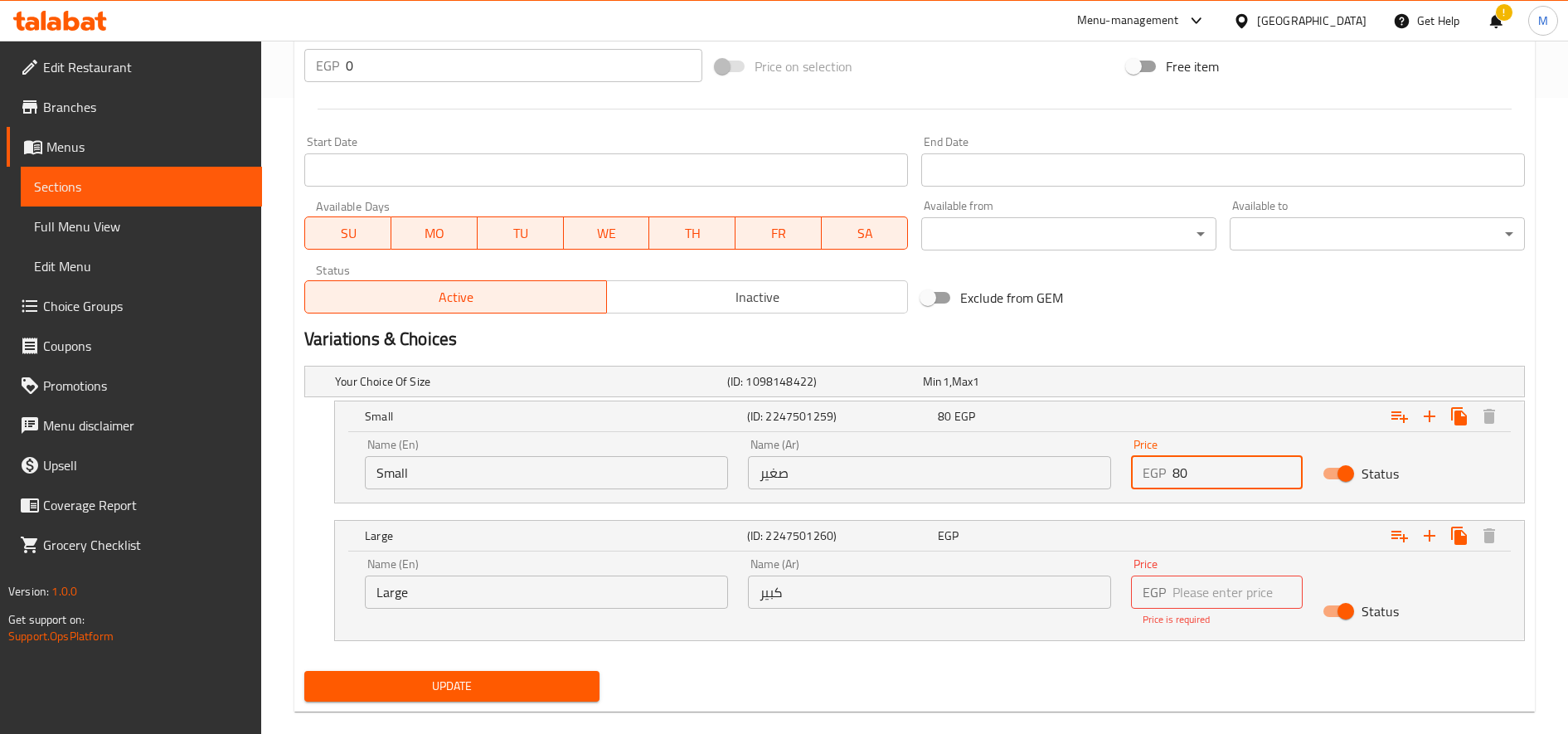
click at [1190, 586] on input "number" at bounding box center [1238, 592] width 130 height 33
type input "90"
click at [304, 671] on button "Update" at bounding box center [451, 686] width 295 height 31
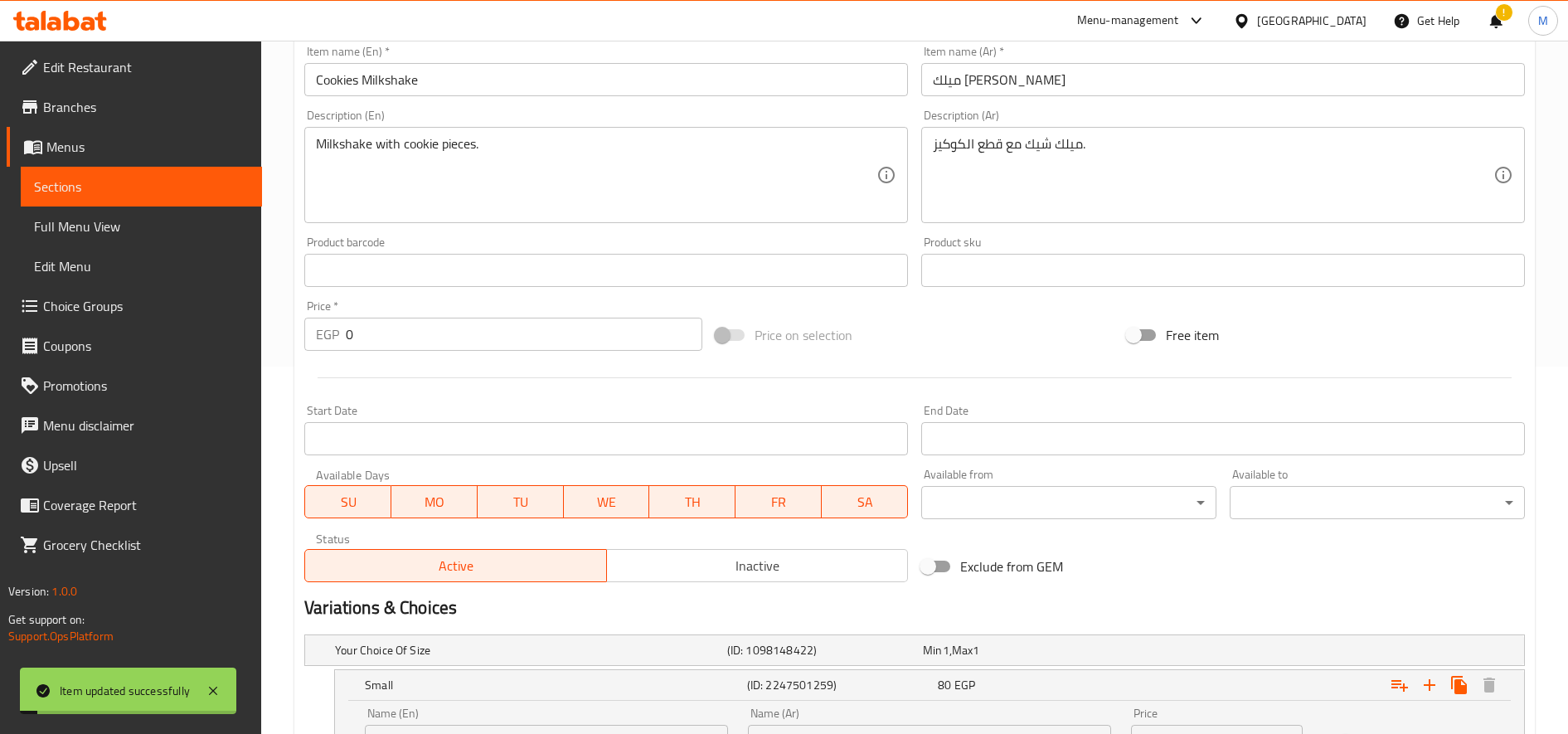
scroll to position [0, 0]
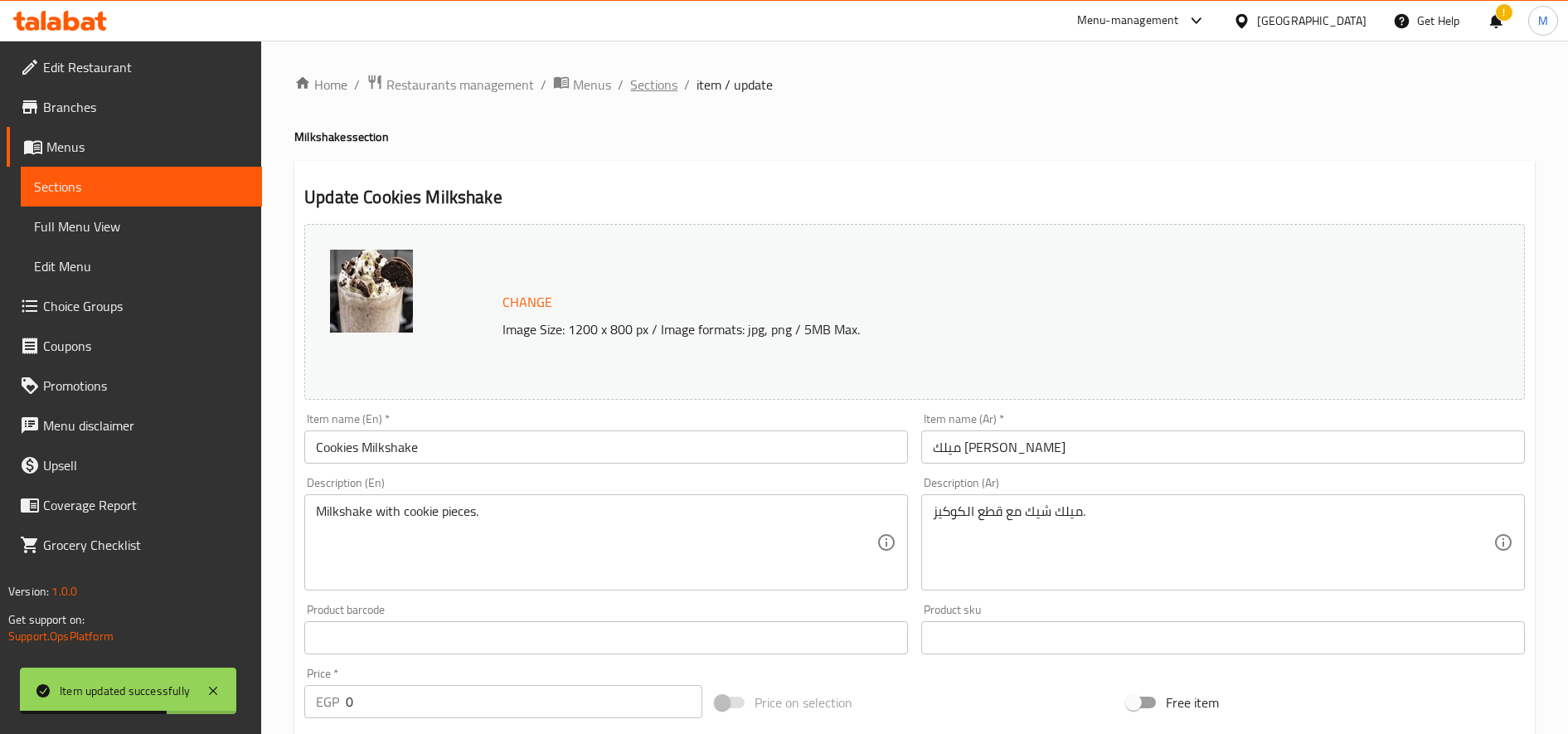
click at [651, 90] on span "Sections" at bounding box center [654, 84] width 47 height 20
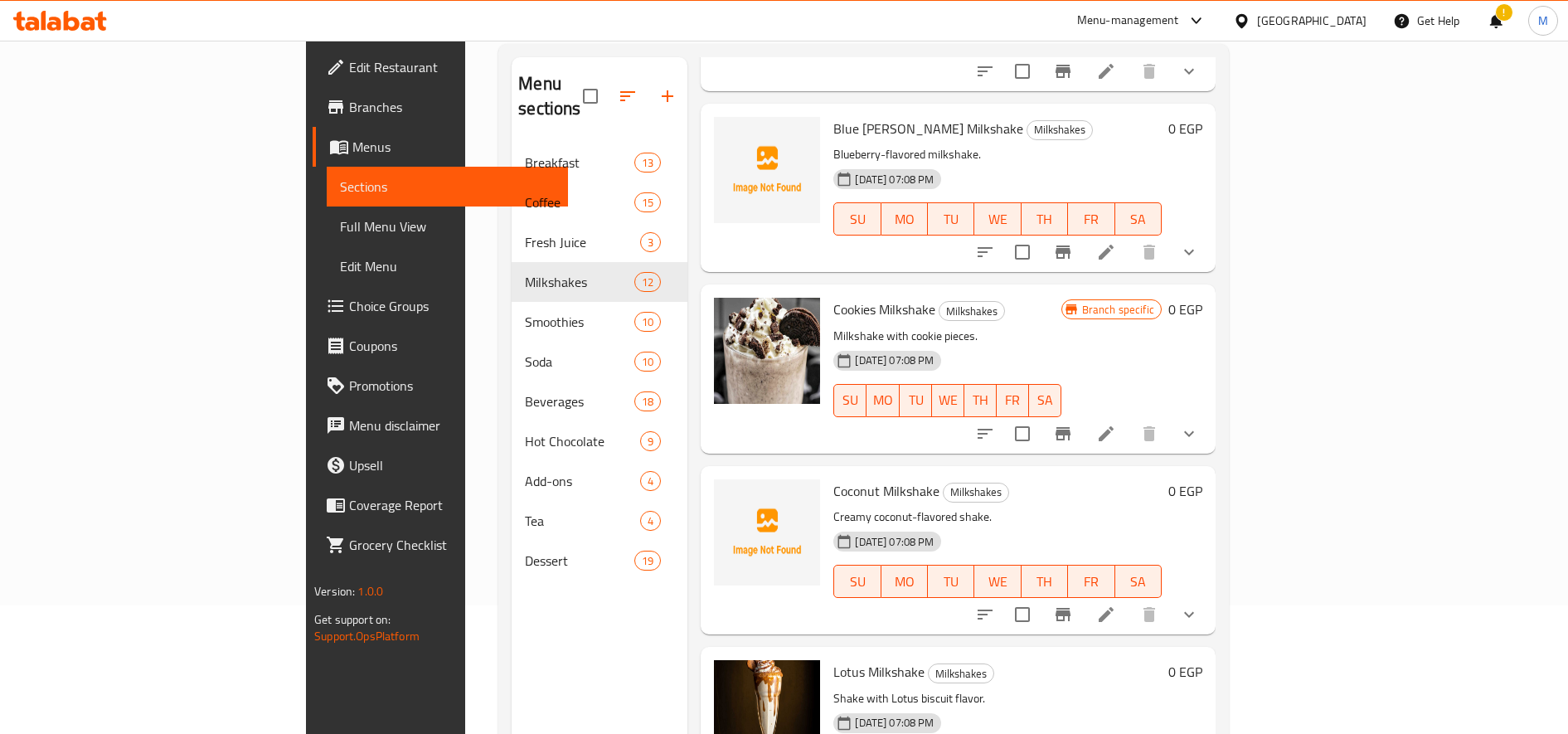
scroll to position [233, 0]
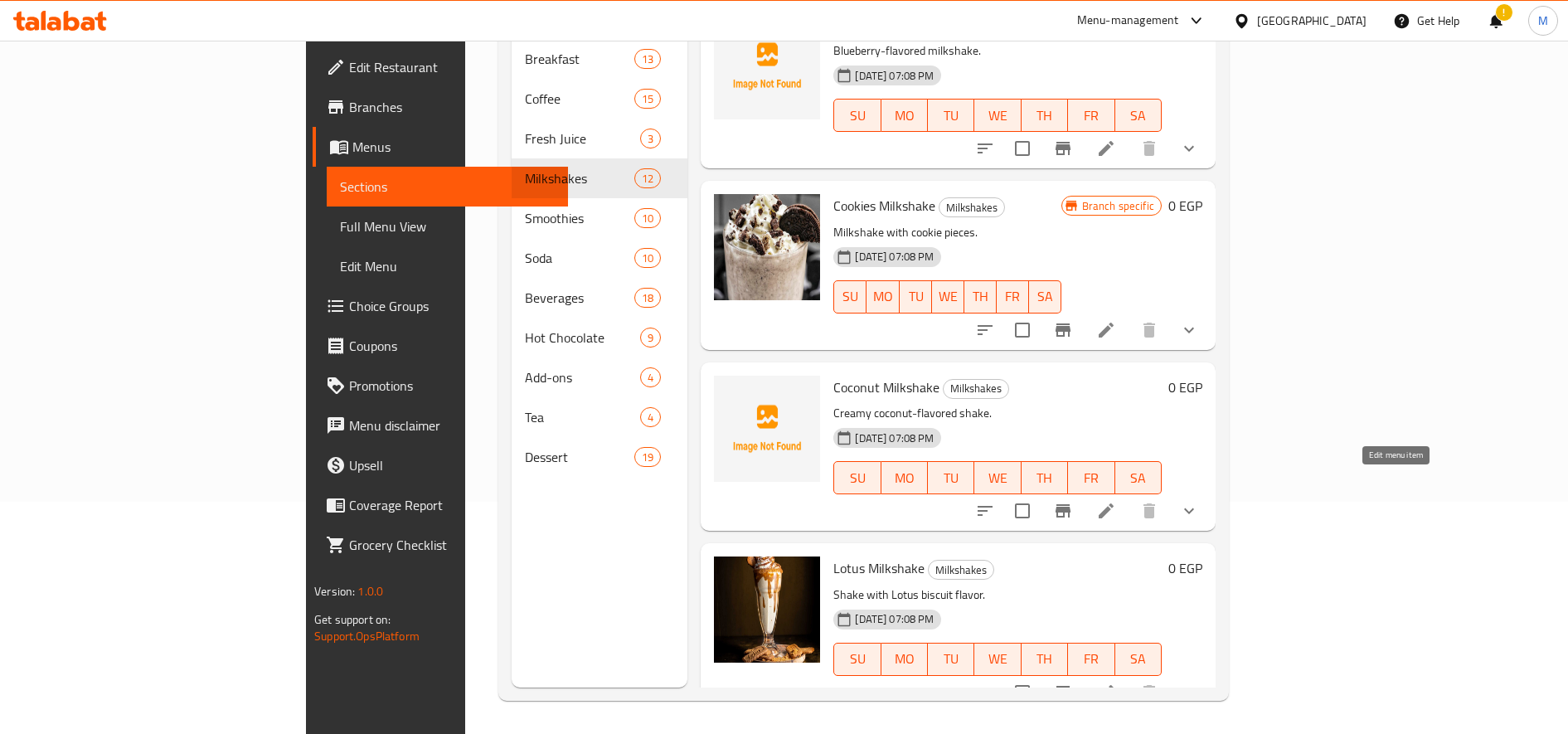
click at [1117, 501] on icon at bounding box center [1107, 511] width 20 height 20
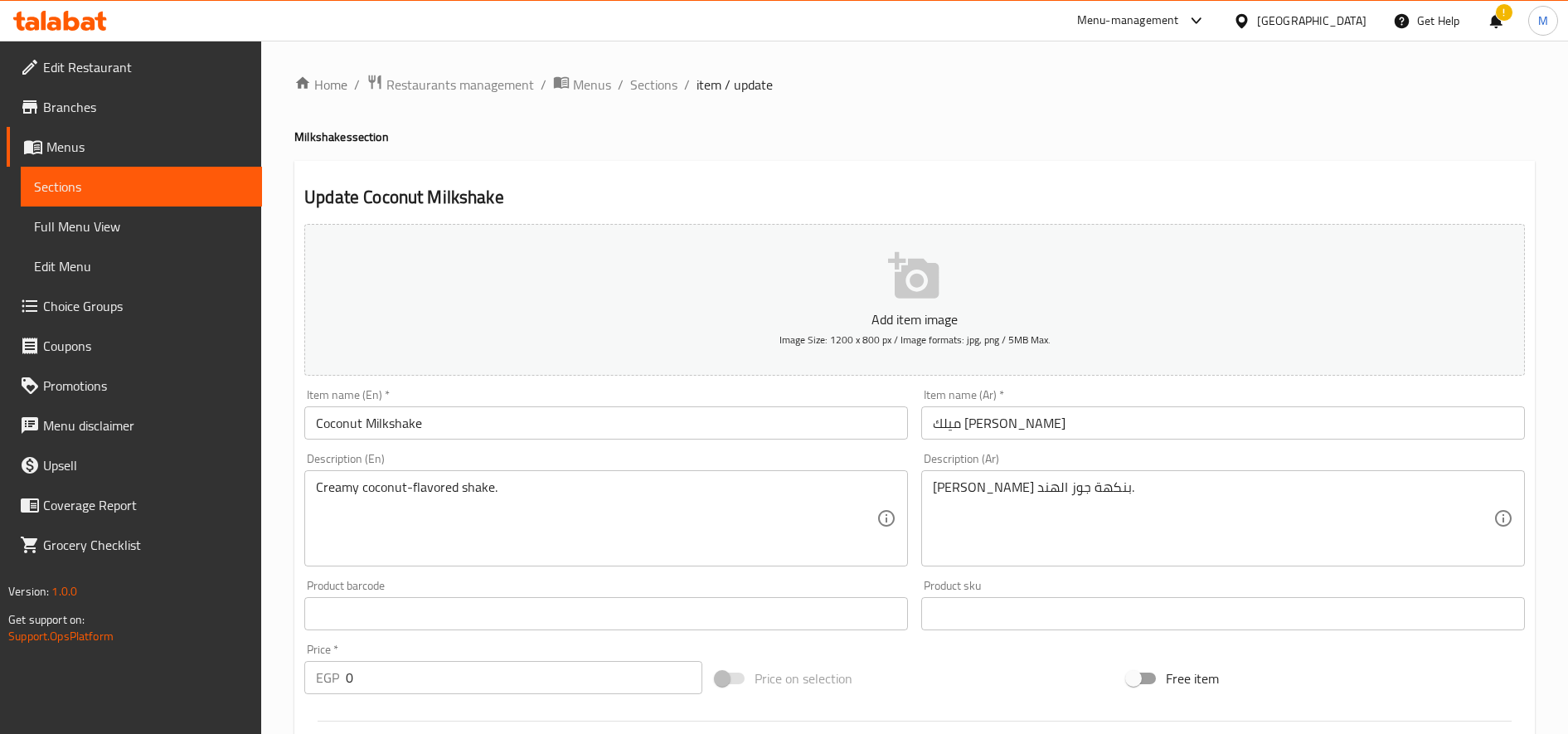
scroll to position [475, 0]
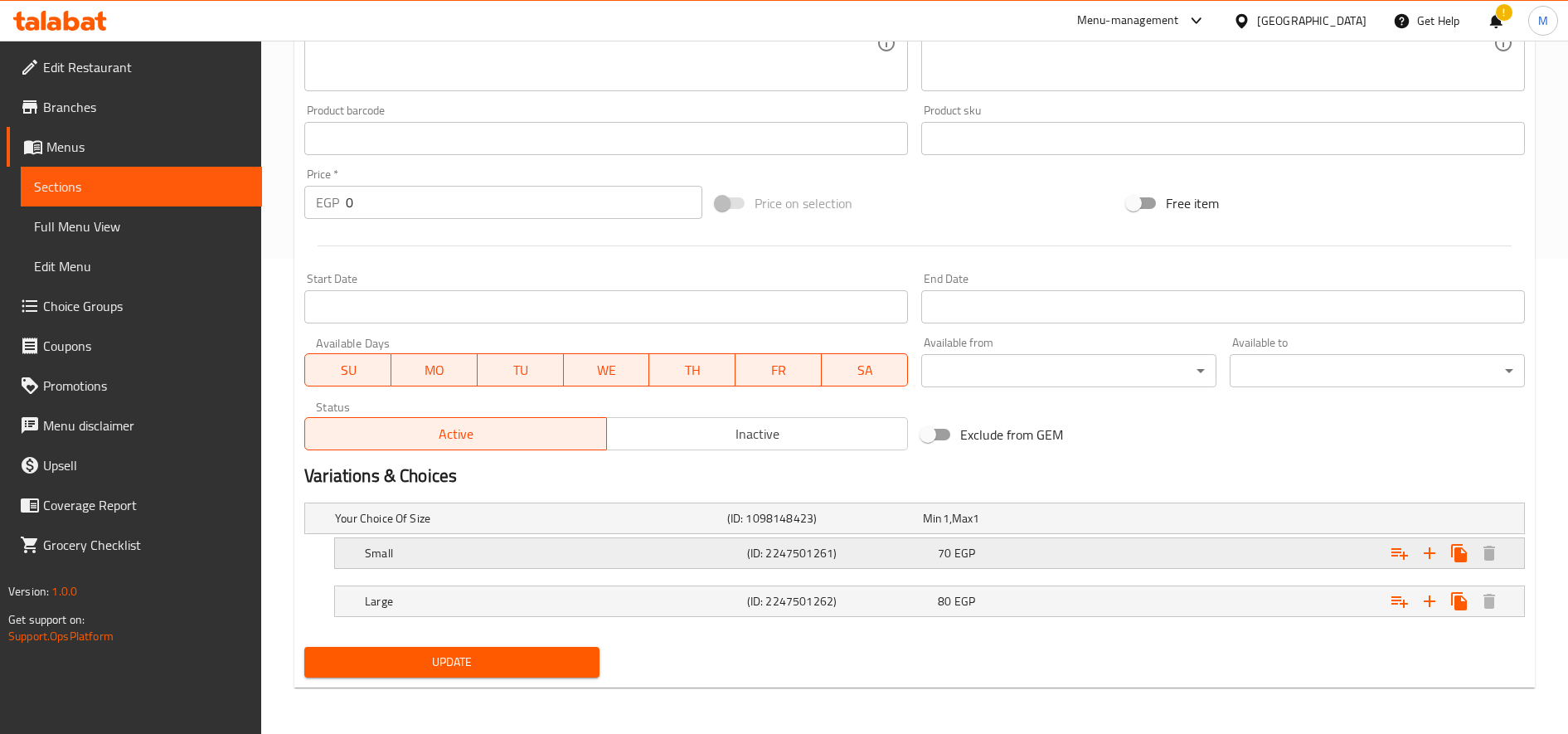
click at [1136, 521] on div "Expand" at bounding box center [1312, 518] width 393 height 6
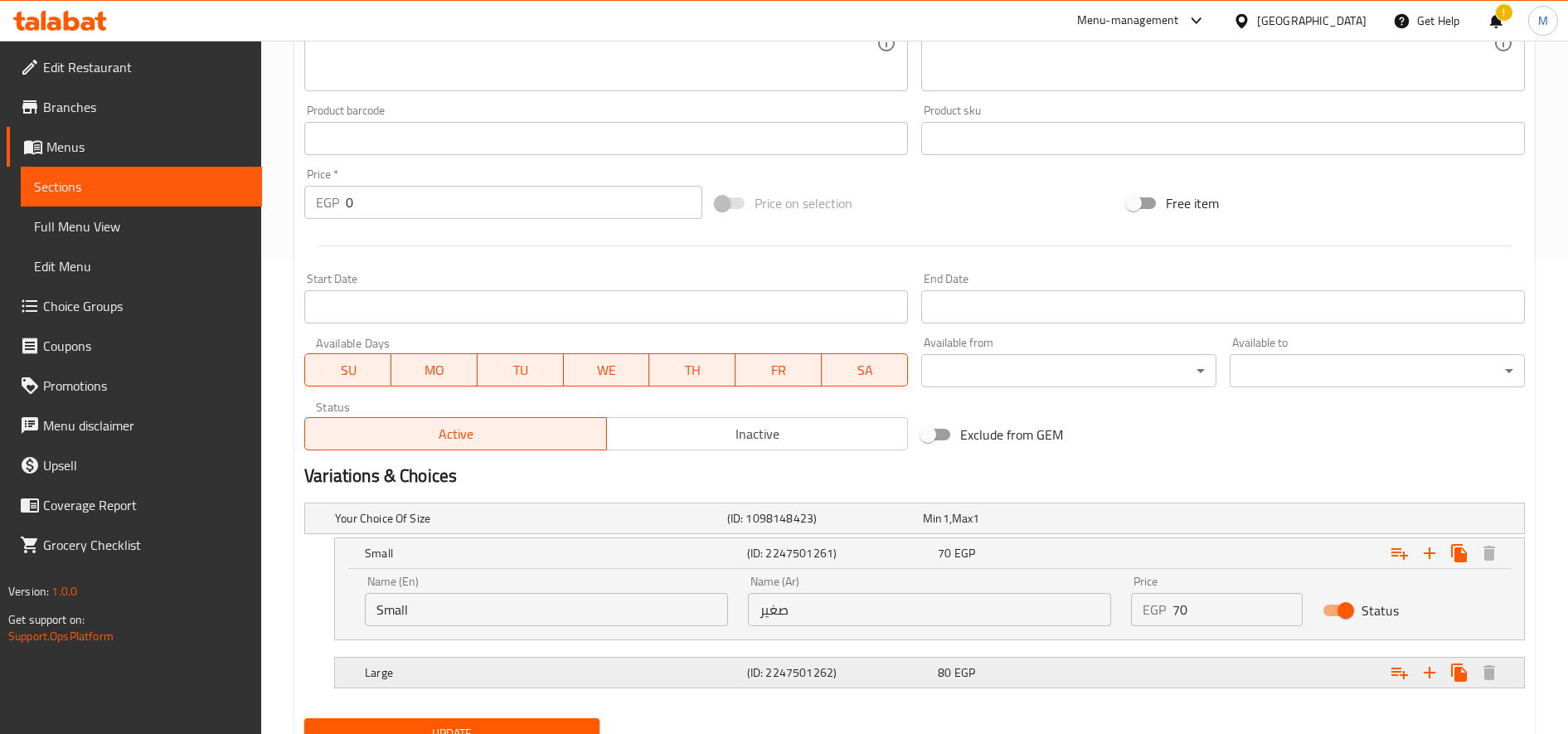
click at [1187, 521] on div "Expand" at bounding box center [1312, 518] width 393 height 6
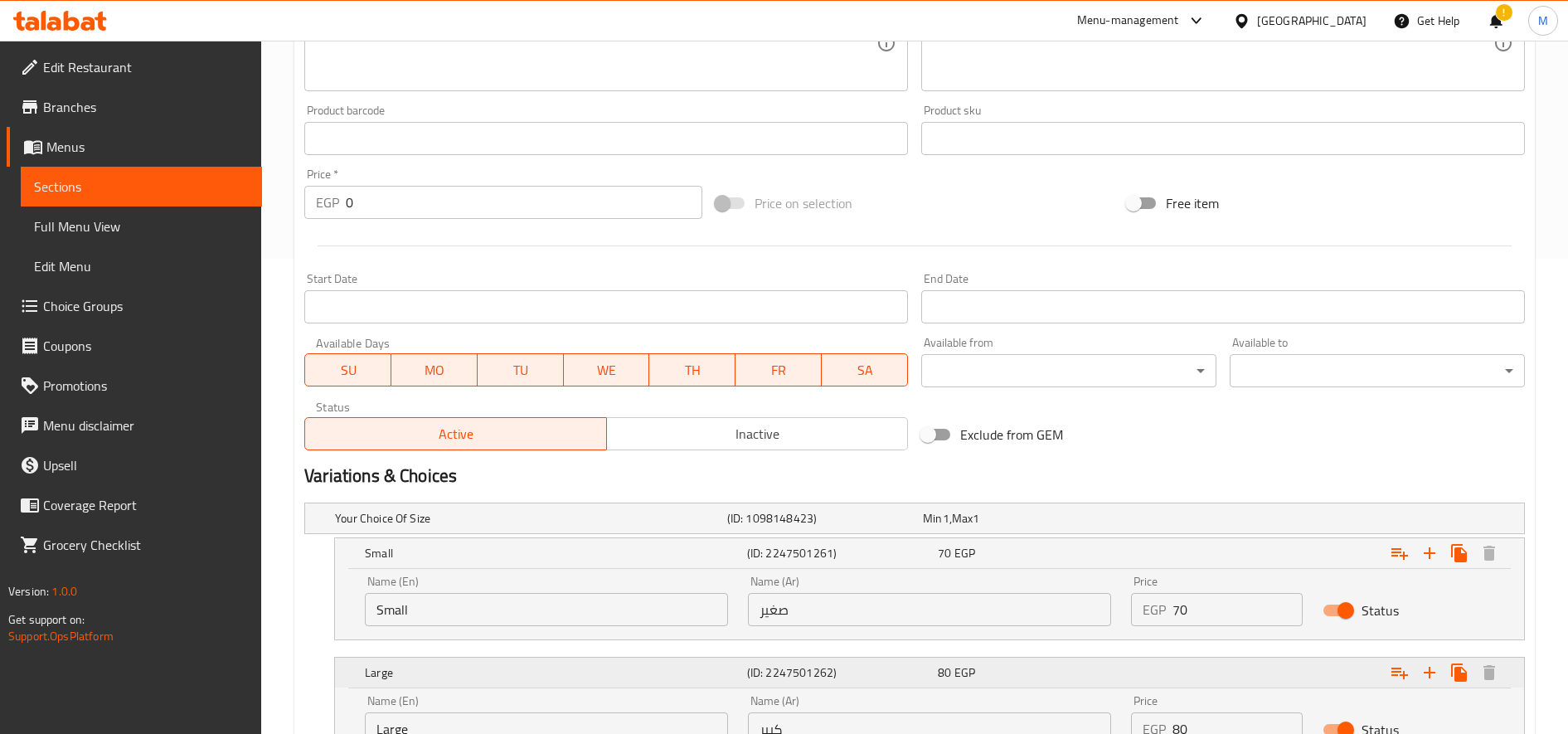
scroll to position [618, 0]
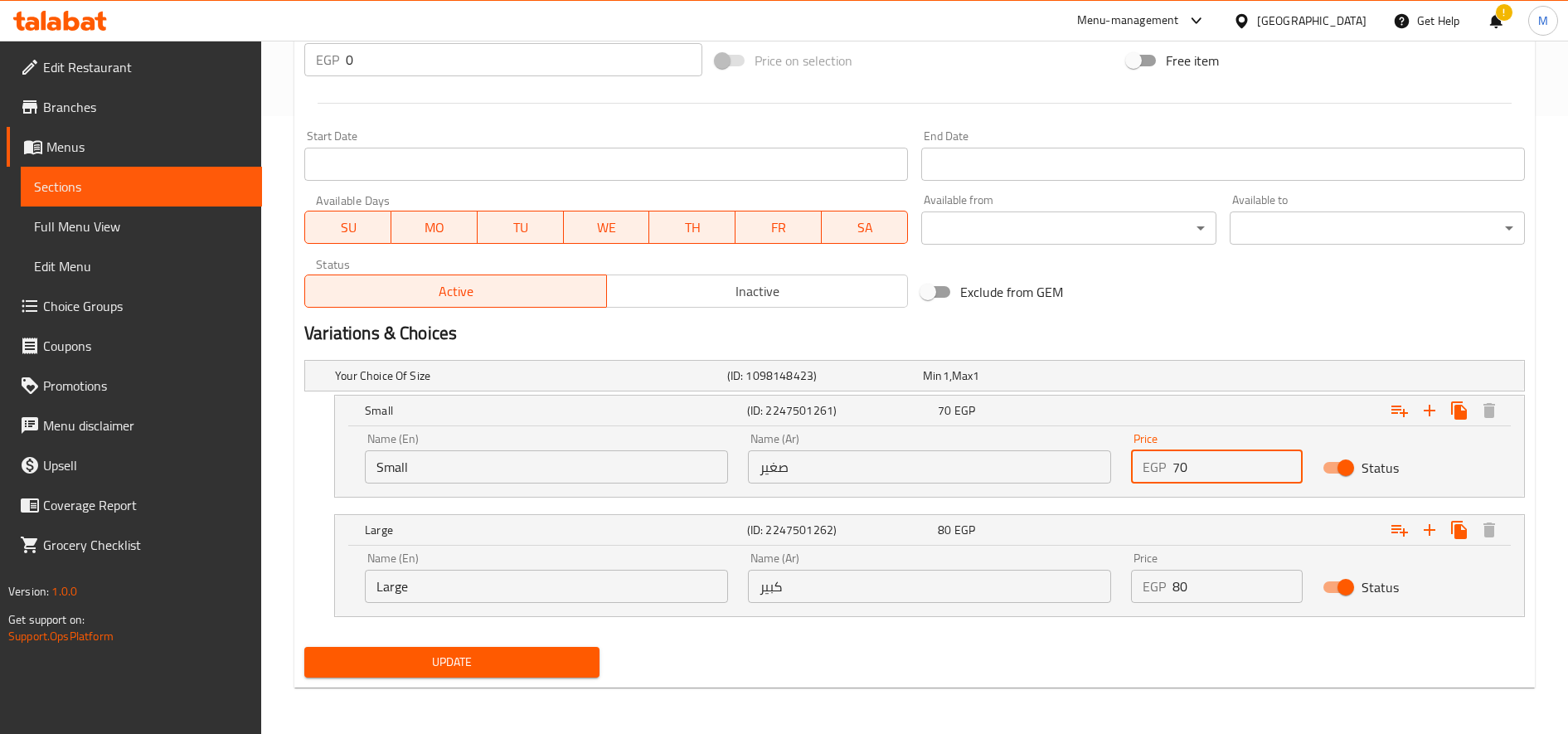
click at [1179, 462] on input "70" at bounding box center [1238, 467] width 130 height 33
type input "80"
click at [1178, 588] on input "80" at bounding box center [1238, 586] width 130 height 33
type input "90"
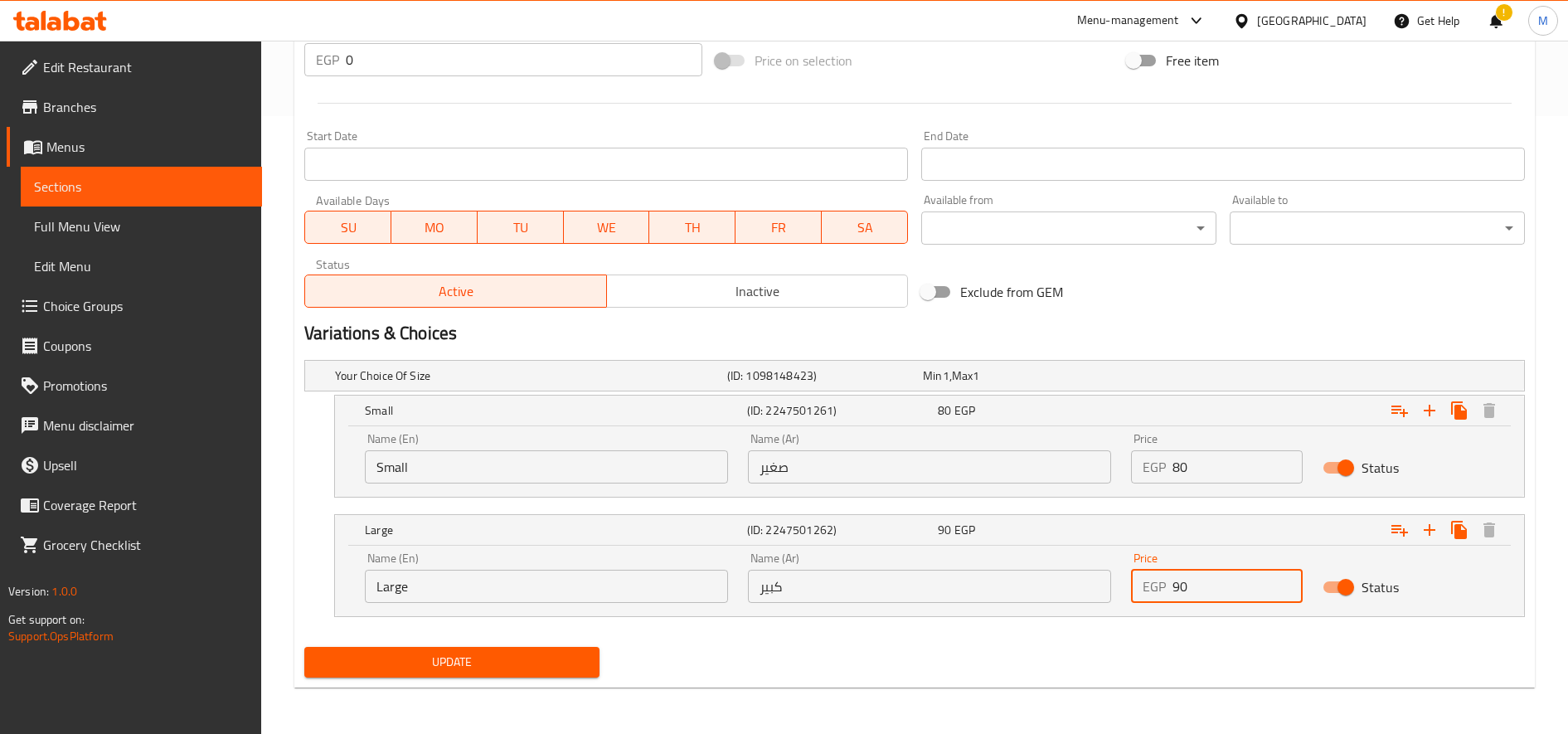
click at [304, 647] on button "Update" at bounding box center [451, 663] width 295 height 31
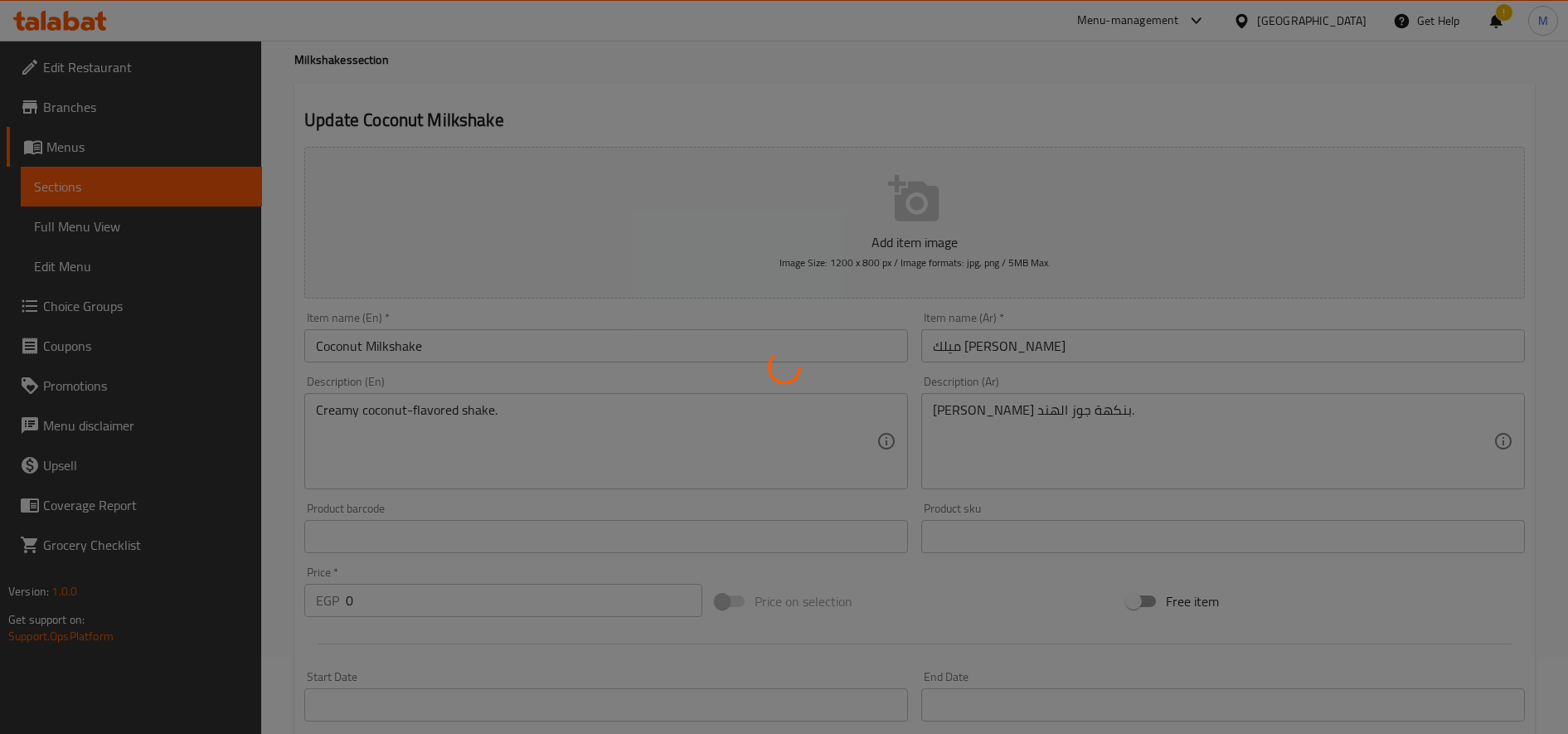
scroll to position [0, 0]
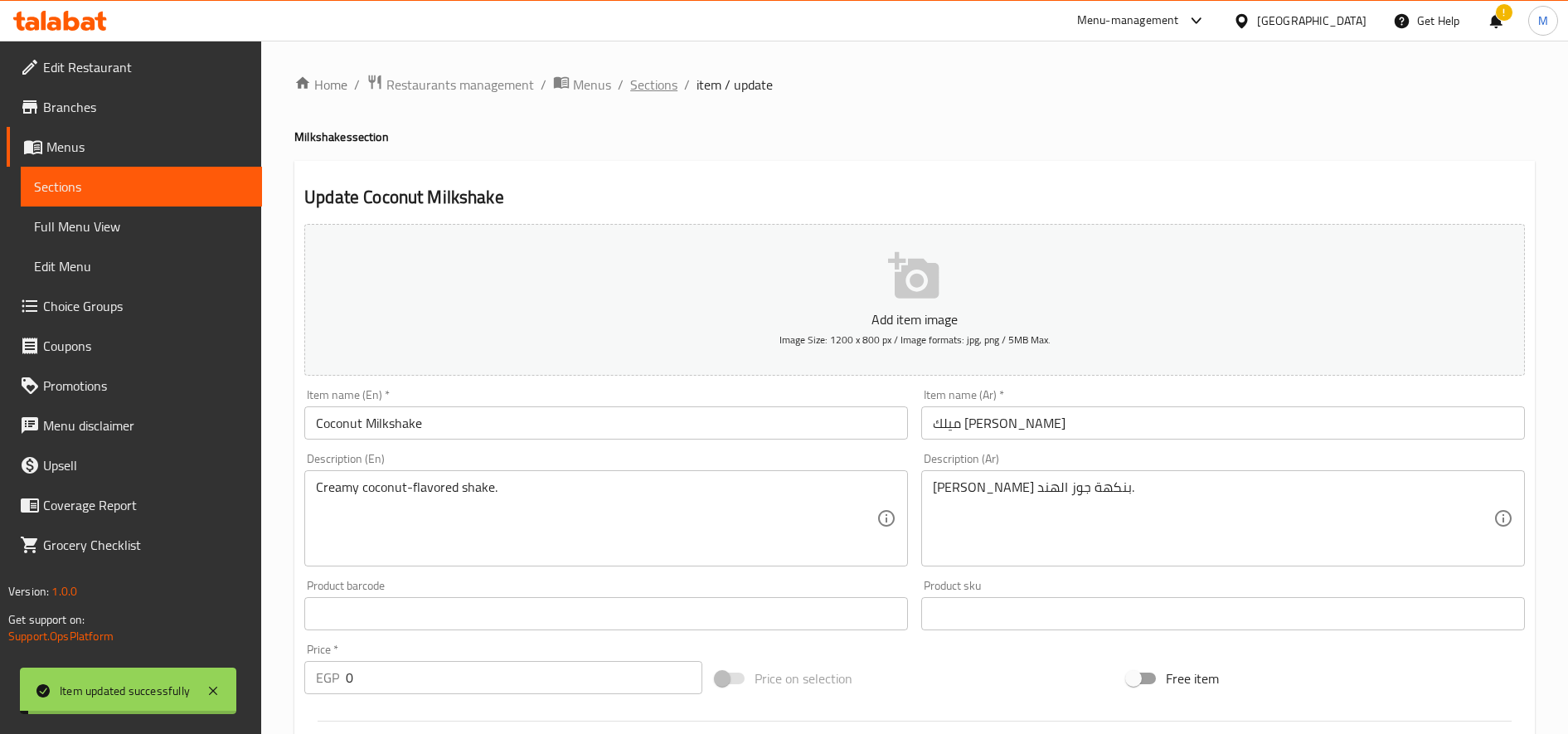
click at [653, 82] on span "Sections" at bounding box center [654, 84] width 47 height 20
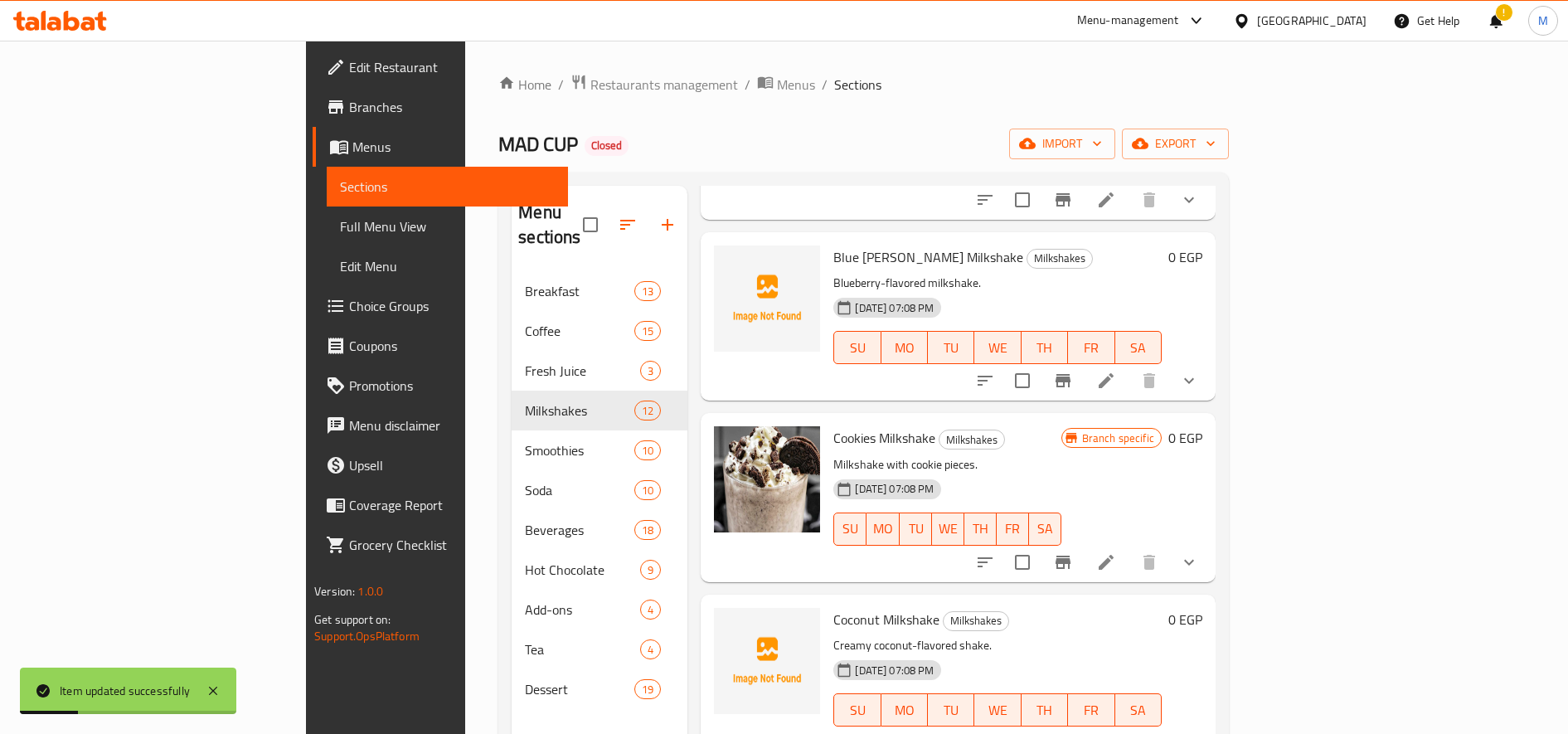
scroll to position [233, 0]
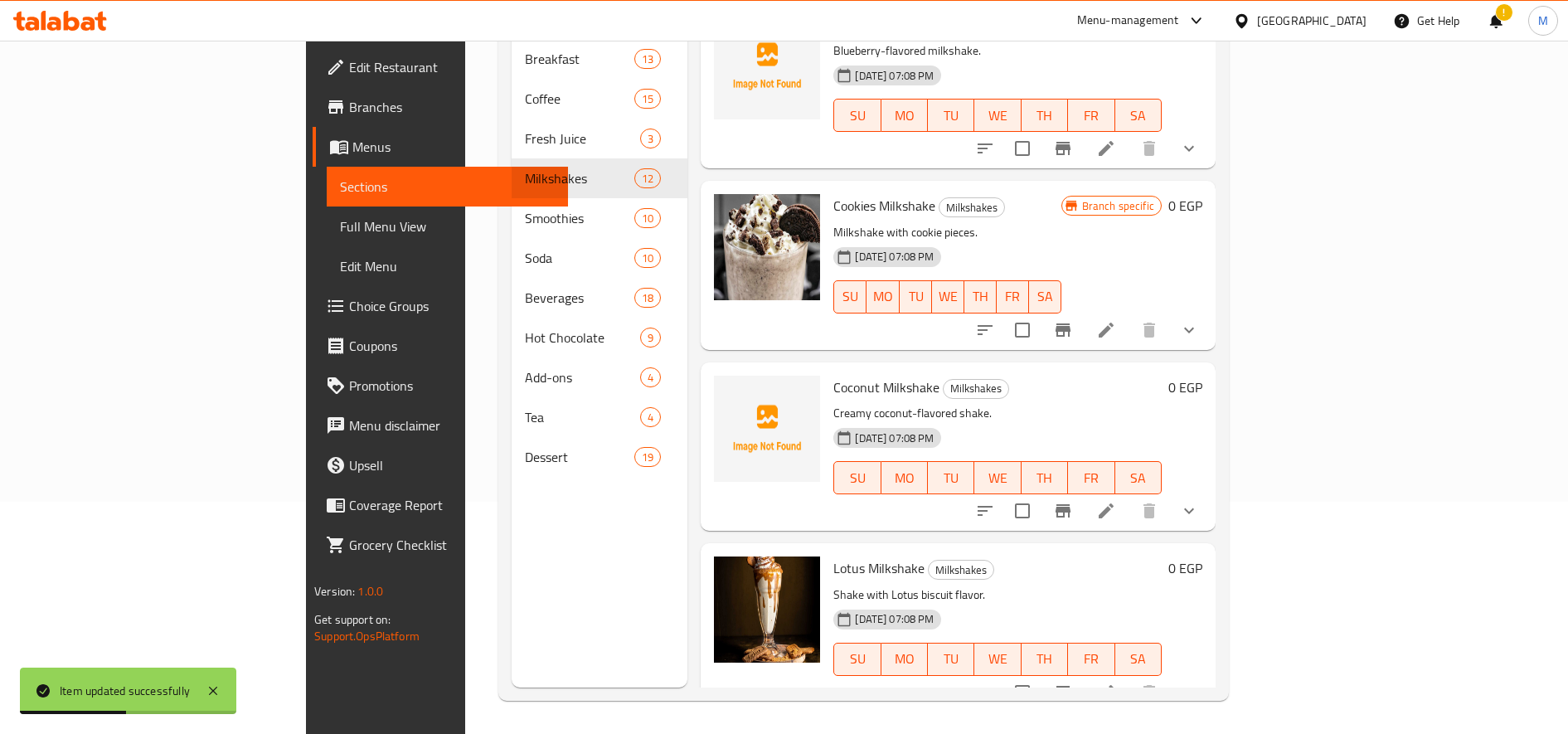
click at [1129, 678] on li at bounding box center [1106, 692] width 46 height 30
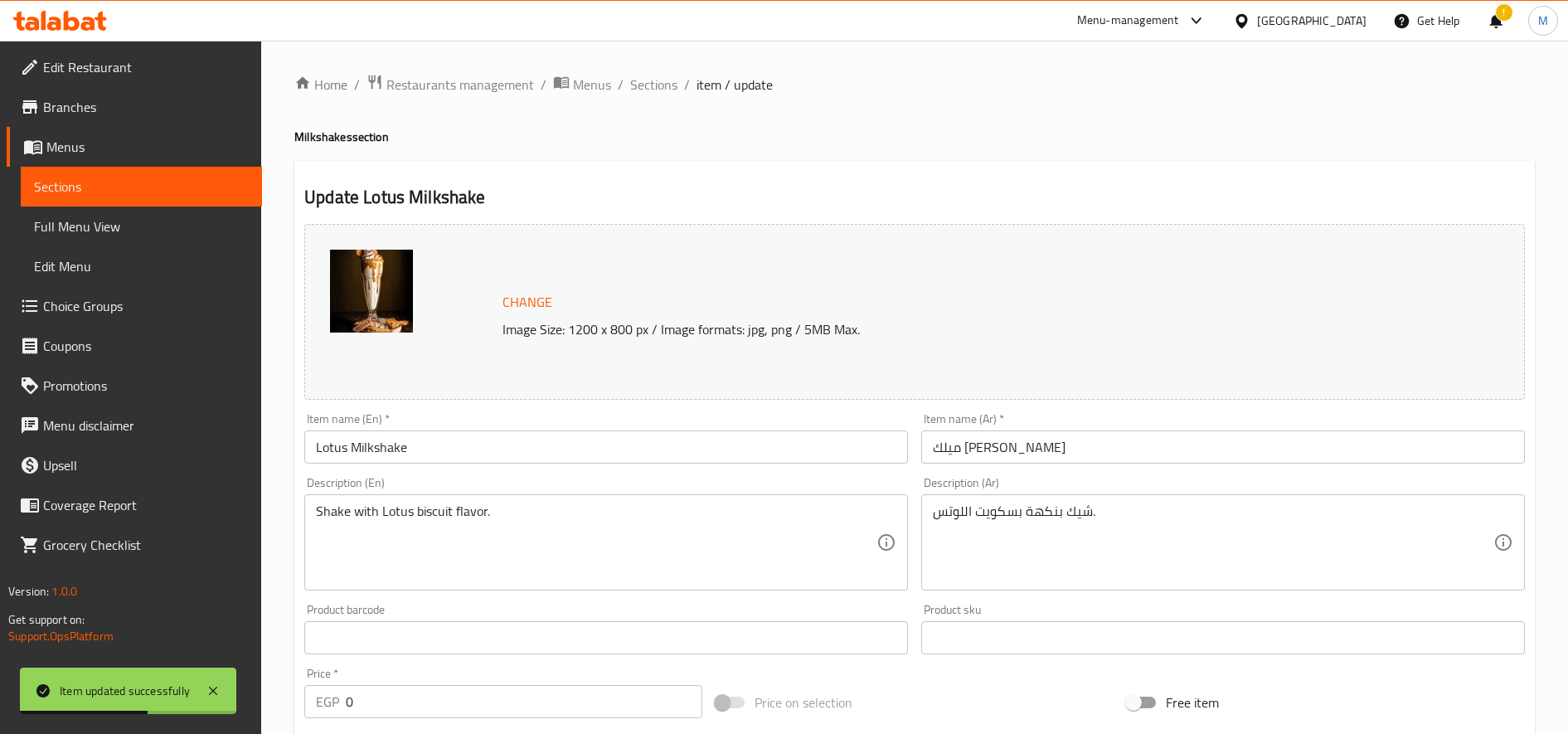
scroll to position [500, 0]
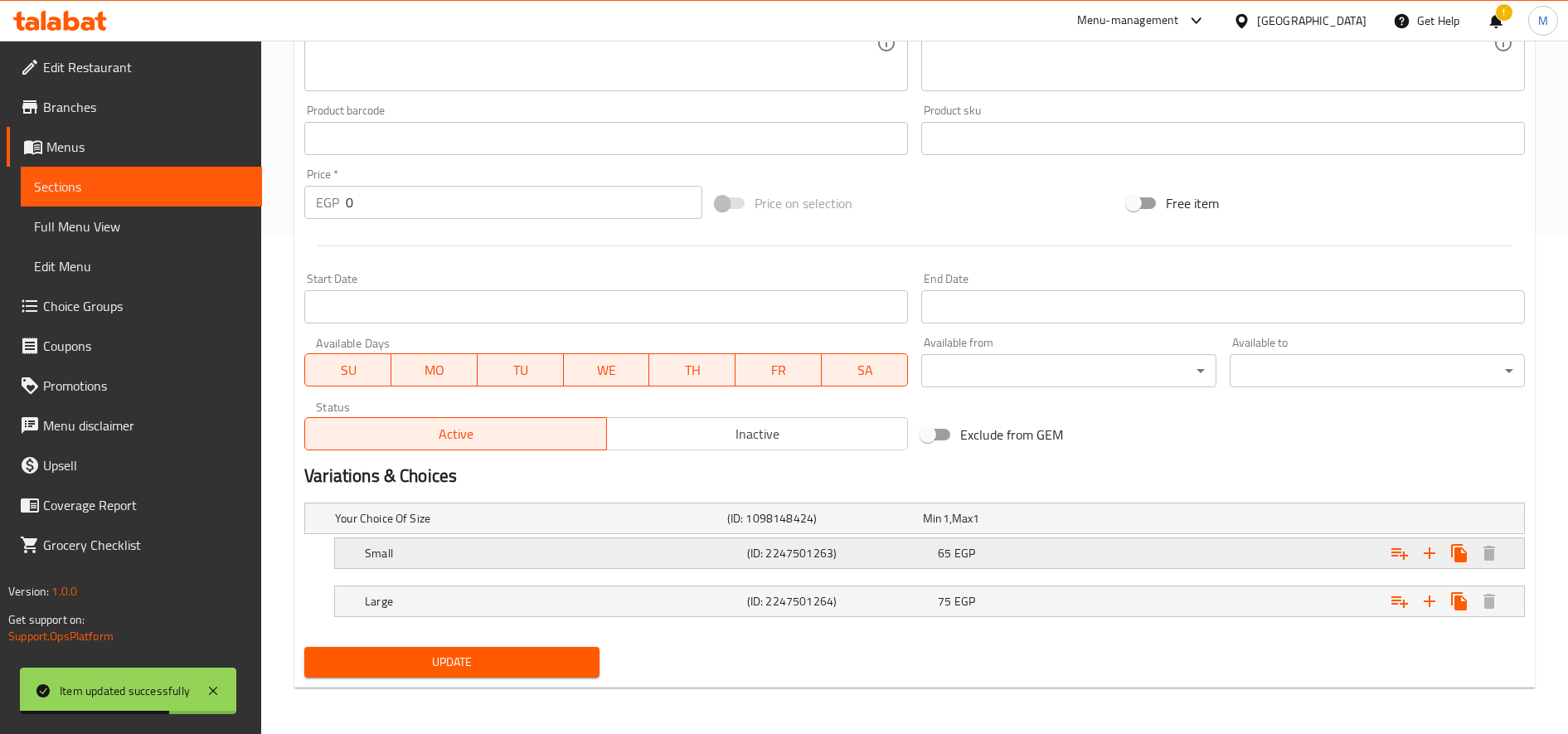
click at [1160, 521] on div "Expand" at bounding box center [1312, 518] width 393 height 6
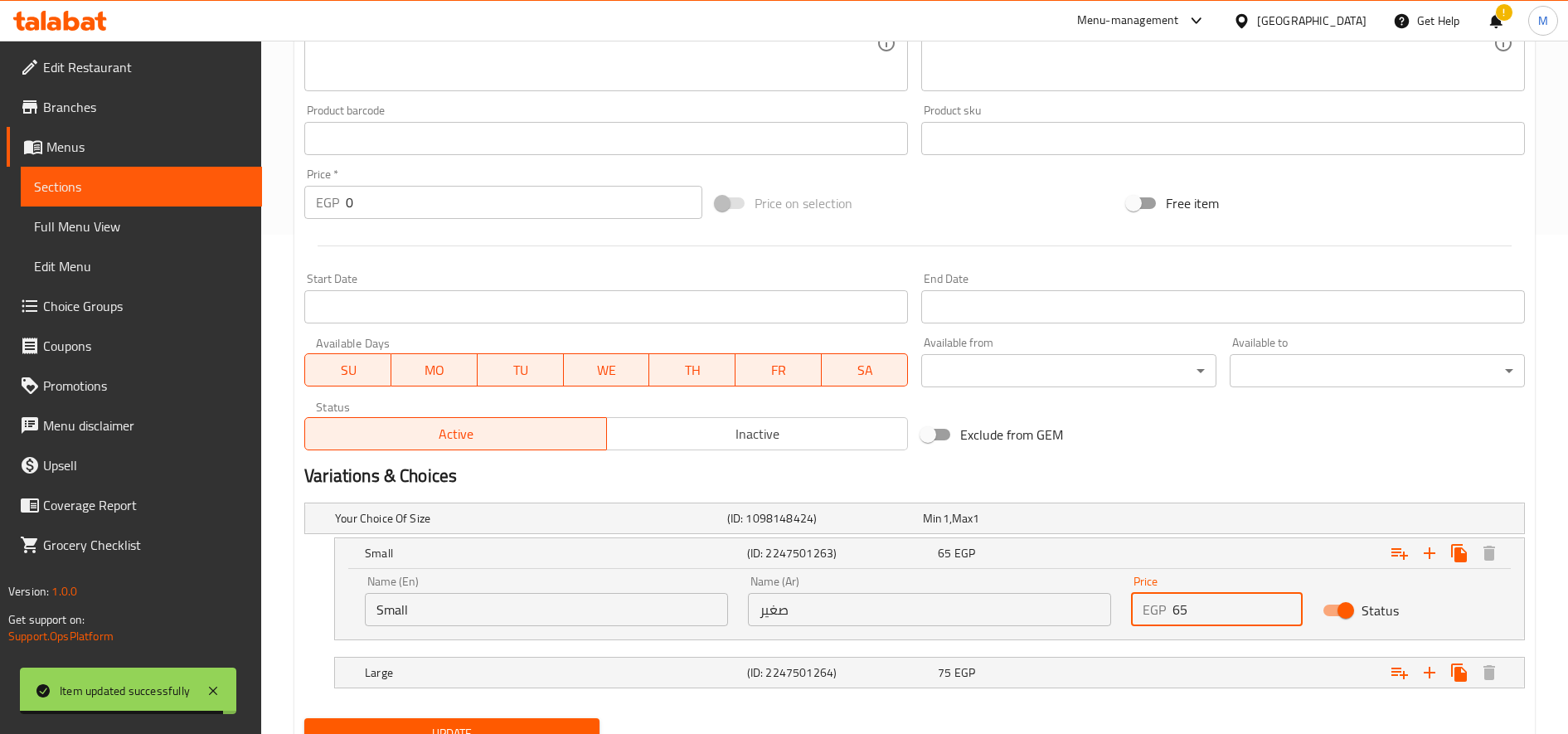
click at [1179, 616] on input "65" at bounding box center [1238, 609] width 130 height 33
type input "75"
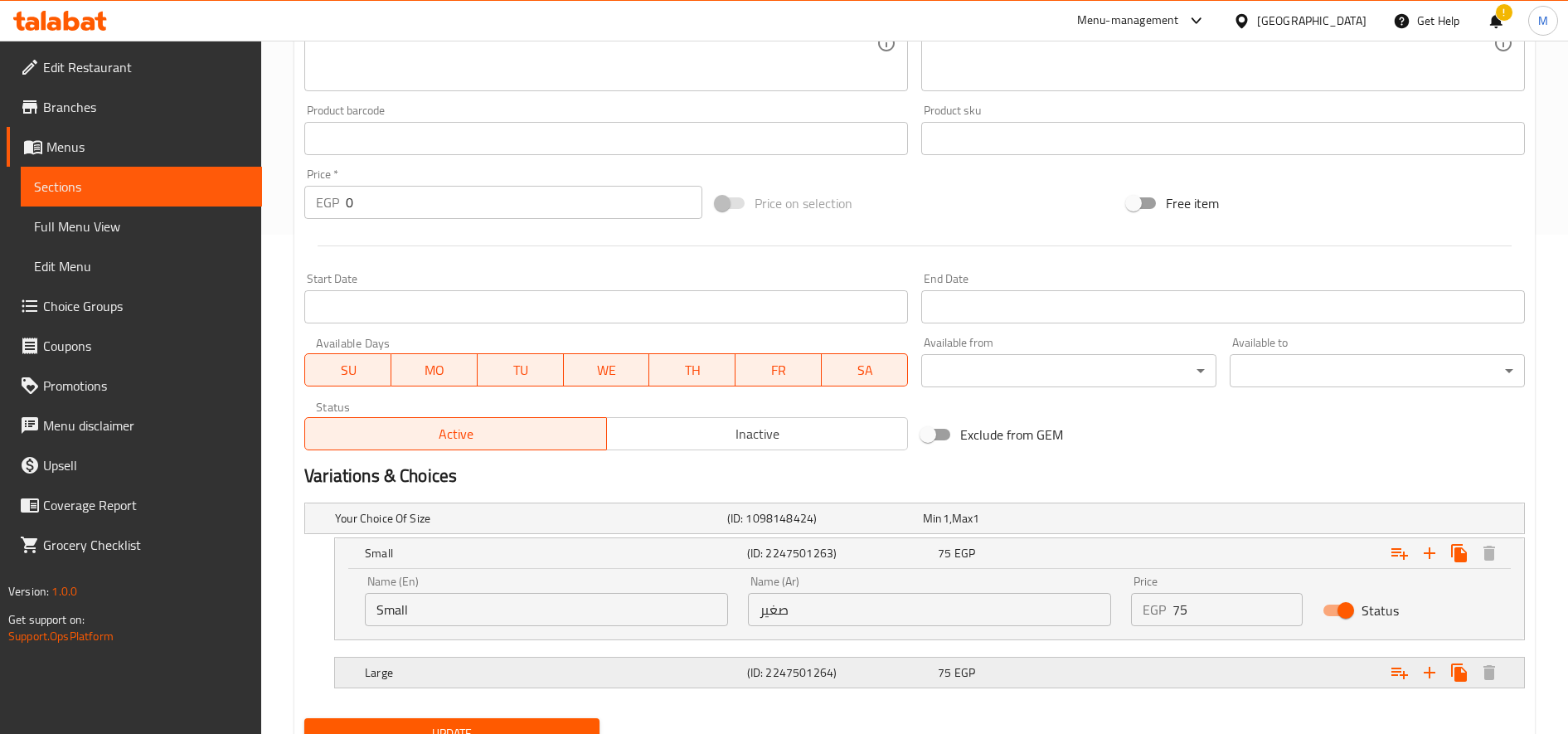
click at [1167, 521] on div "Expand" at bounding box center [1312, 518] width 393 height 6
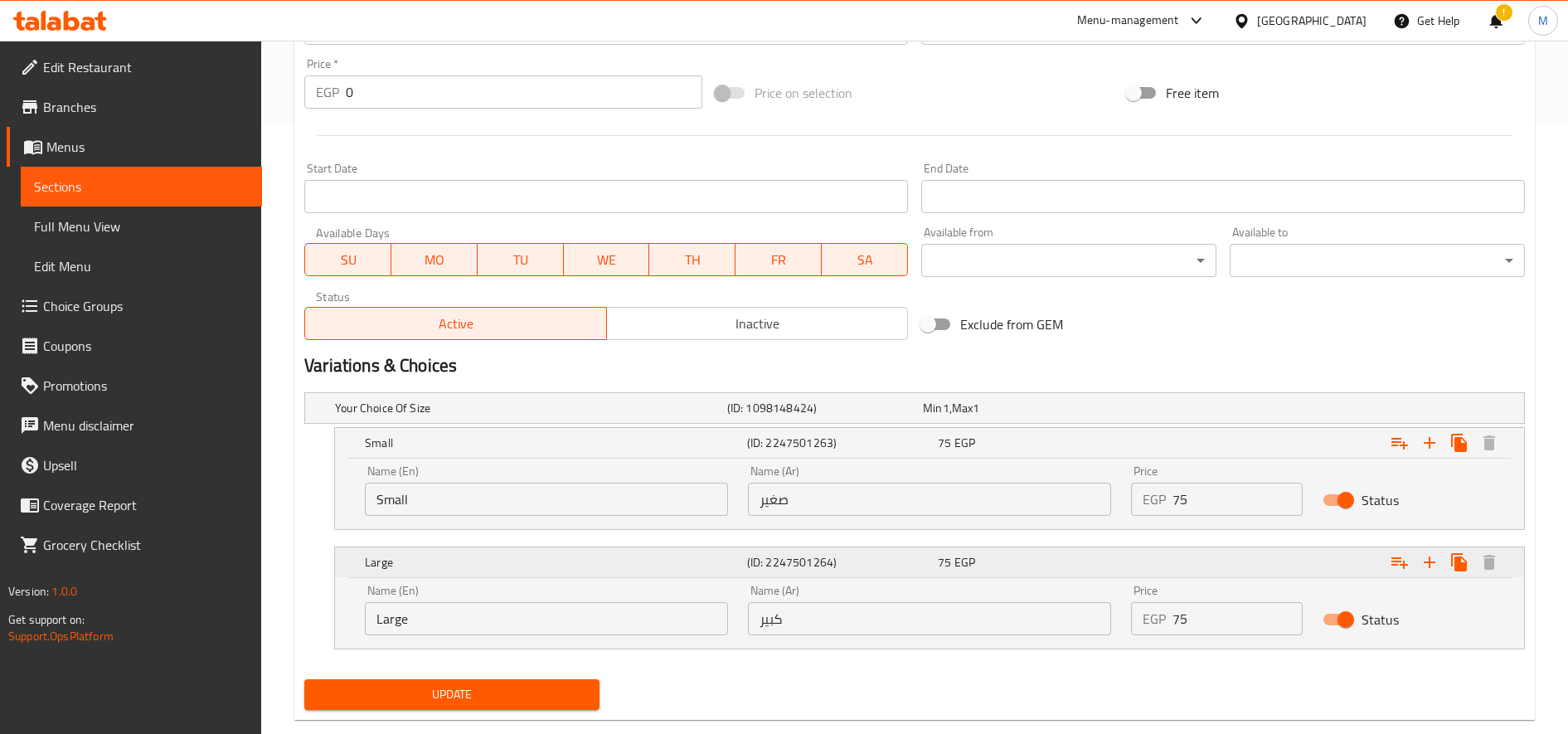
scroll to position [642, 0]
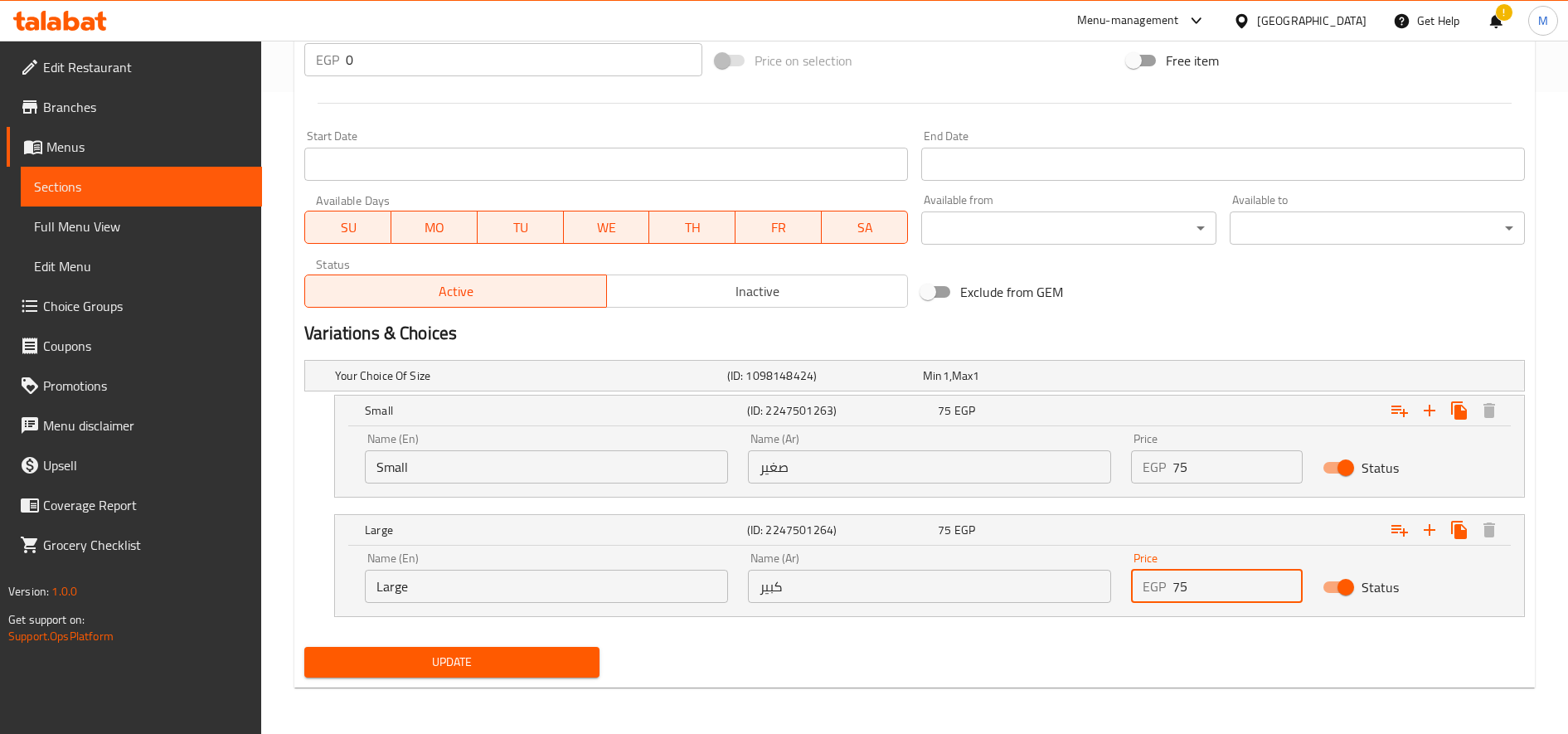
click at [1179, 581] on div "EGP 75 Price" at bounding box center [1217, 586] width 172 height 33
type input "95"
click at [304, 647] on button "Update" at bounding box center [451, 663] width 295 height 31
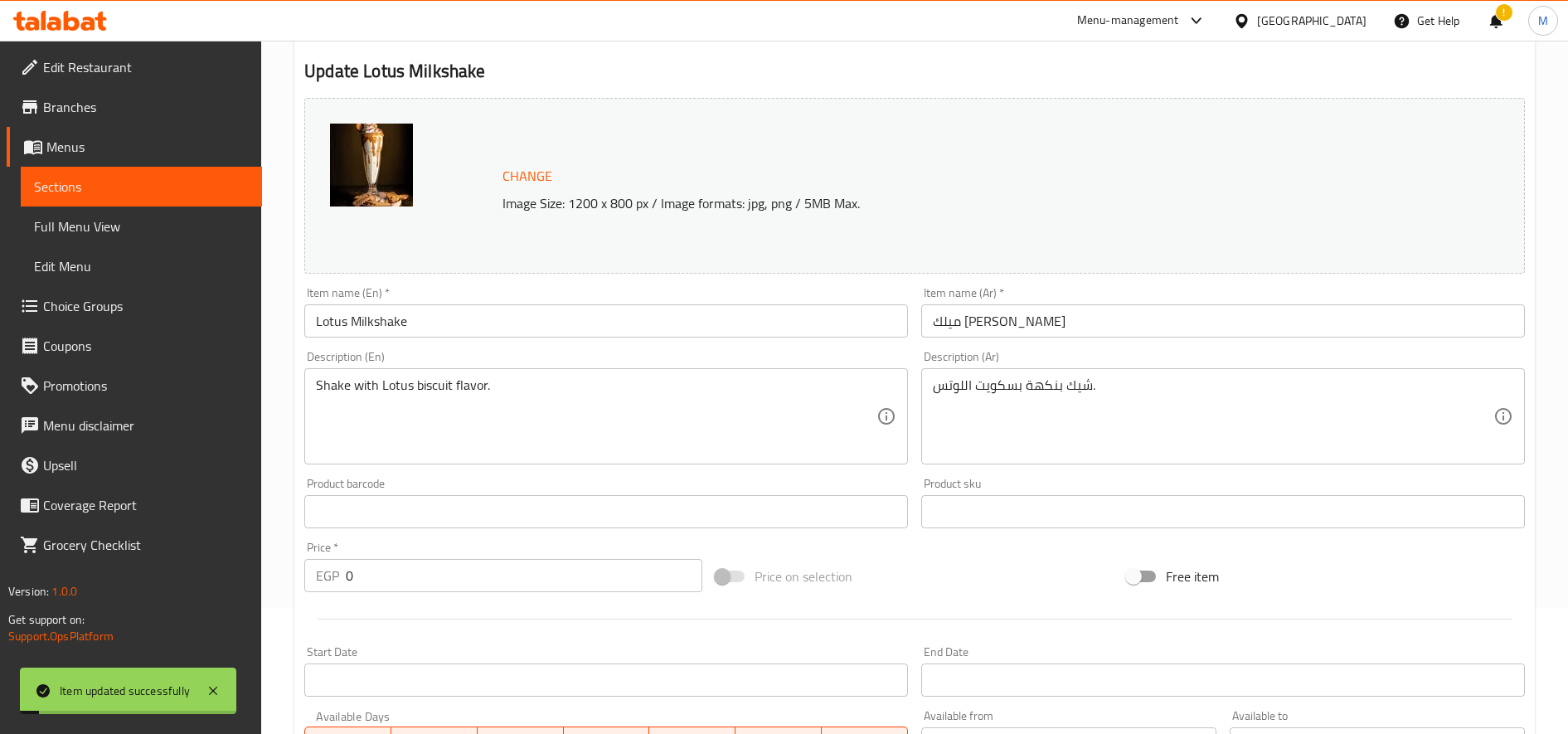
scroll to position [0, 0]
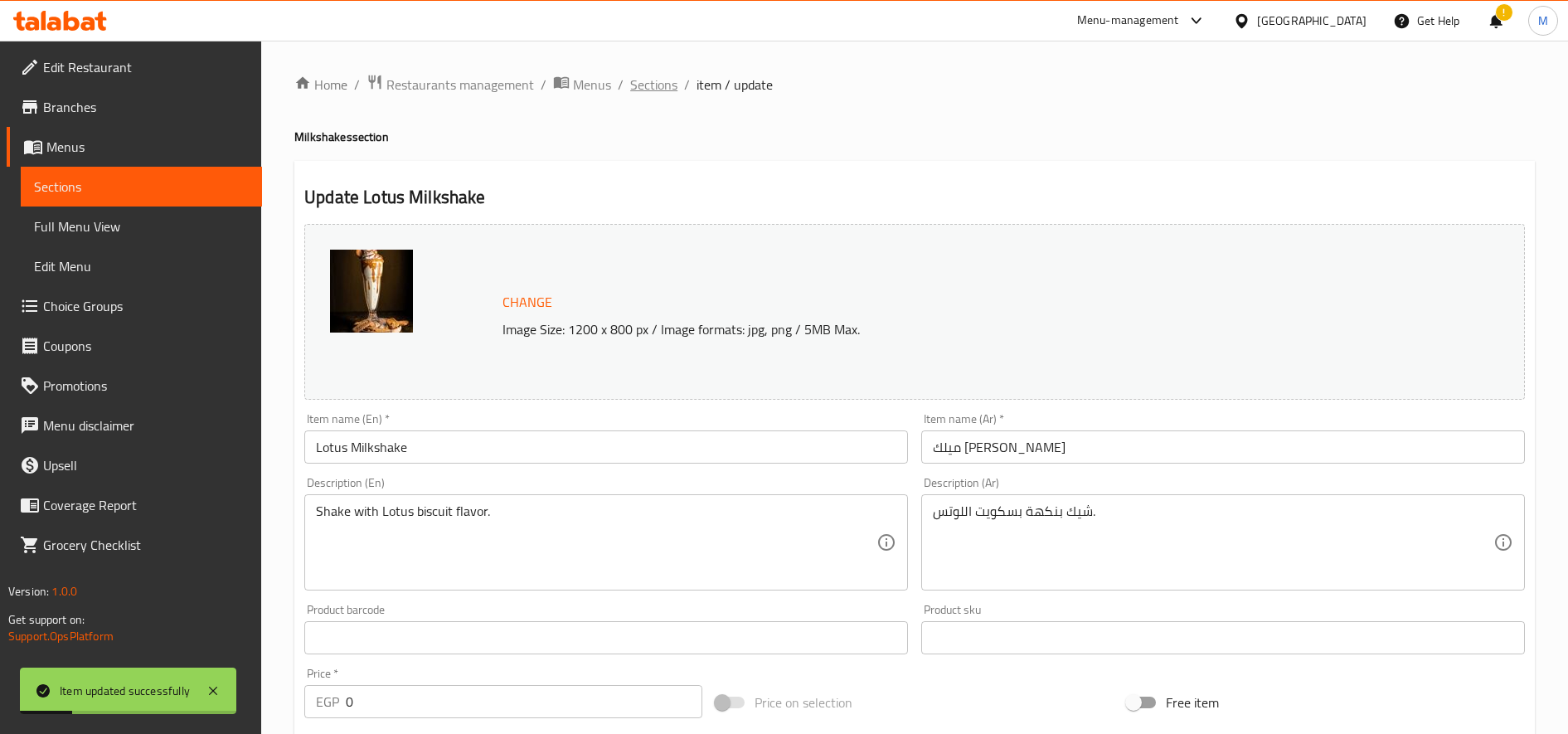
click at [670, 91] on span "Sections" at bounding box center [654, 84] width 47 height 20
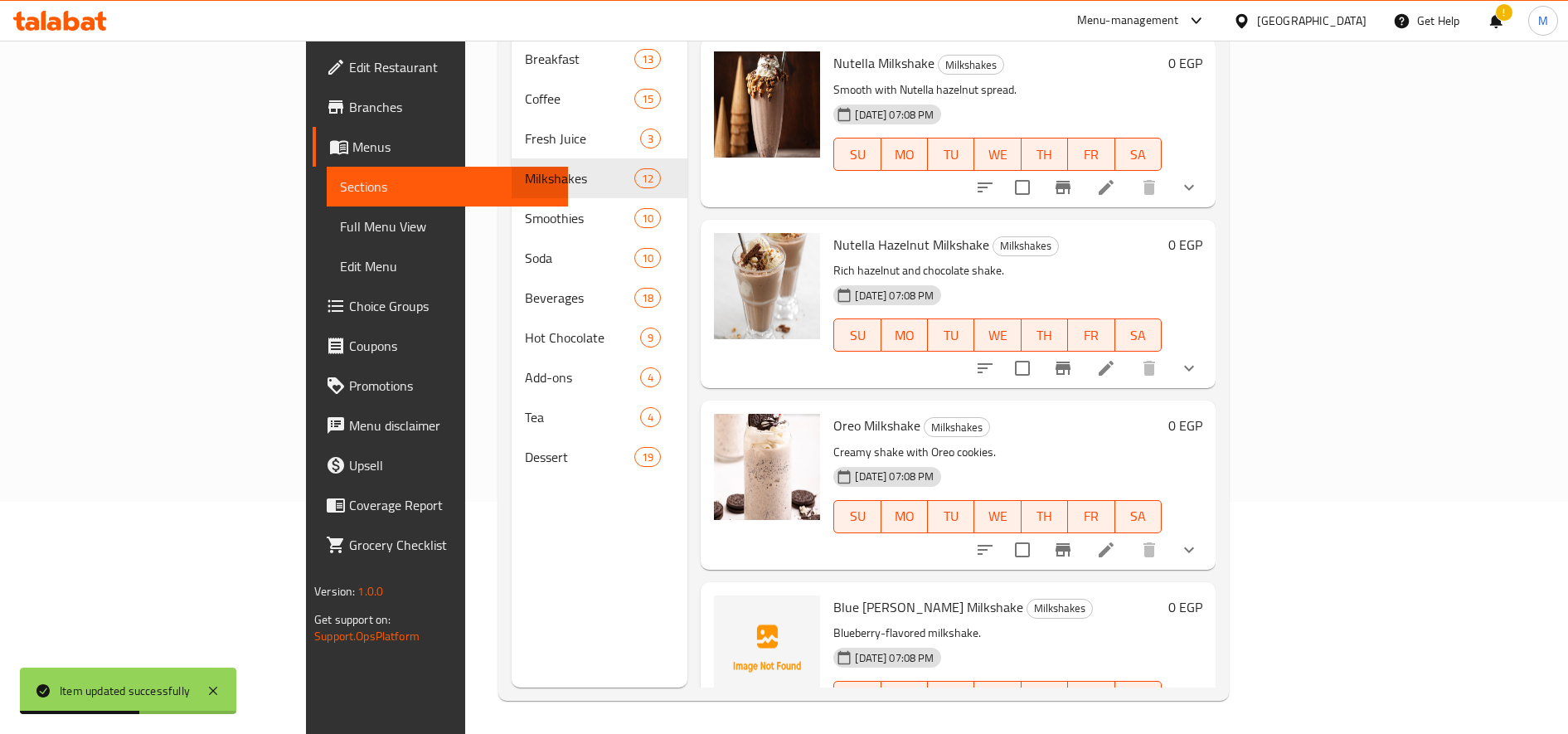
scroll to position [851, 0]
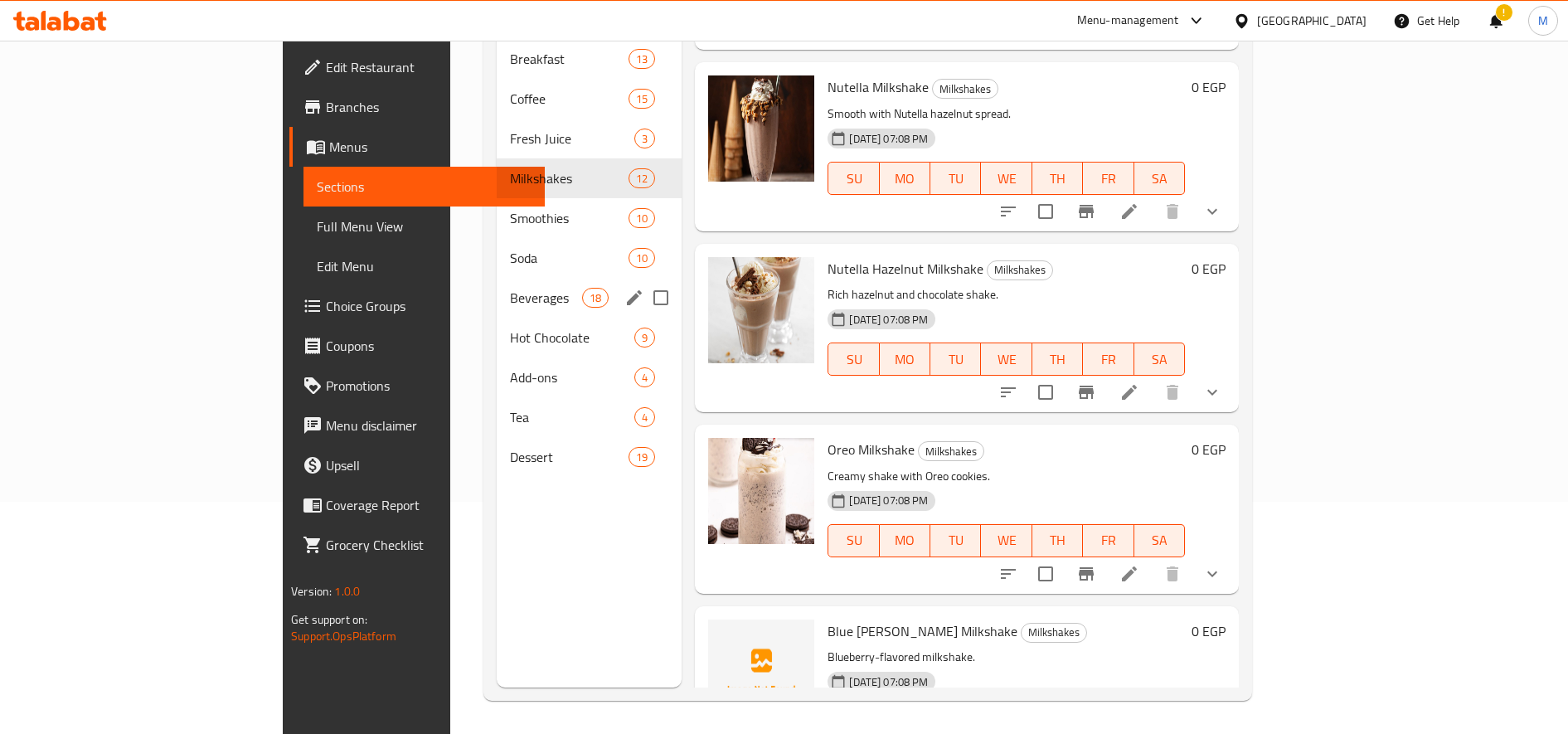
click at [510, 288] on span "Beverages" at bounding box center [546, 298] width 73 height 20
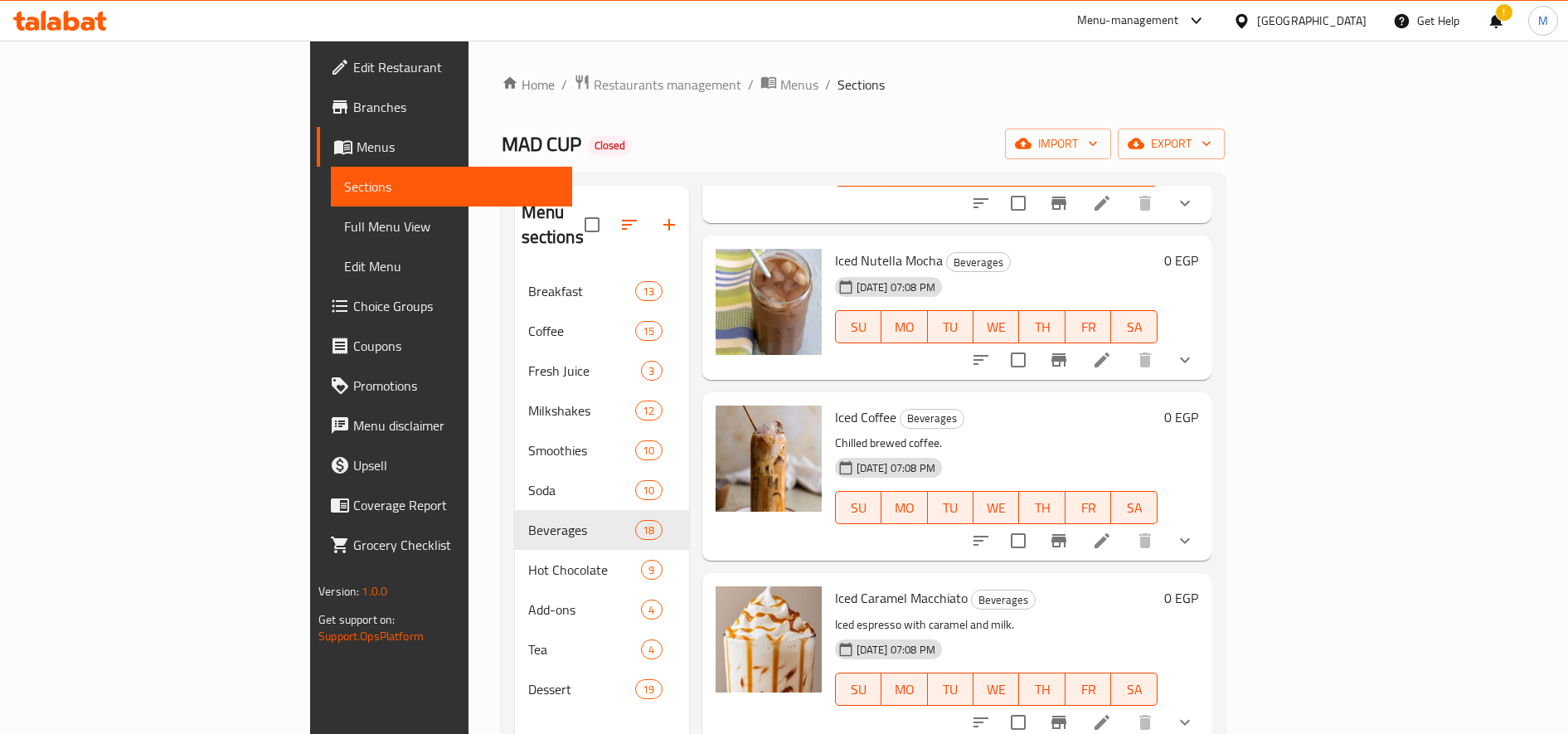
scroll to position [1277, 0]
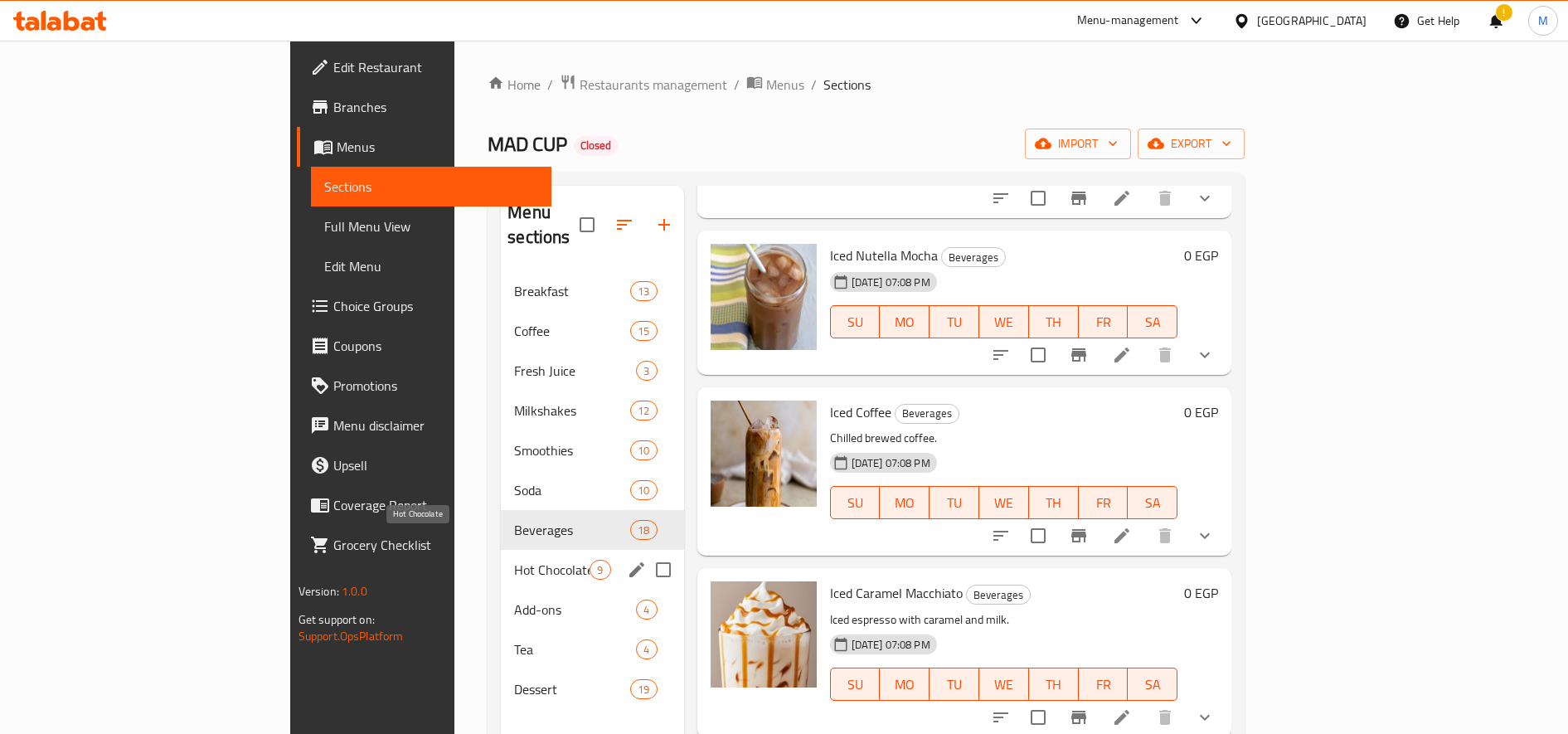
click at [514, 560] on span "Hot Chocolate" at bounding box center [551, 570] width 75 height 20
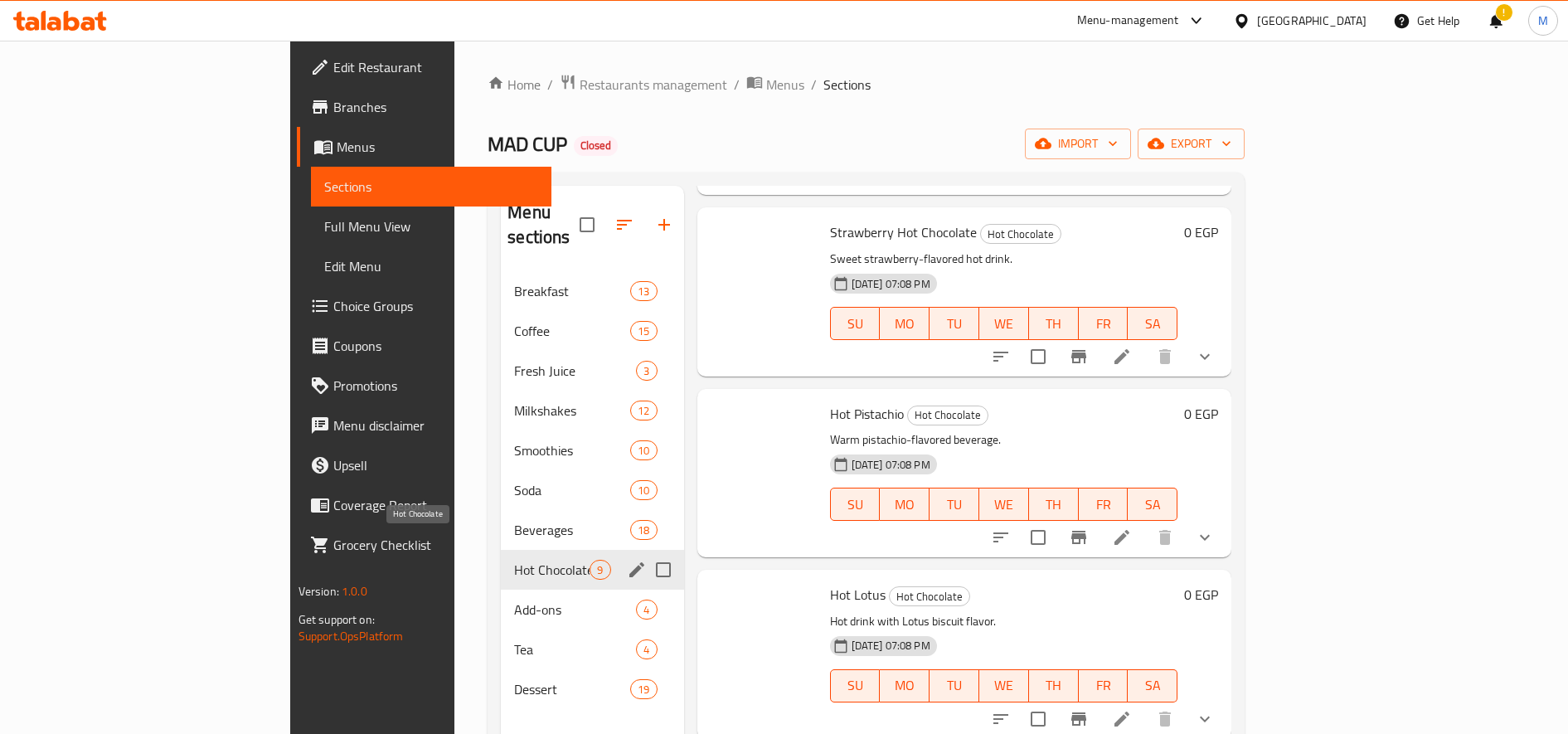
scroll to position [913, 0]
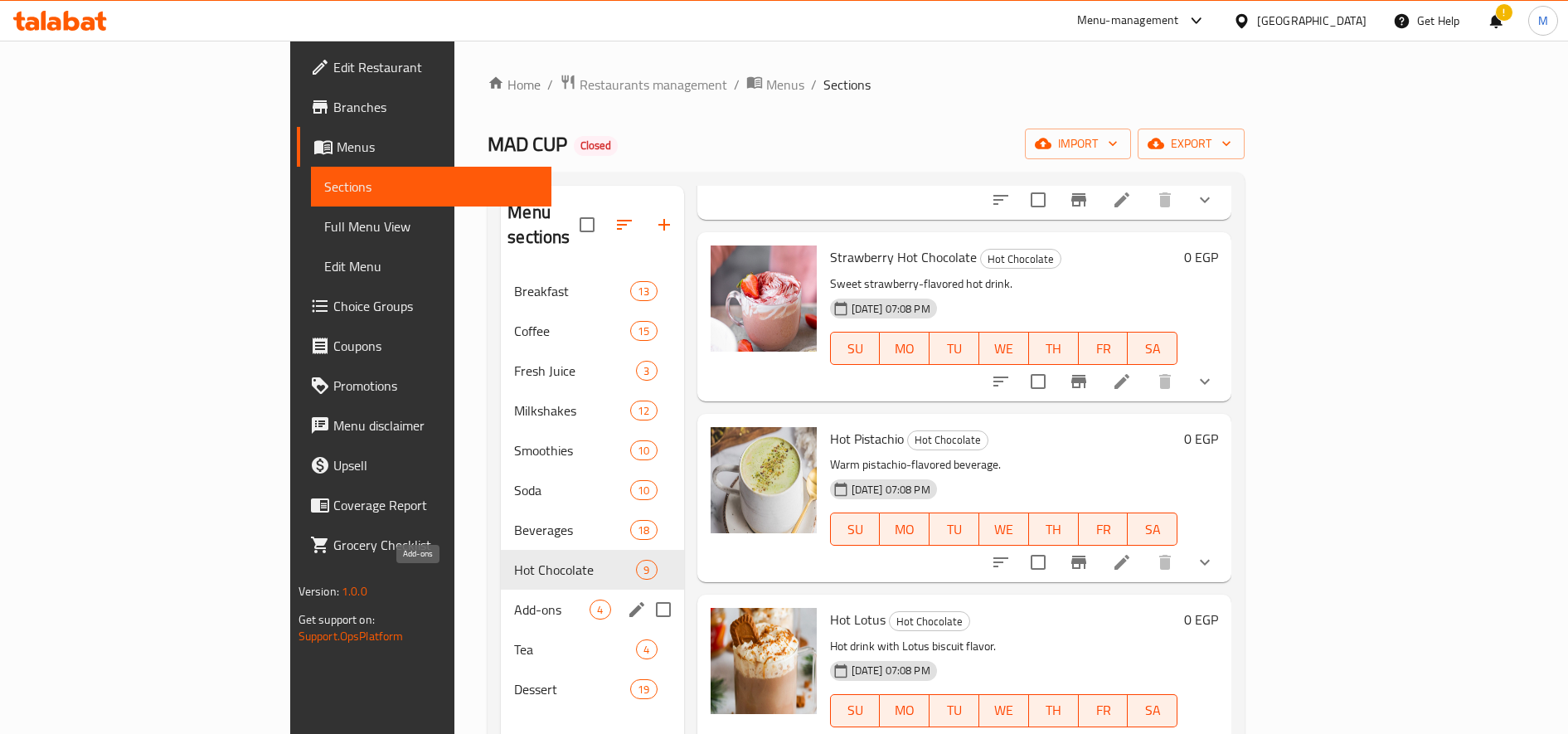
click at [501, 595] on div "Add-ons 4" at bounding box center [593, 610] width 183 height 40
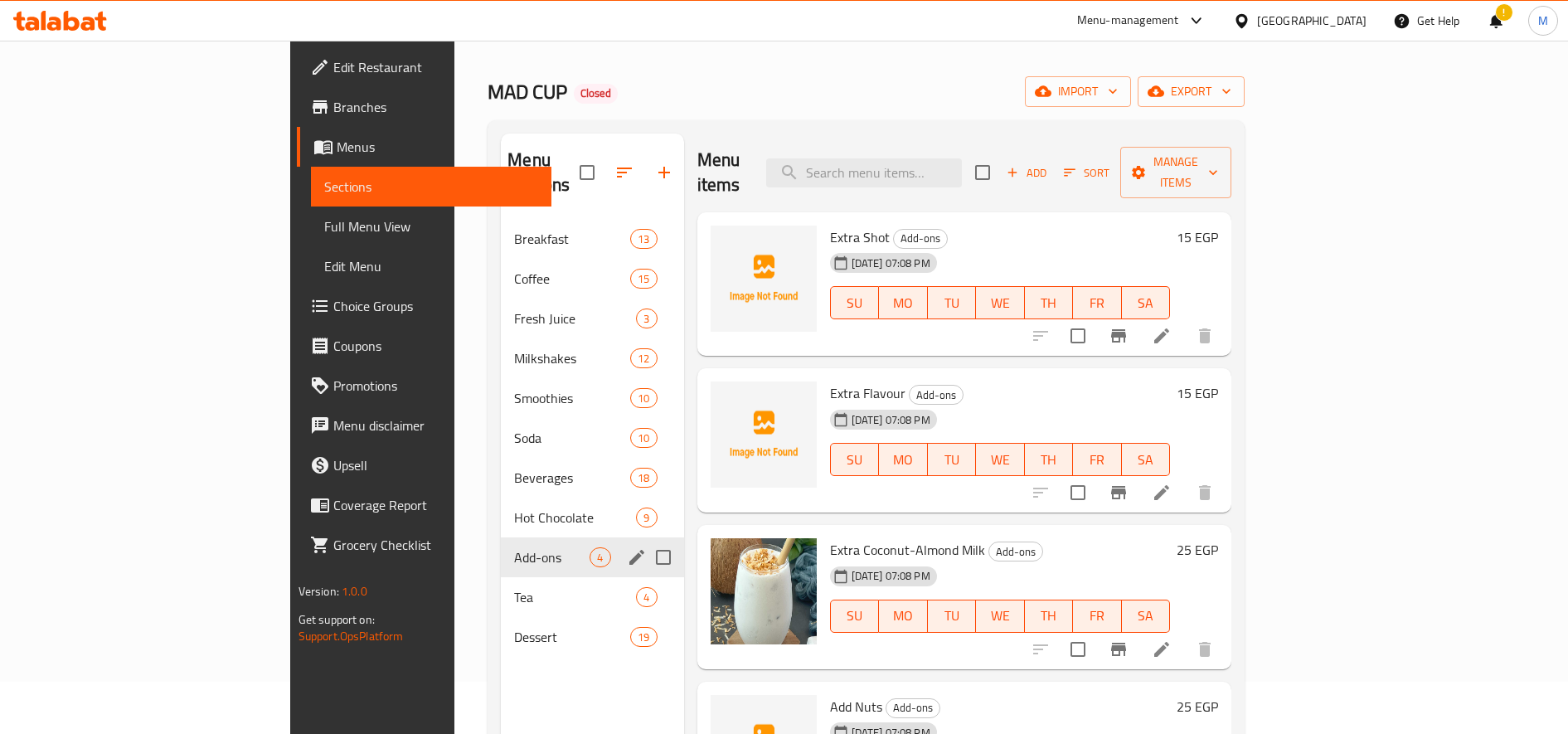
scroll to position [38, 0]
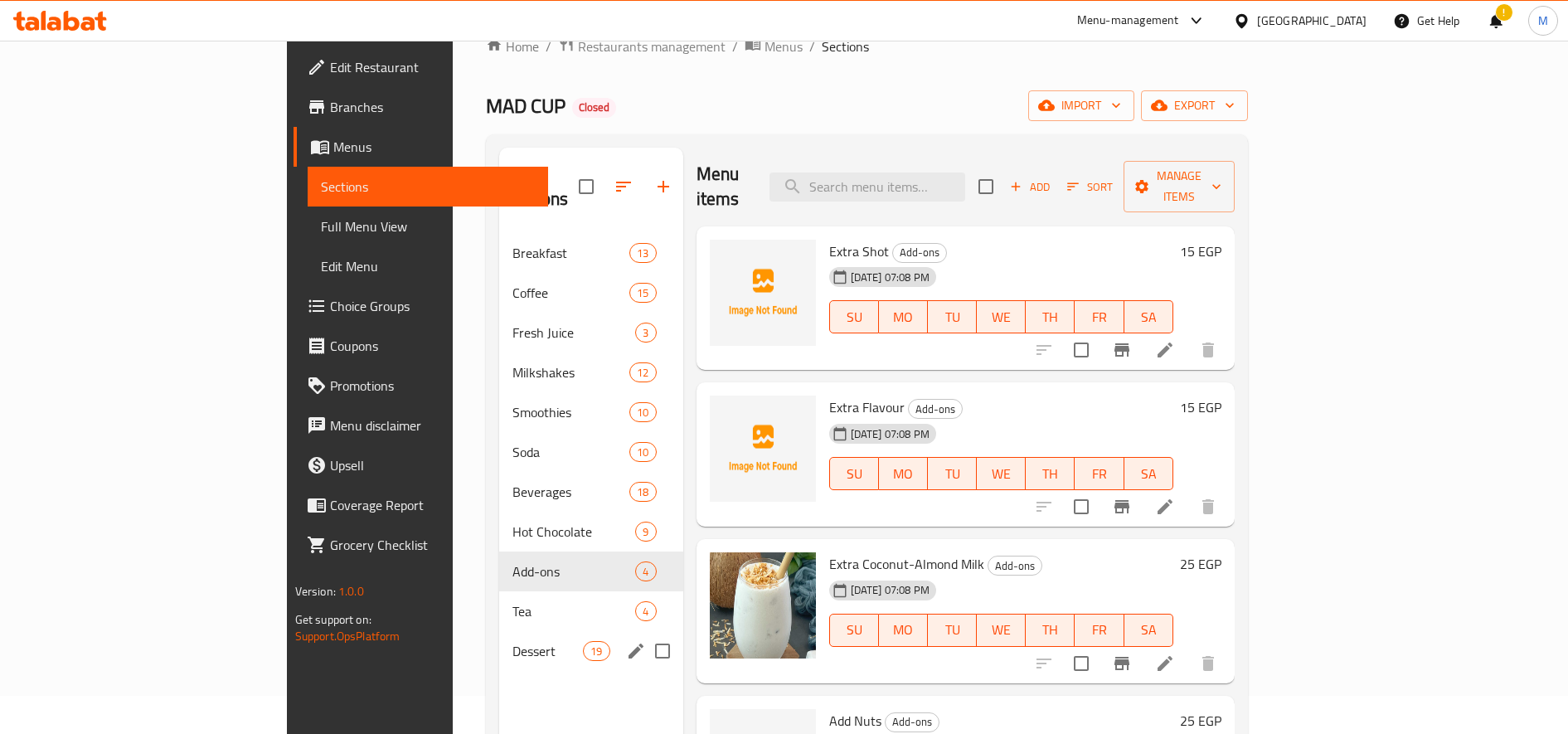
click at [512, 641] on span "Dessert" at bounding box center [547, 651] width 71 height 20
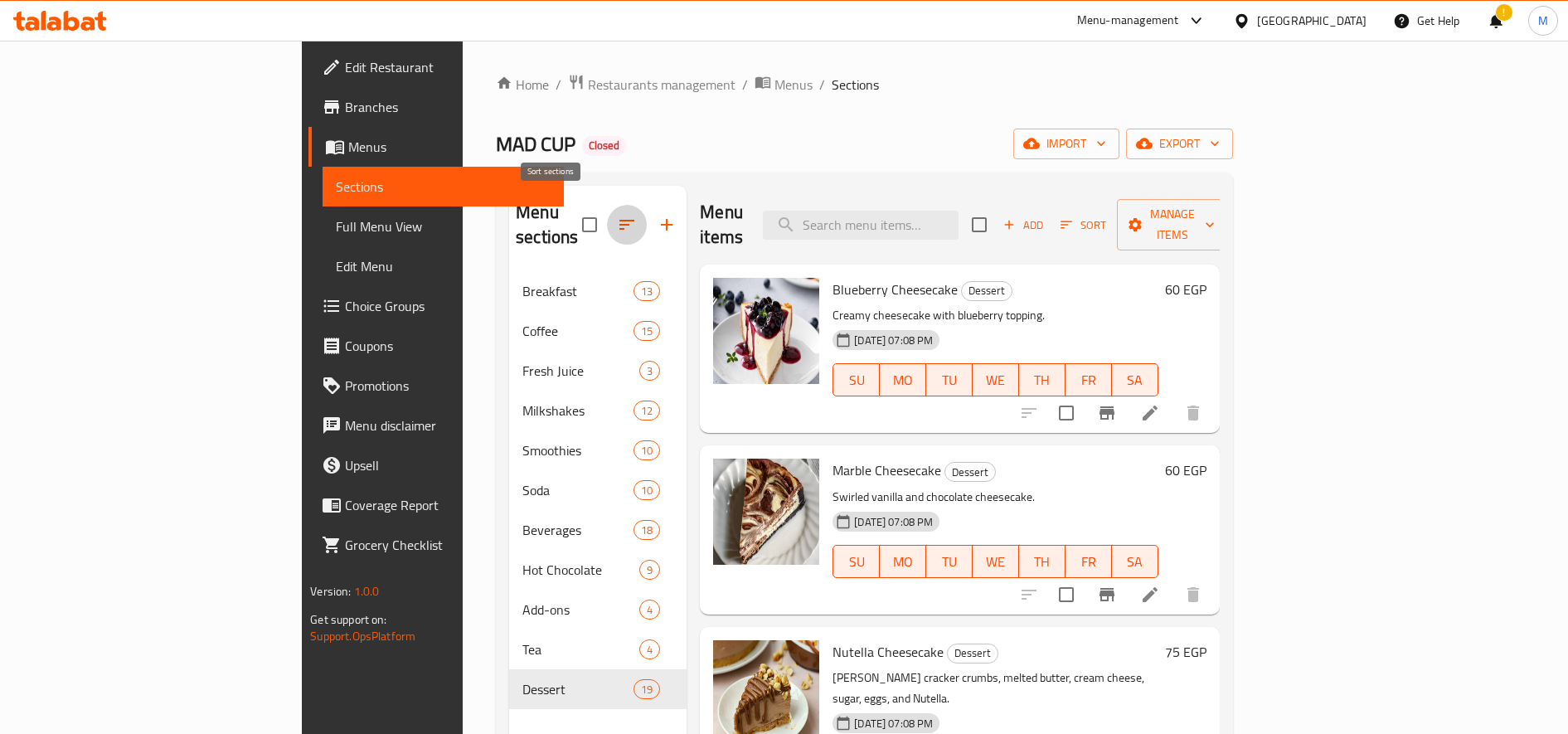
click at [607, 216] on button "button" at bounding box center [627, 224] width 40 height 40
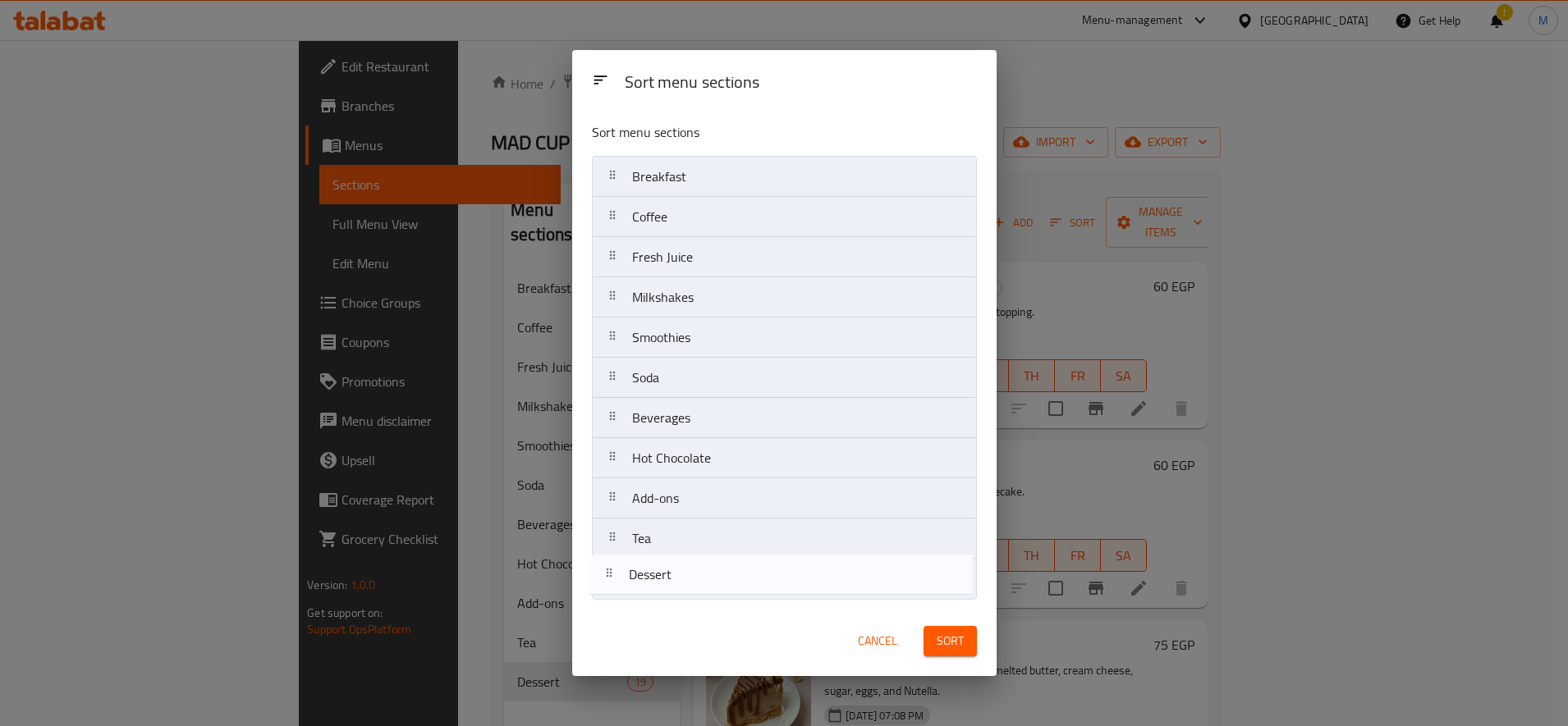
click at [607, 581] on nav "Breakfast Coffee Fresh Juice Milkshakes Smoothies Soda Beverages Hot Chocolate …" at bounding box center [784, 378] width 385 height 444
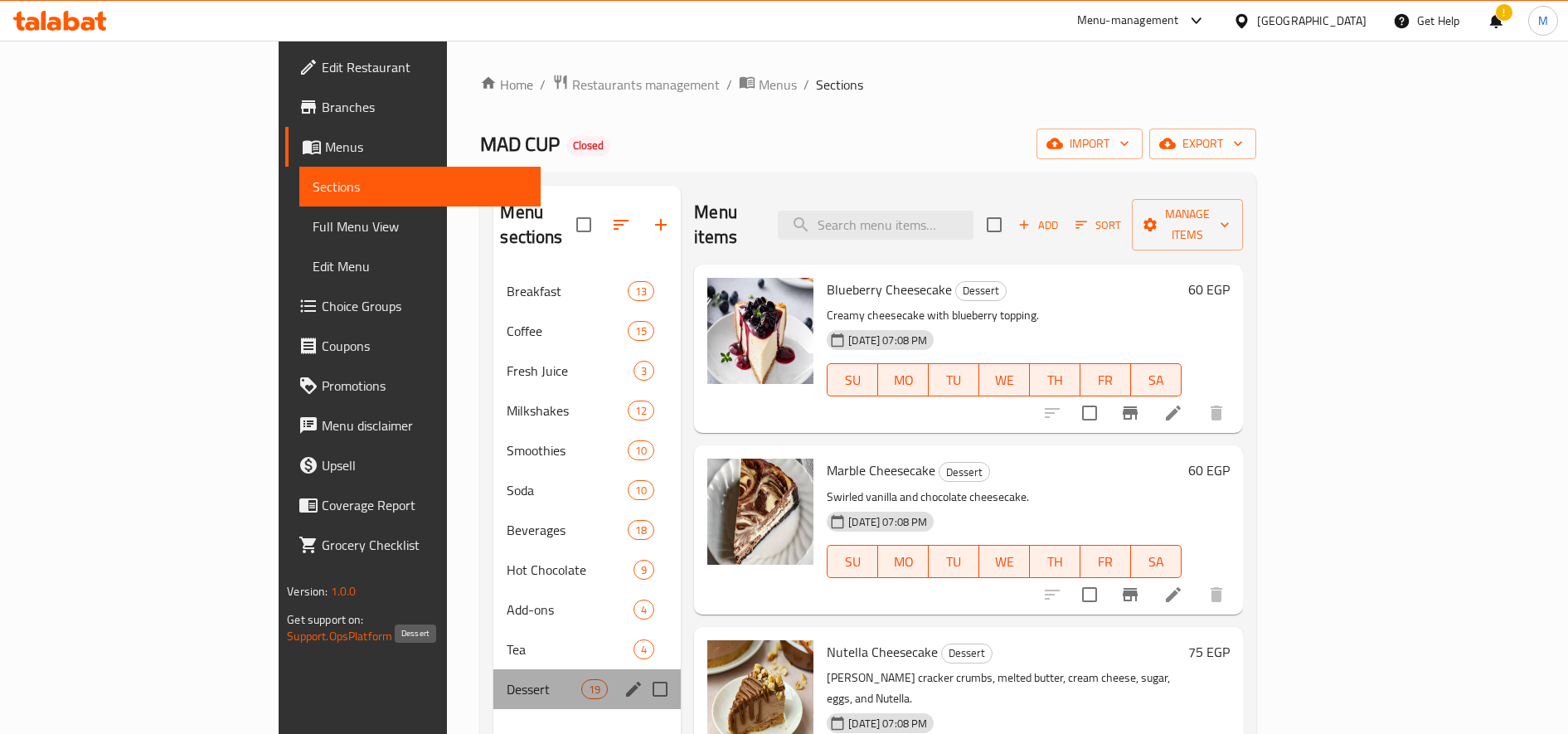
click at [507, 680] on span "Dessert" at bounding box center [544, 690] width 74 height 20
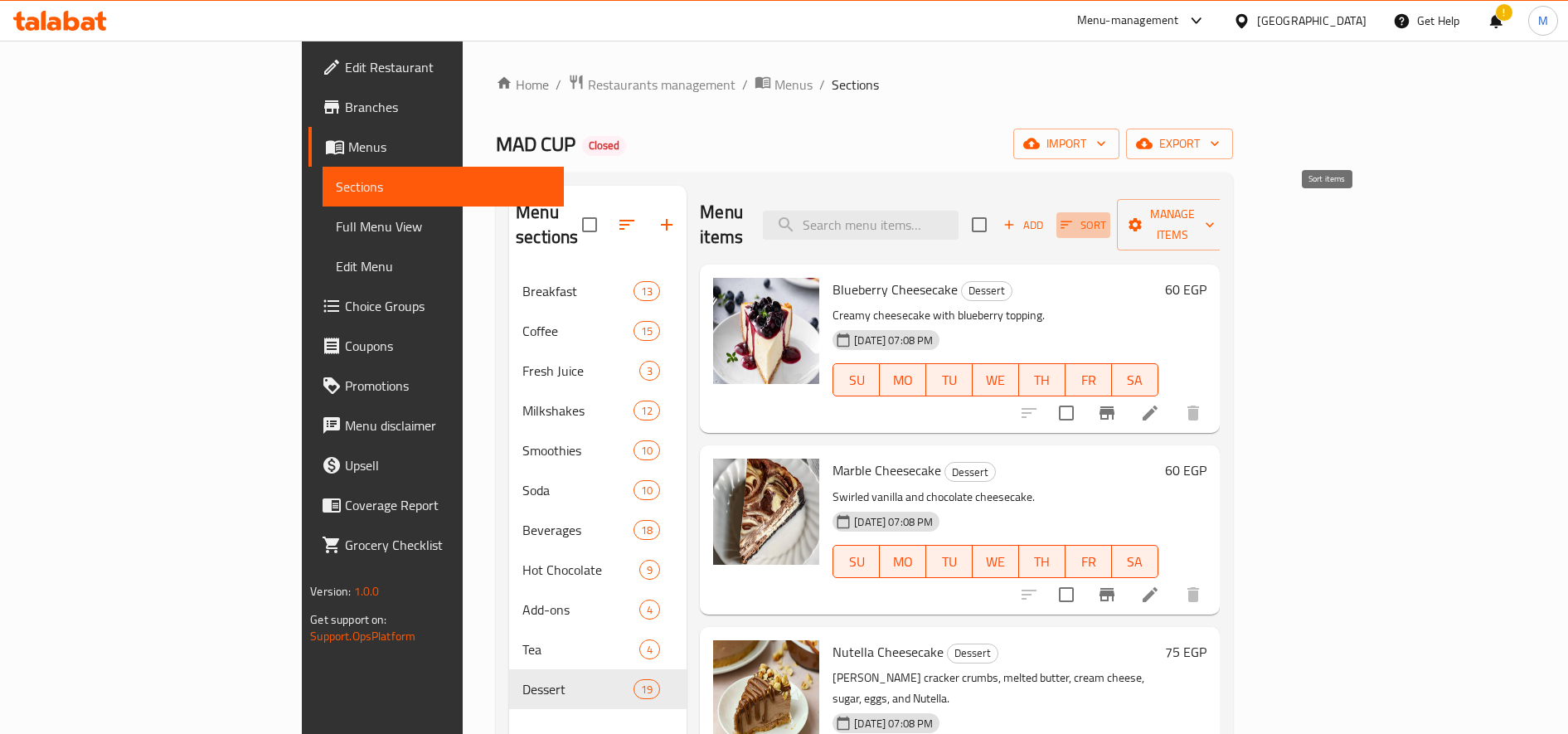
click at [1107, 215] on span "Sort" at bounding box center [1083, 224] width 45 height 19
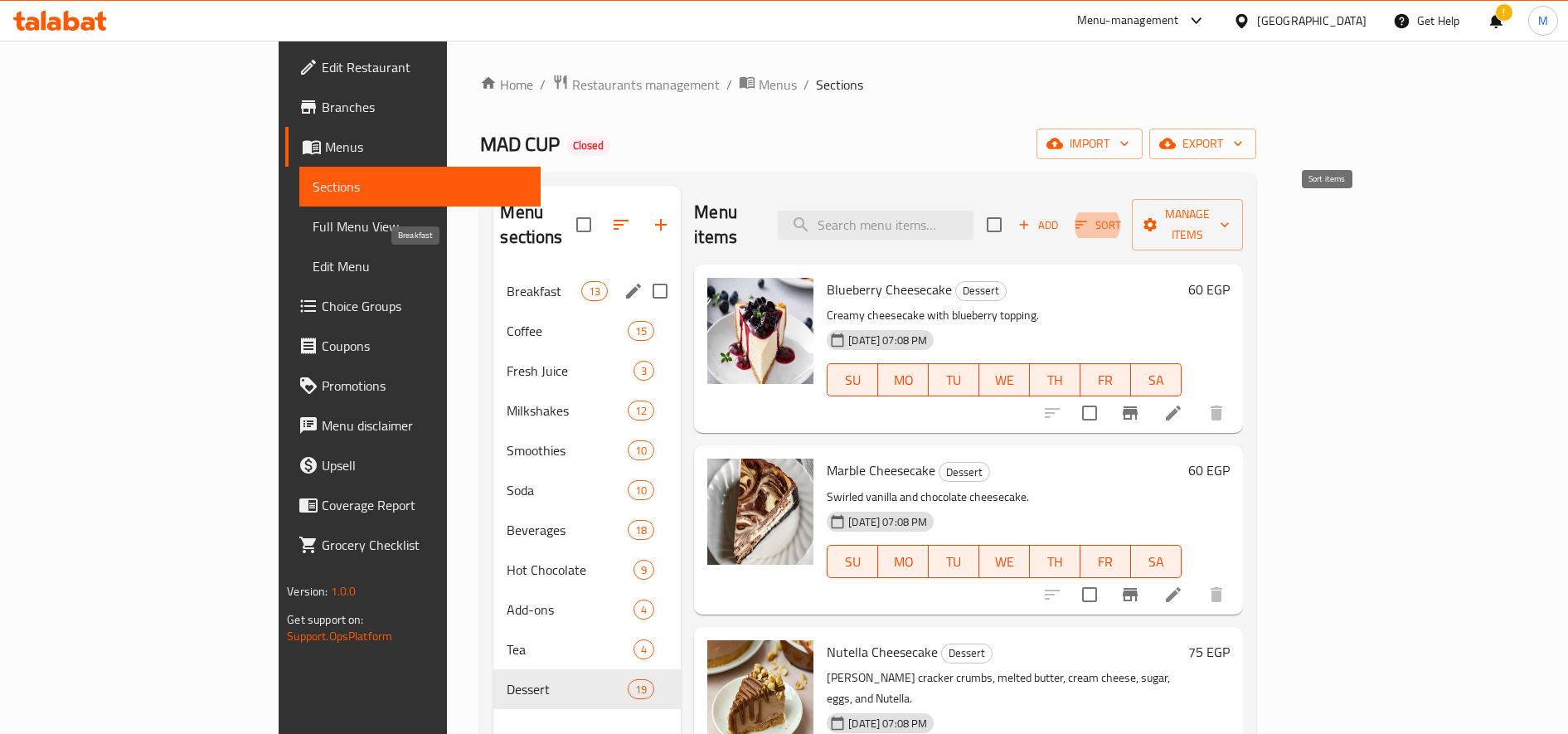
drag, startPoint x: 435, startPoint y: 263, endPoint x: 736, endPoint y: 231, distance: 302.7
click at [507, 281] on span "Breakfast" at bounding box center [544, 291] width 74 height 20
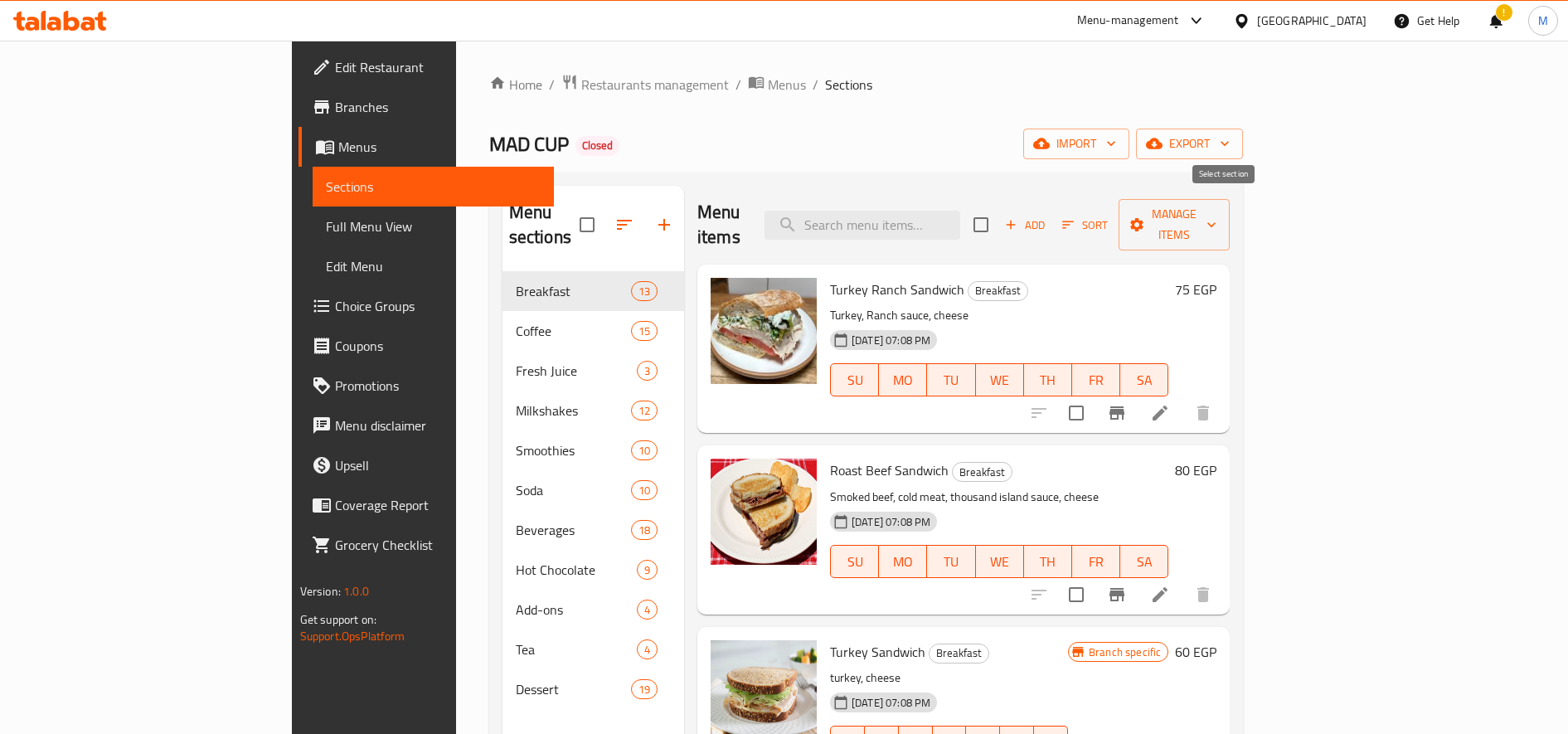
click at [998, 212] on input "checkbox" at bounding box center [981, 224] width 34 height 34
checkbox input "true"
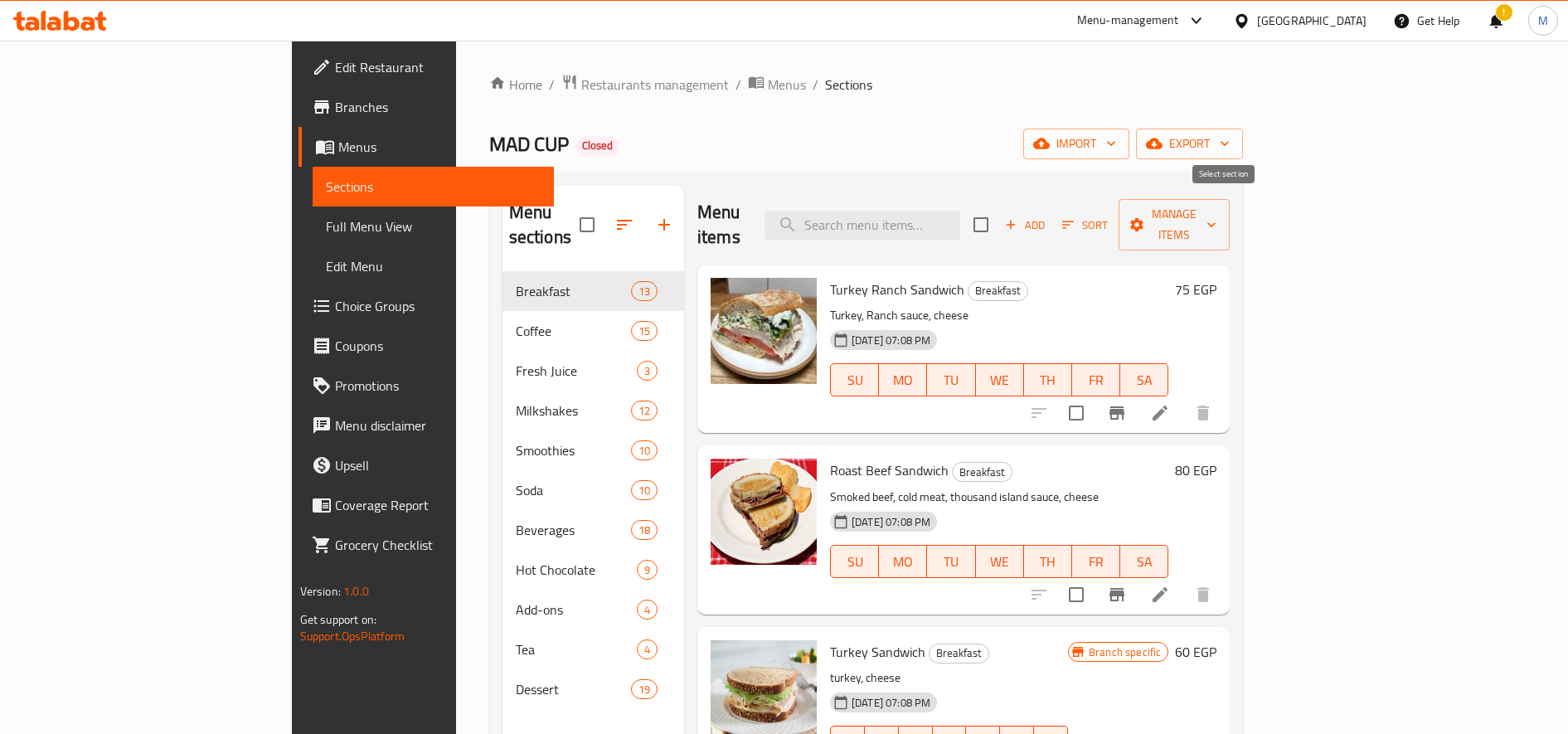
checkbox input "true"
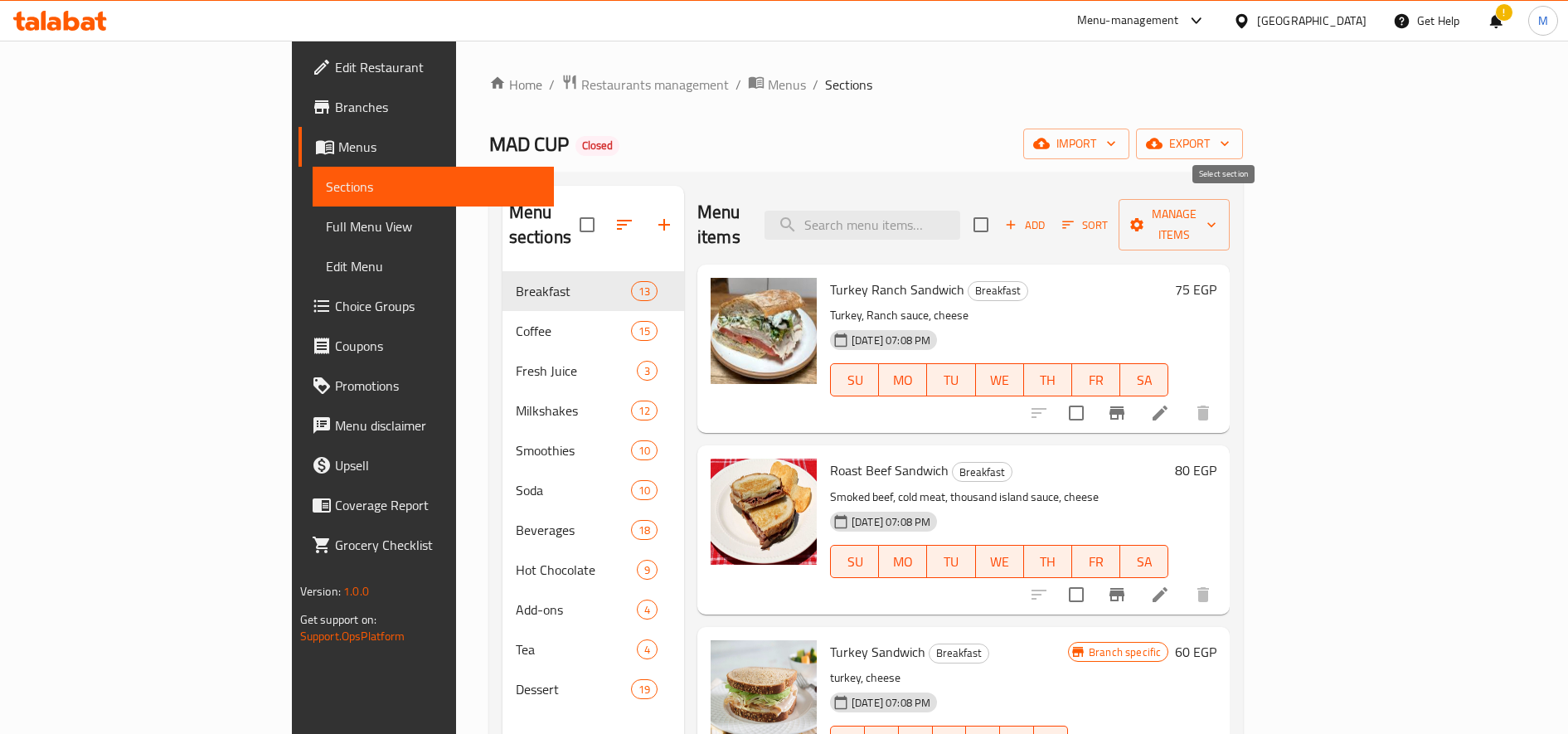
checkbox input "true"
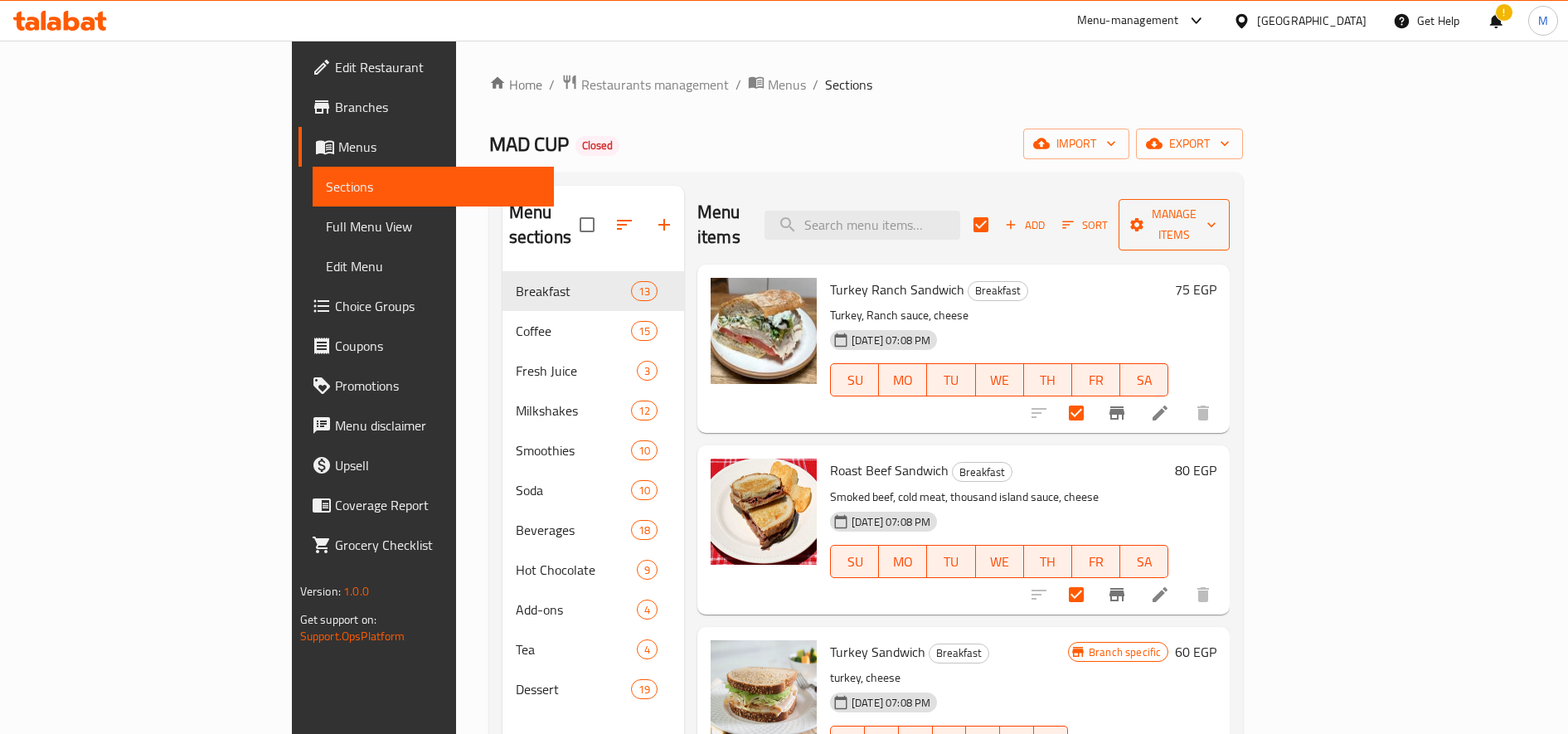
click at [1217, 218] on span "Manage items" at bounding box center [1174, 224] width 84 height 42
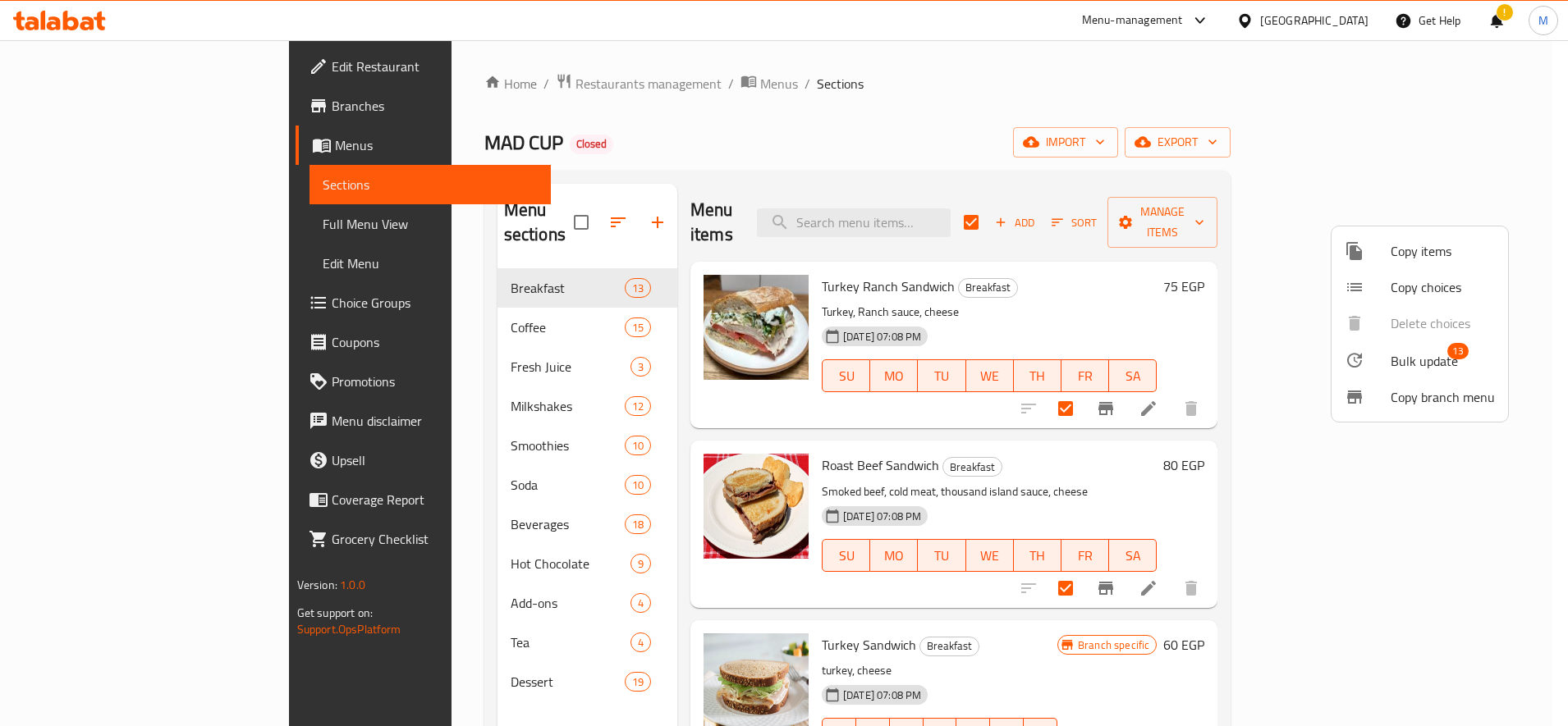
click at [1410, 360] on span "Bulk update" at bounding box center [1424, 361] width 67 height 20
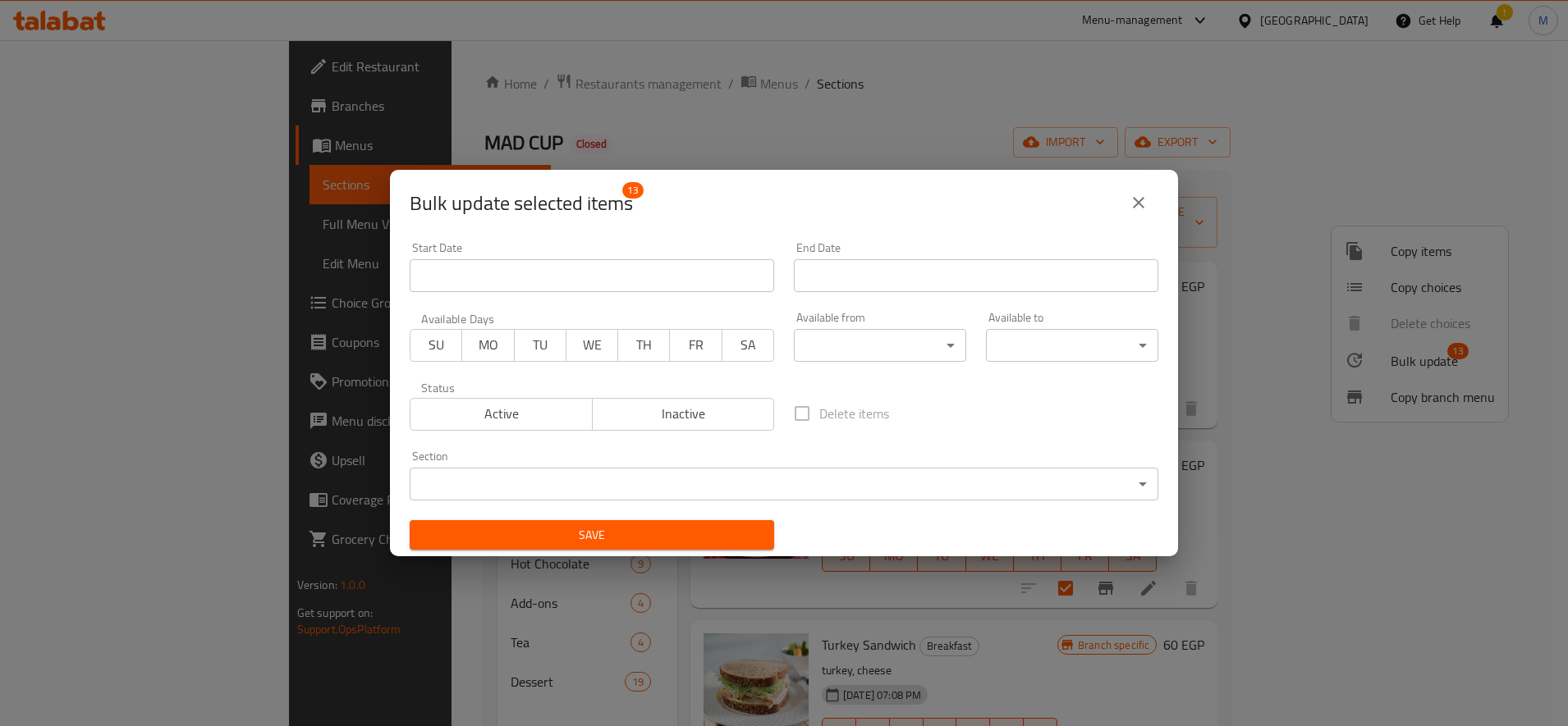
click at [1034, 336] on body "​ Menu-management [GEOGRAPHIC_DATA] Get Help ! M Edit Restaurant Branches Menus…" at bounding box center [784, 383] width 1568 height 686
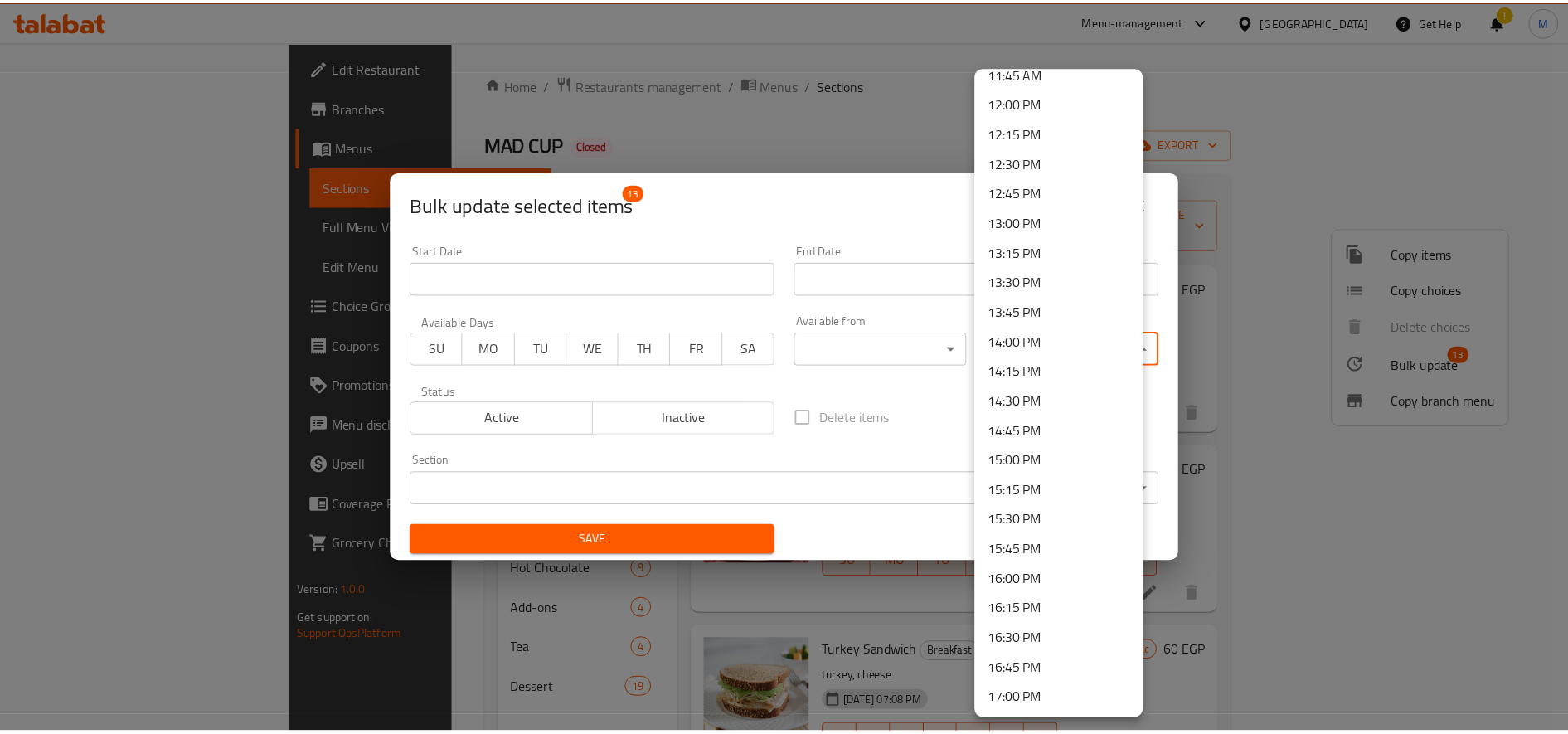
scroll to position [1419, 0]
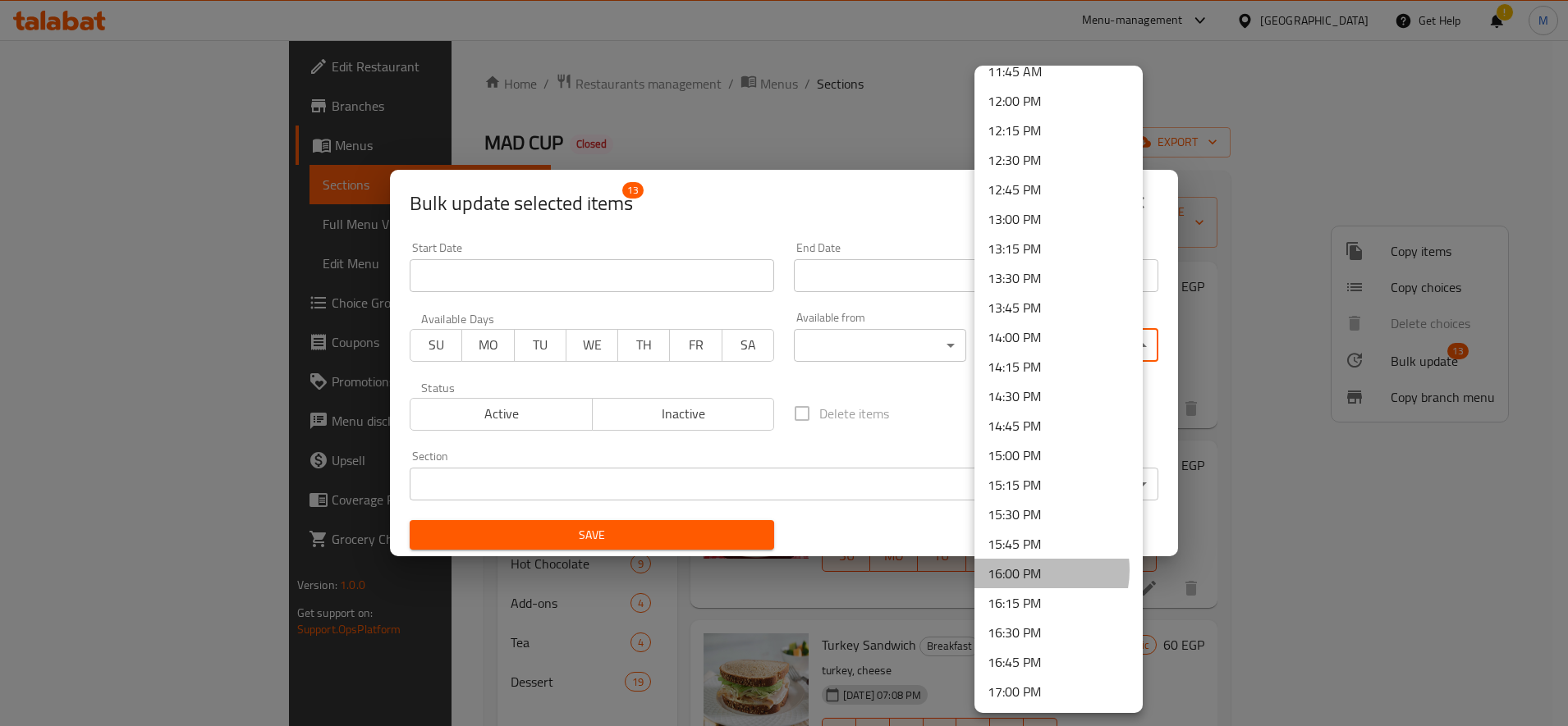
click at [1025, 570] on li "16:00 PM" at bounding box center [1058, 573] width 168 height 30
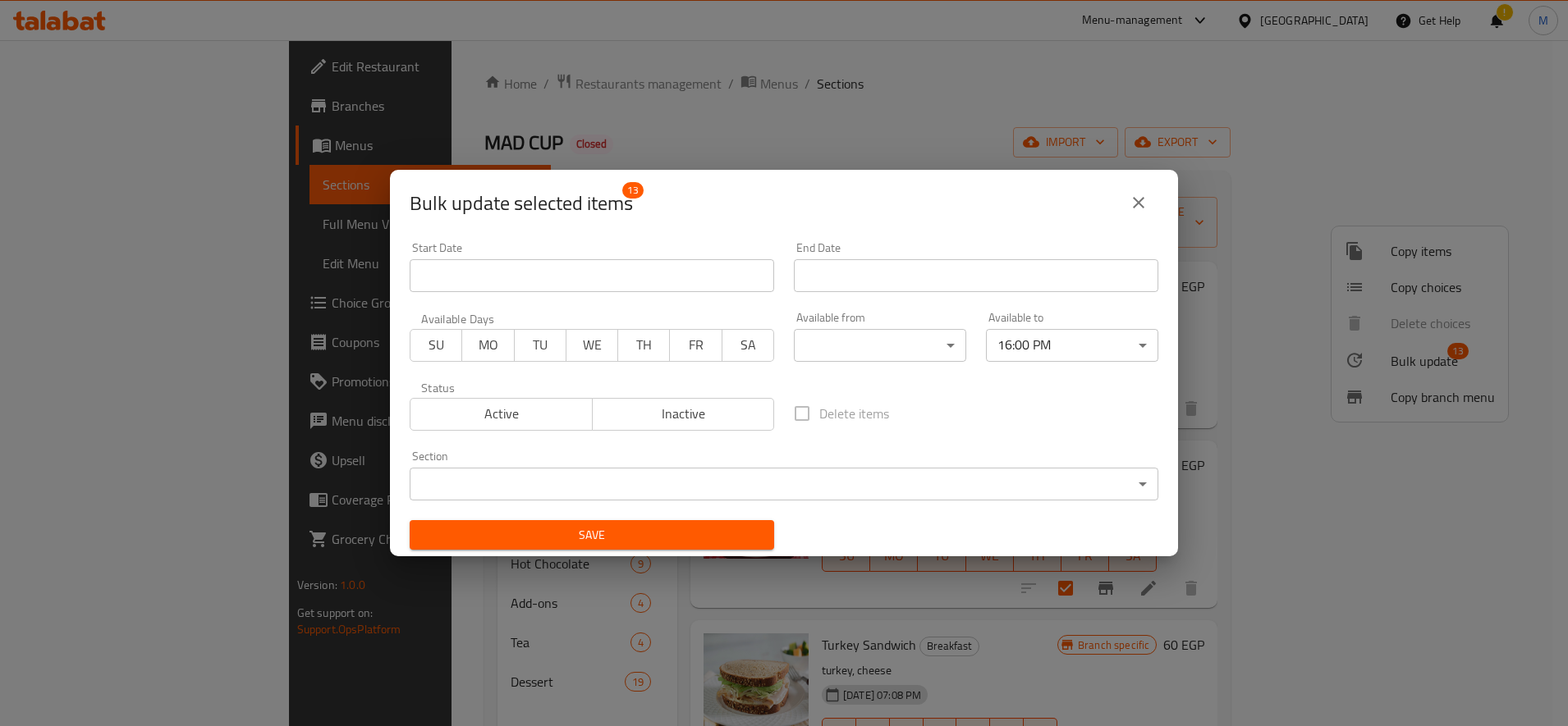
click at [986, 378] on div "Start Date Start Date End Date End Date Available Days SU MO TU WE TH FR SA Ava…" at bounding box center [784, 396] width 768 height 329
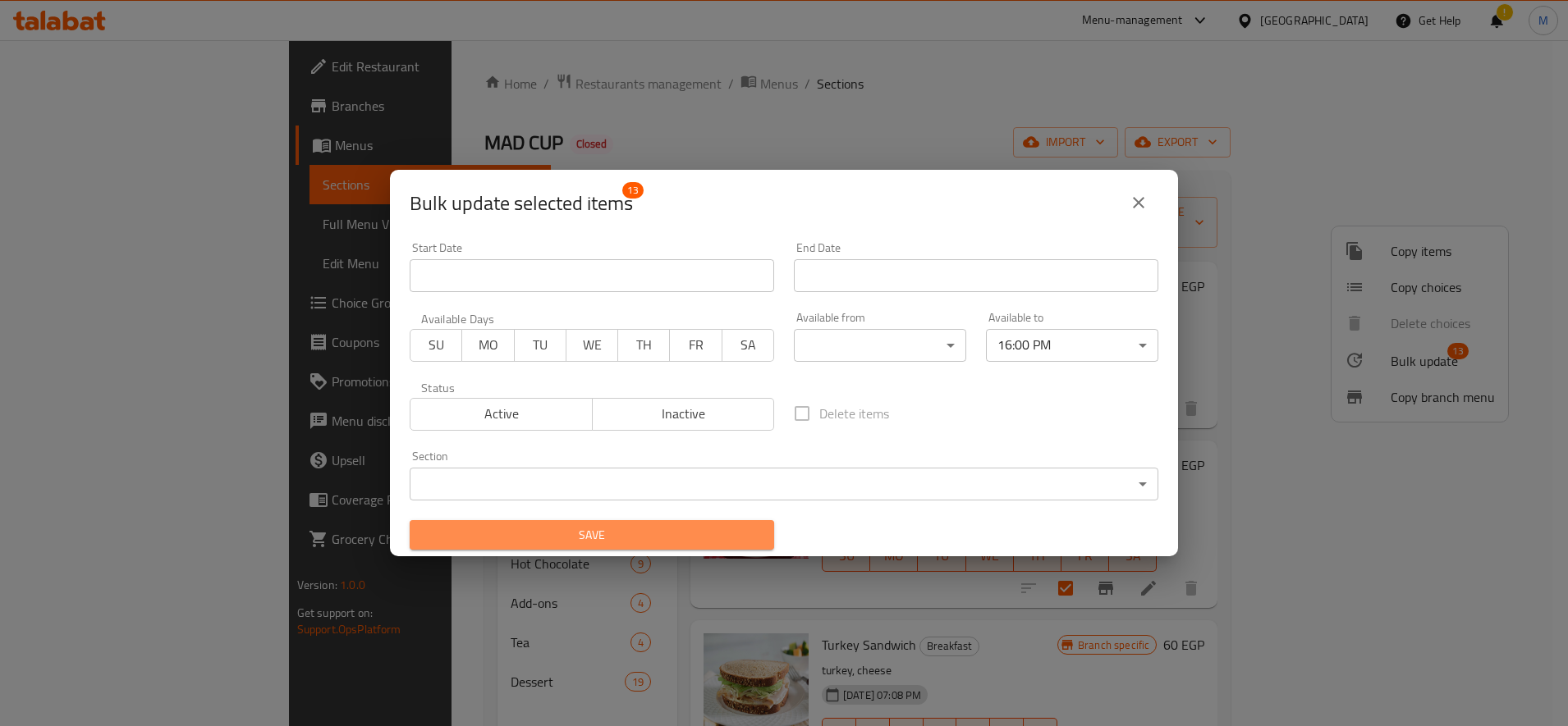
click at [631, 525] on span "Save" at bounding box center [592, 535] width 338 height 21
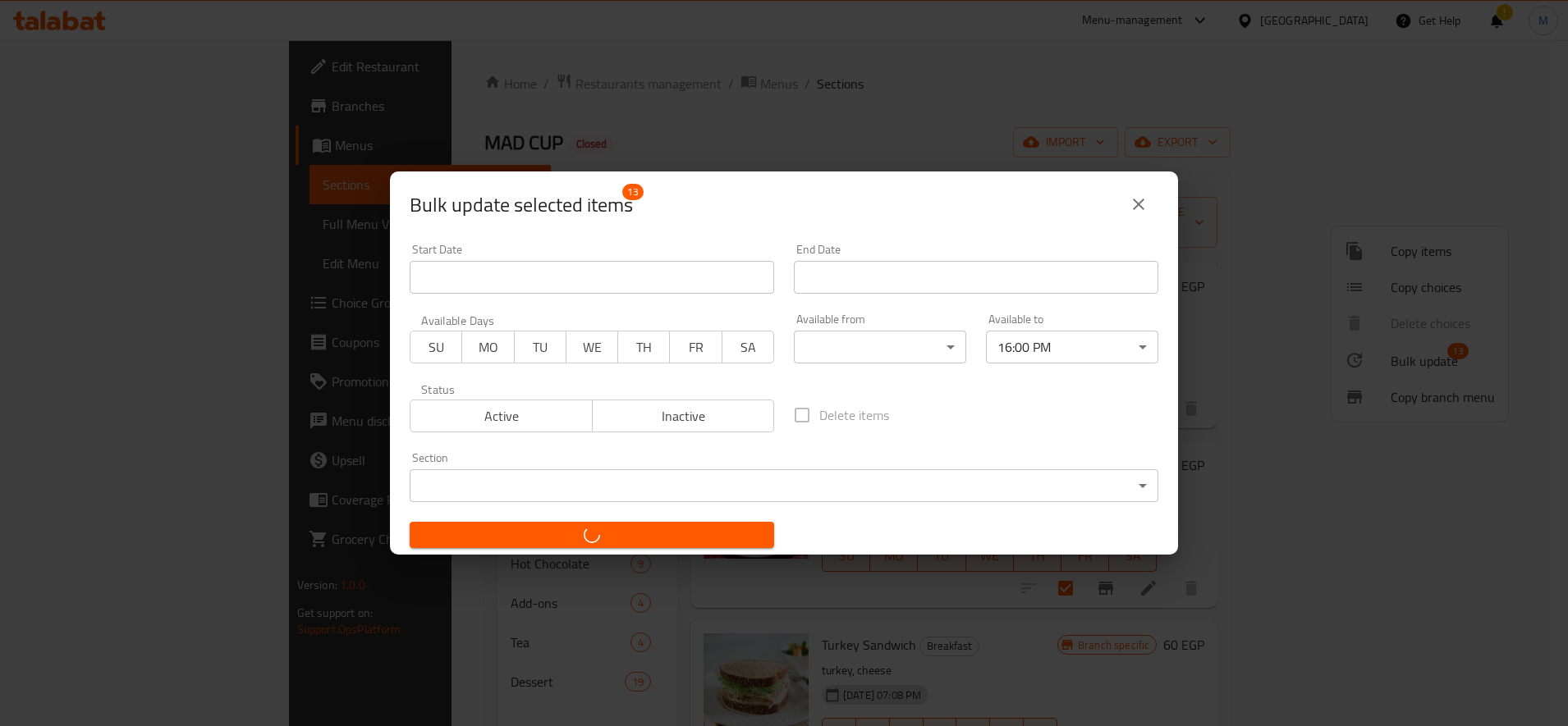
checkbox input "false"
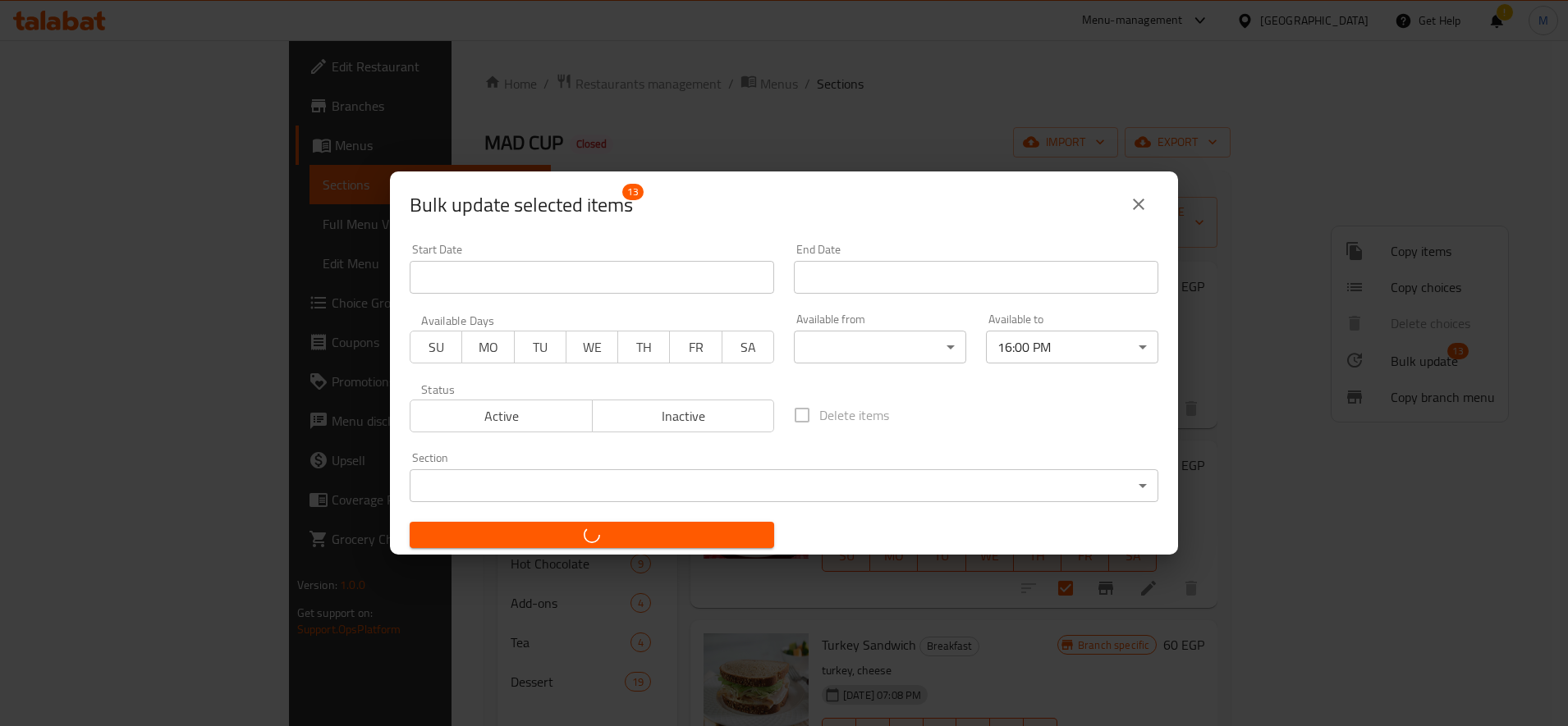
checkbox input "false"
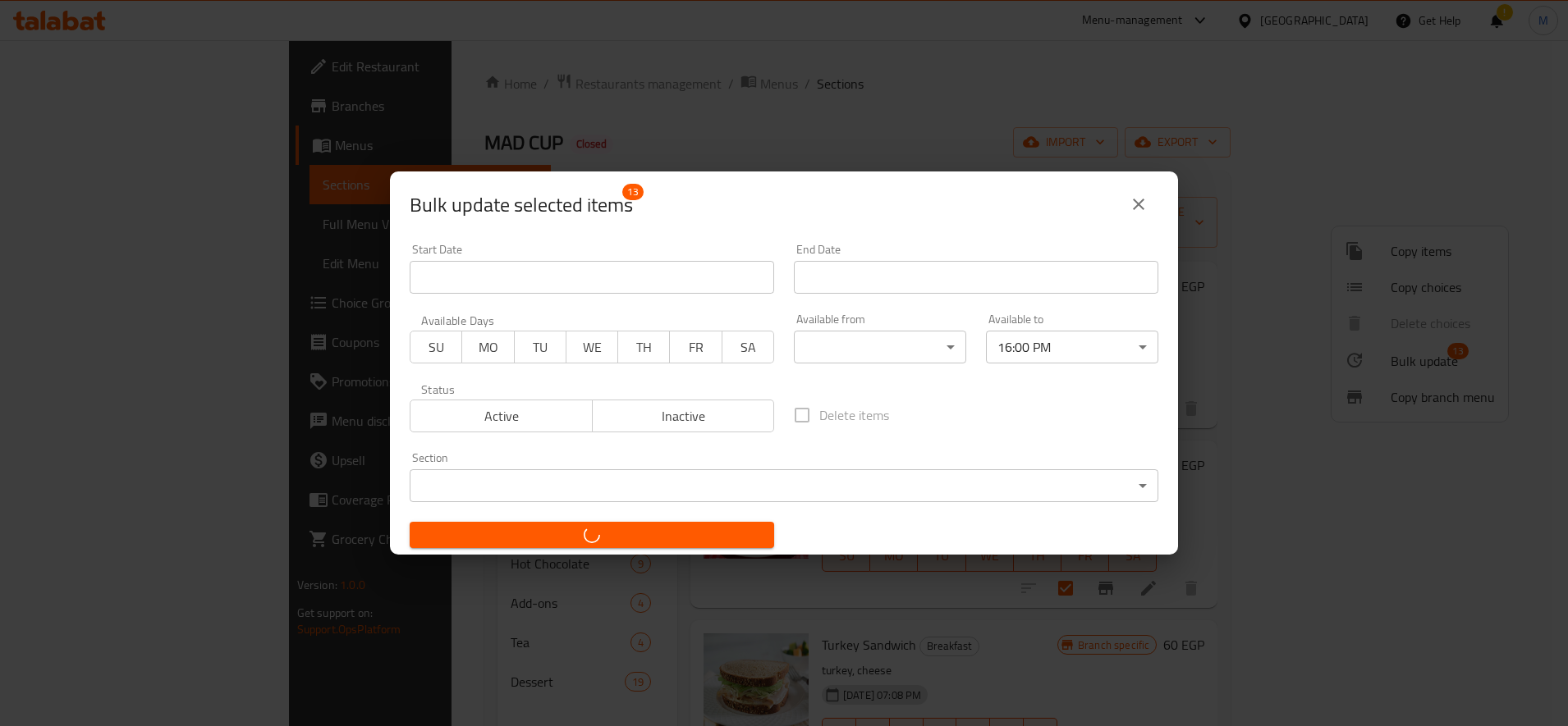
checkbox input "false"
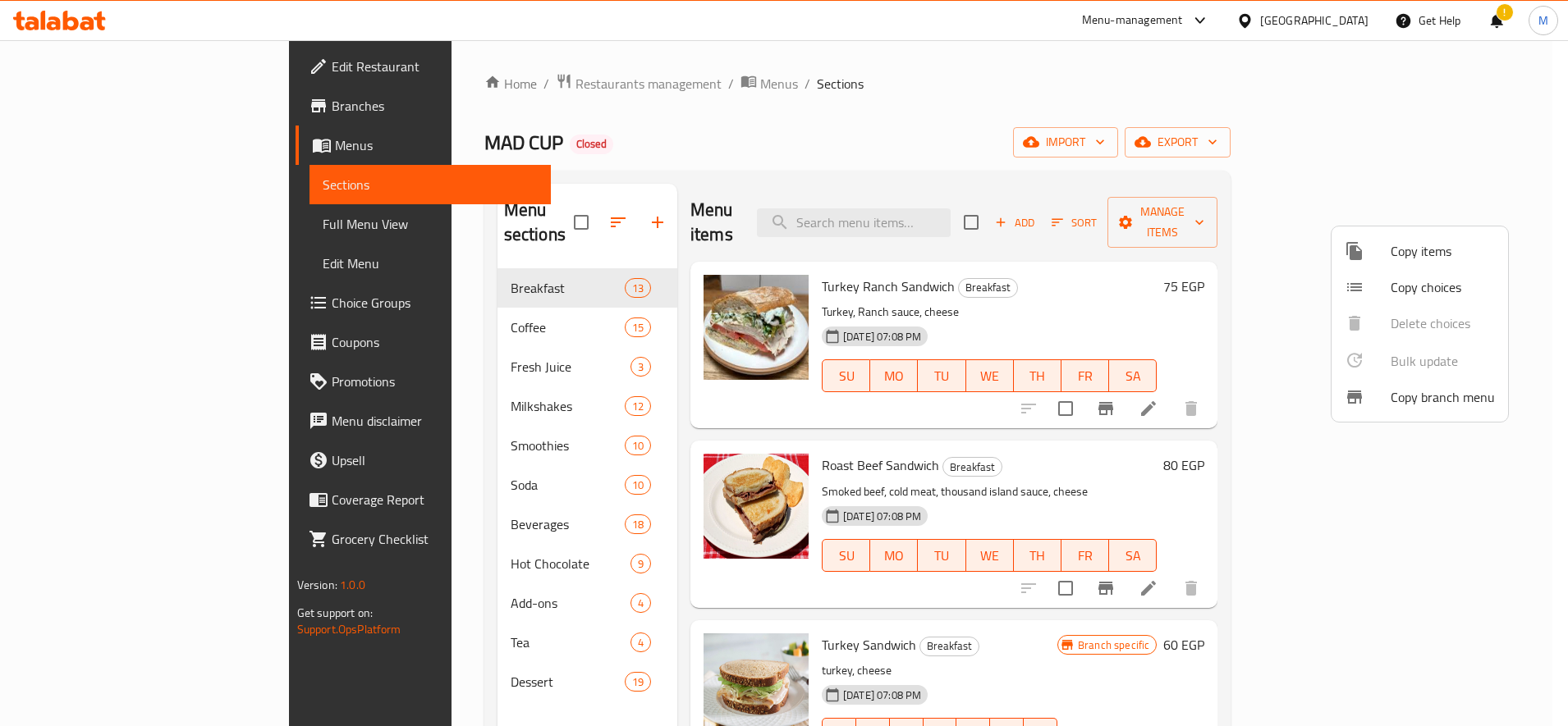
click at [93, 107] on div at bounding box center [784, 363] width 1568 height 726
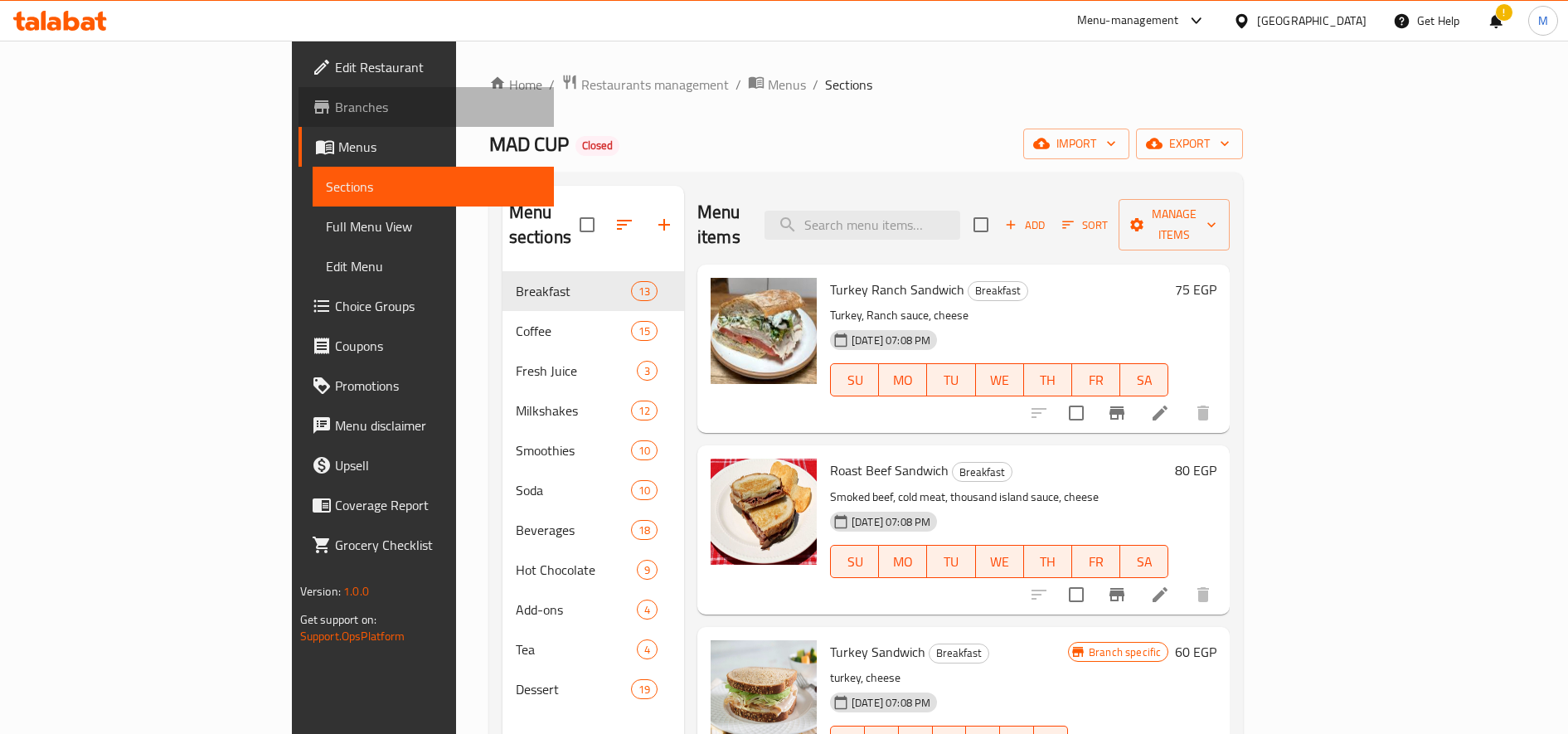
click at [335, 106] on span "Branches" at bounding box center [437, 107] width 205 height 20
